Goal: Task Accomplishment & Management: Manage account settings

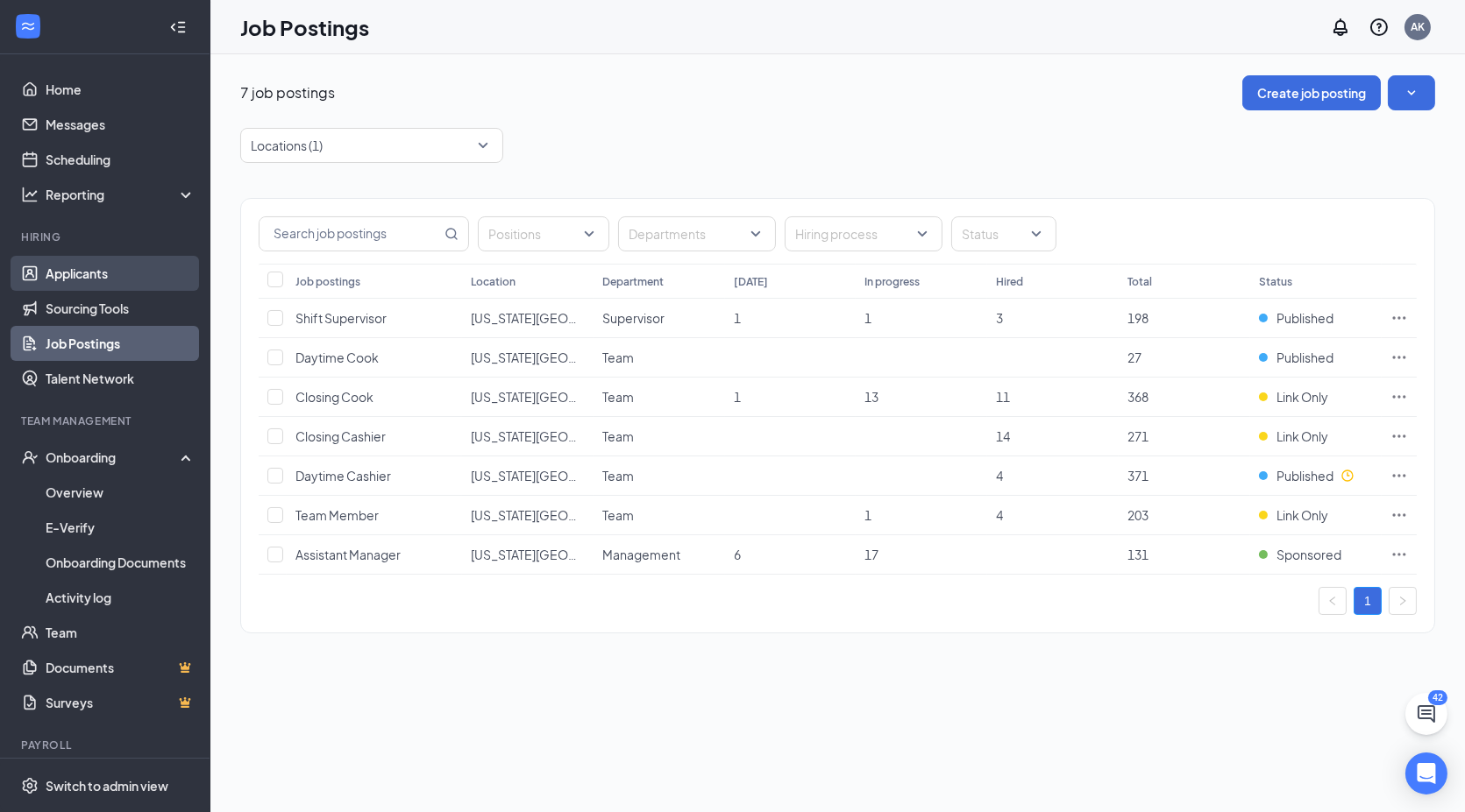
click at [71, 277] on link "Applicants" at bounding box center [120, 273] width 150 height 35
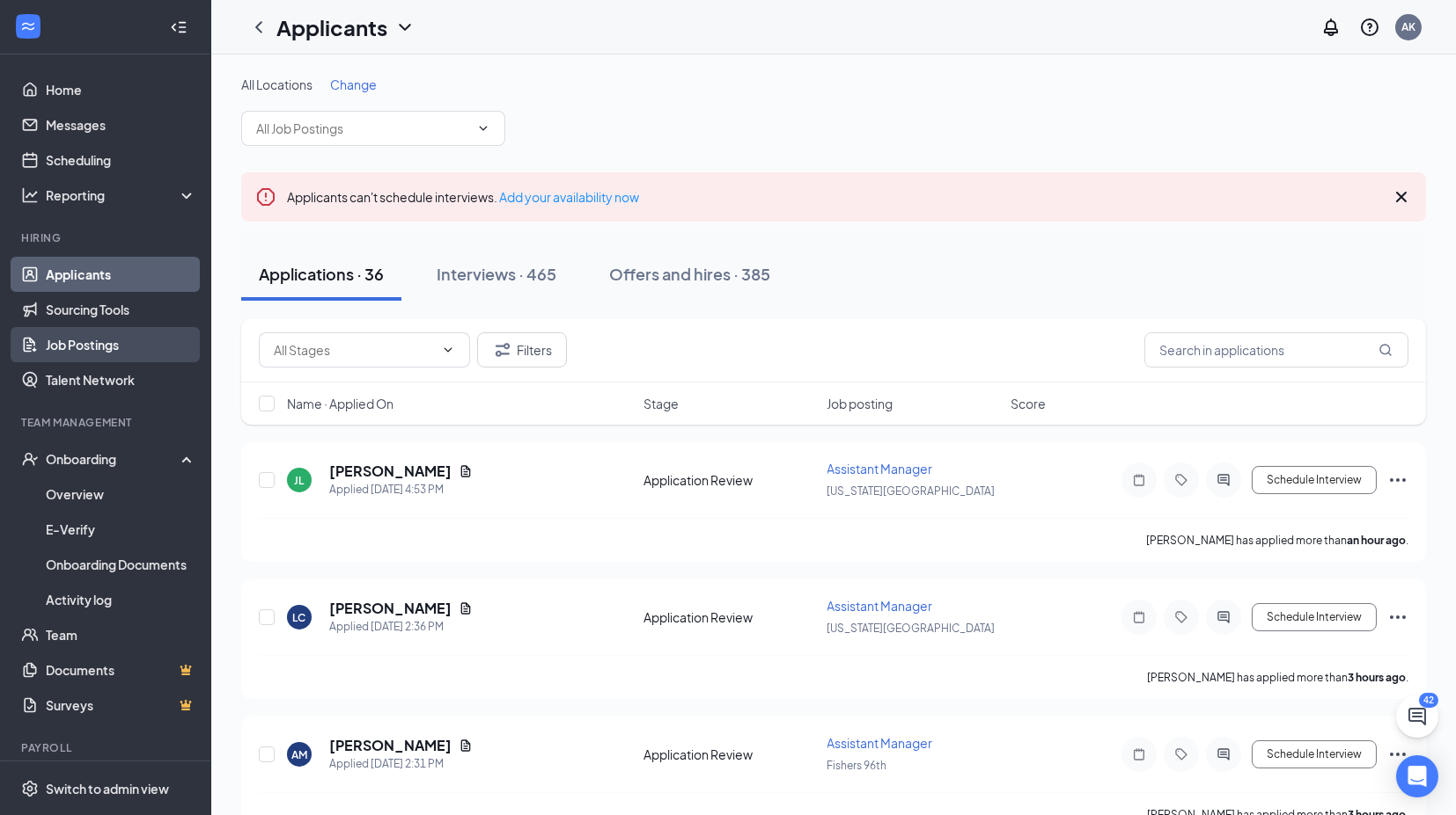
click at [101, 345] on link "Job Postings" at bounding box center [121, 345] width 151 height 35
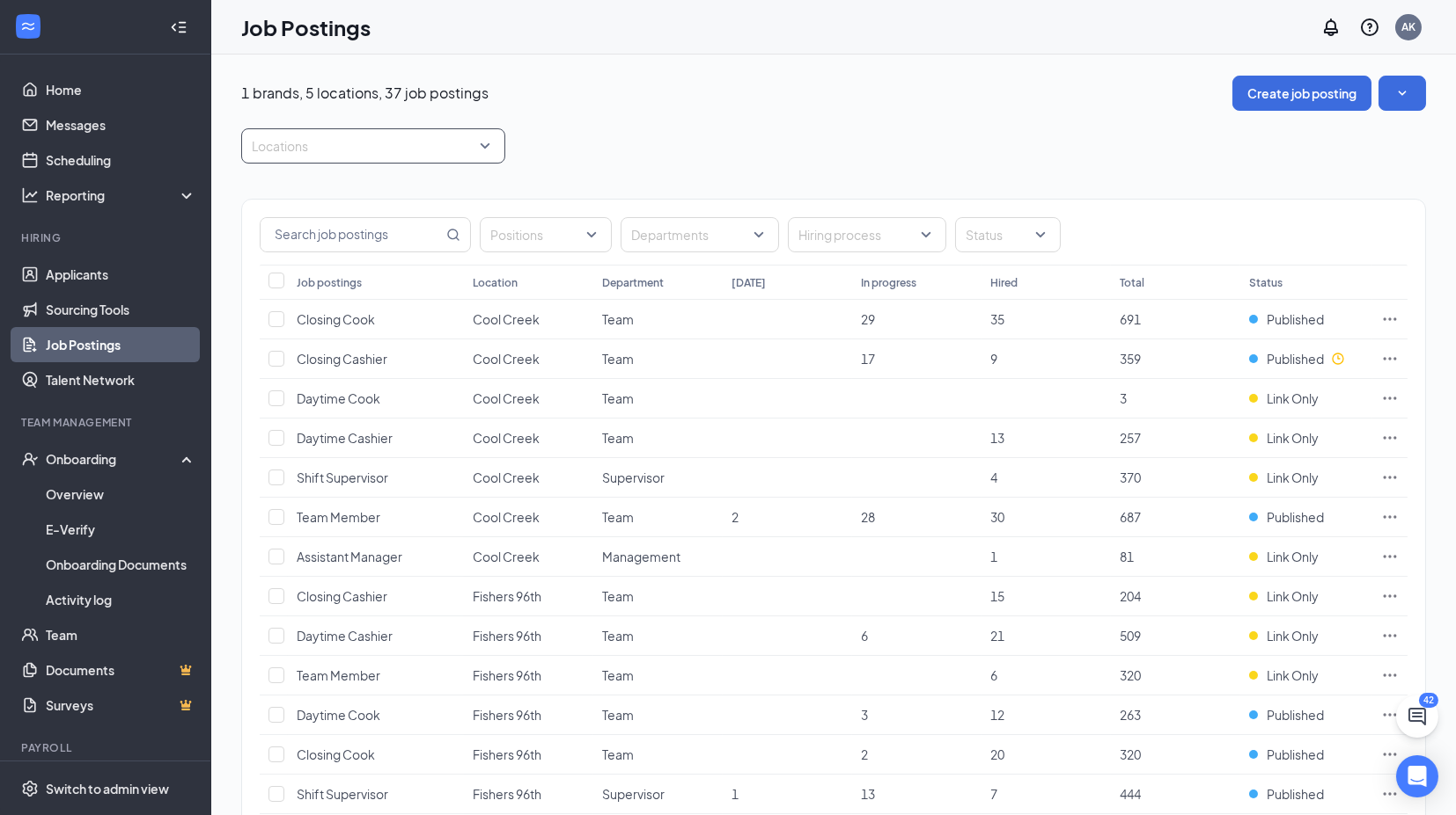
click at [352, 139] on div at bounding box center [364, 146] width 238 height 28
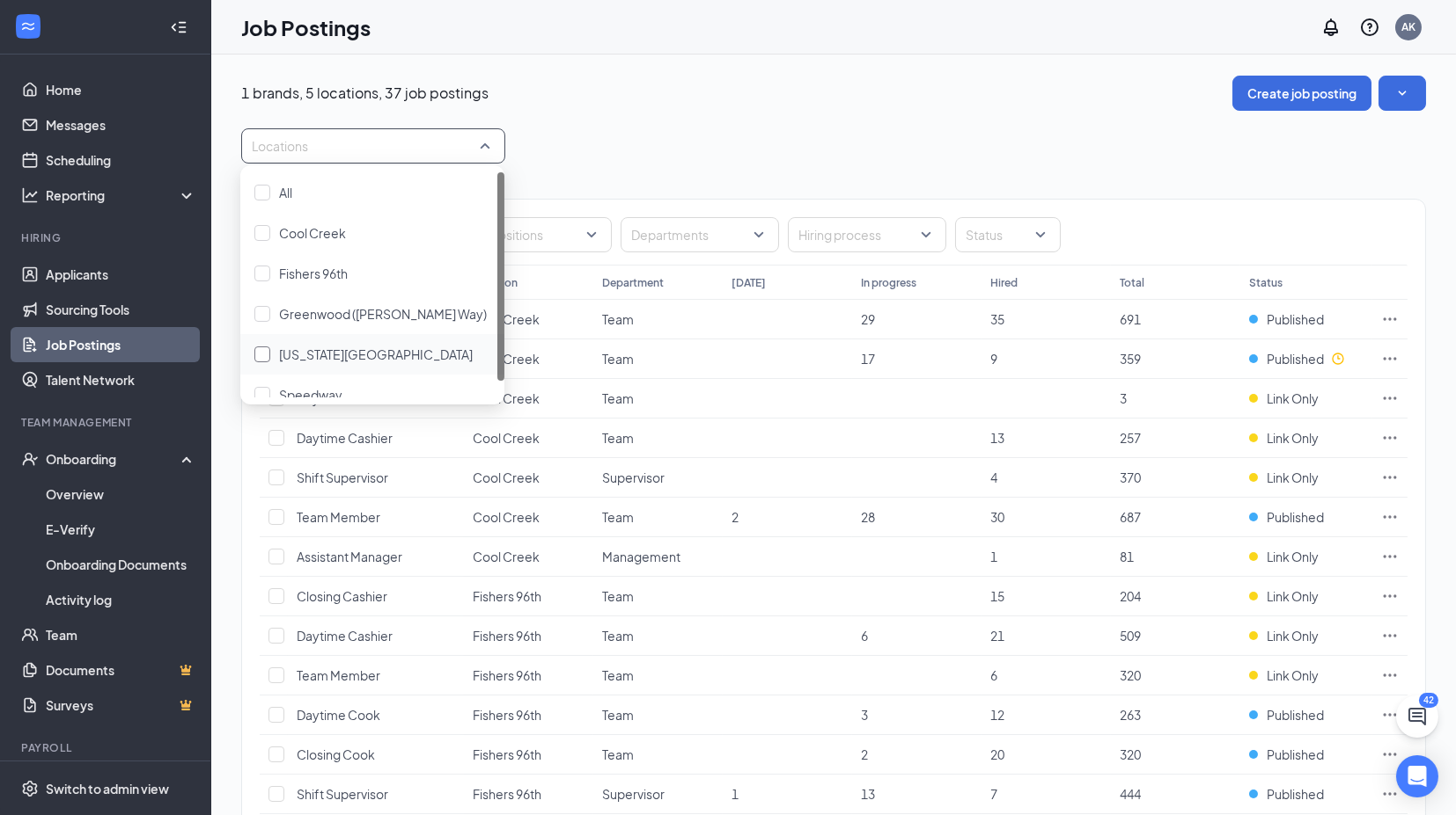
click at [298, 356] on span "[US_STATE][GEOGRAPHIC_DATA]" at bounding box center [376, 354] width 193 height 16
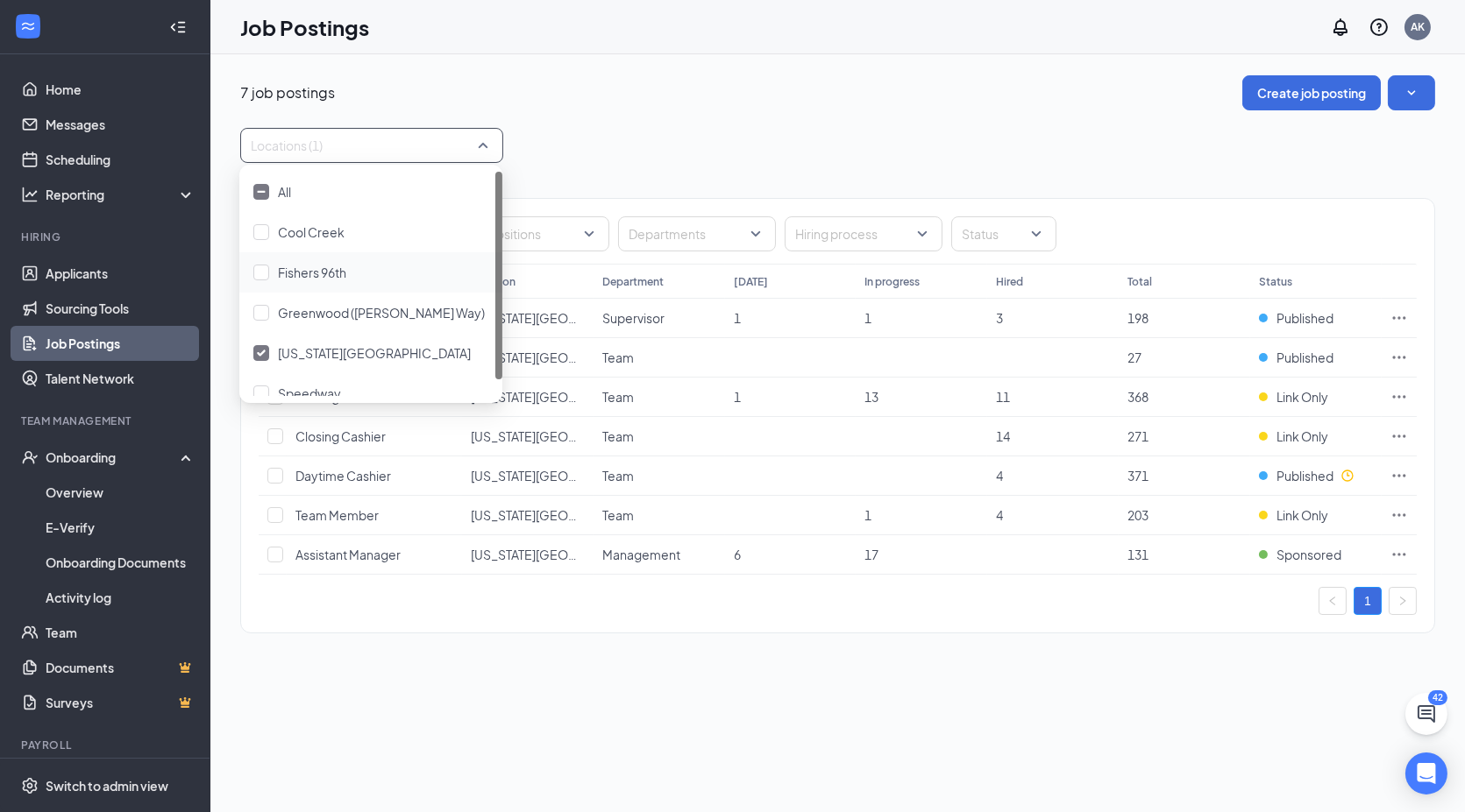
click at [798, 80] on div "7 job postings Create job posting" at bounding box center [837, 93] width 1195 height 35
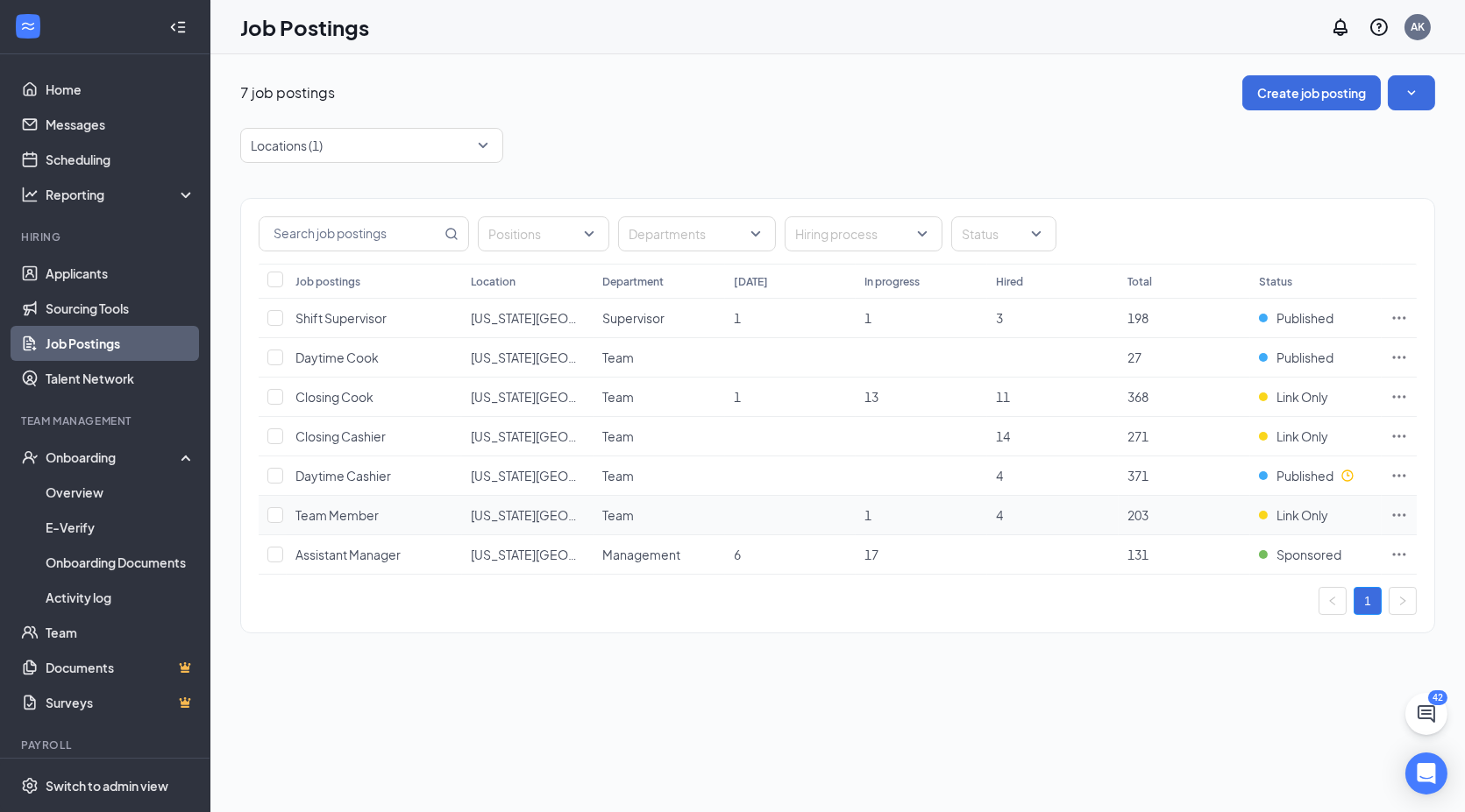
click at [1402, 513] on icon "Ellipses" at bounding box center [1398, 515] width 18 height 18
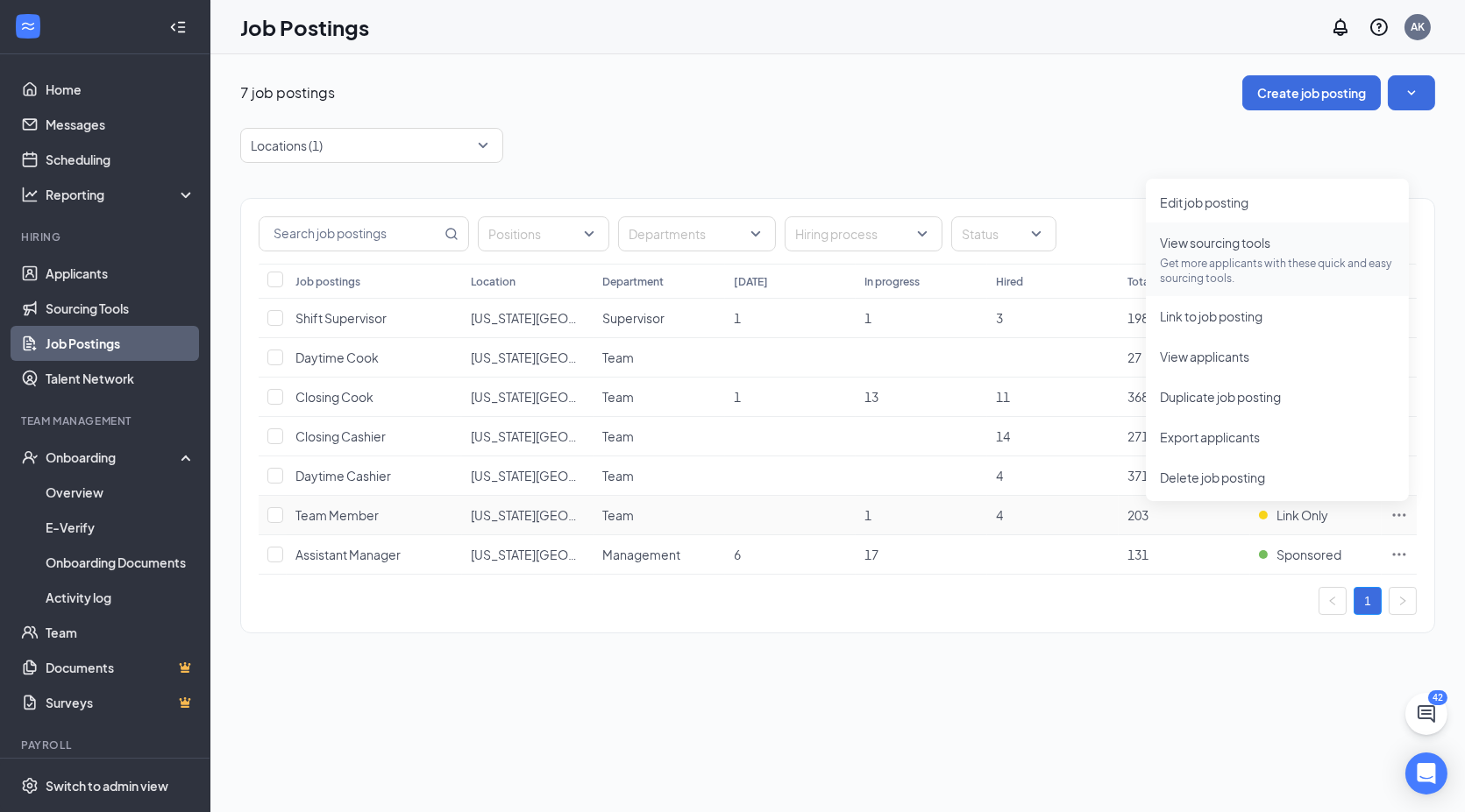
click at [1232, 271] on p "Get more applicants with these quick and easy sourcing tools." at bounding box center [1277, 270] width 235 height 30
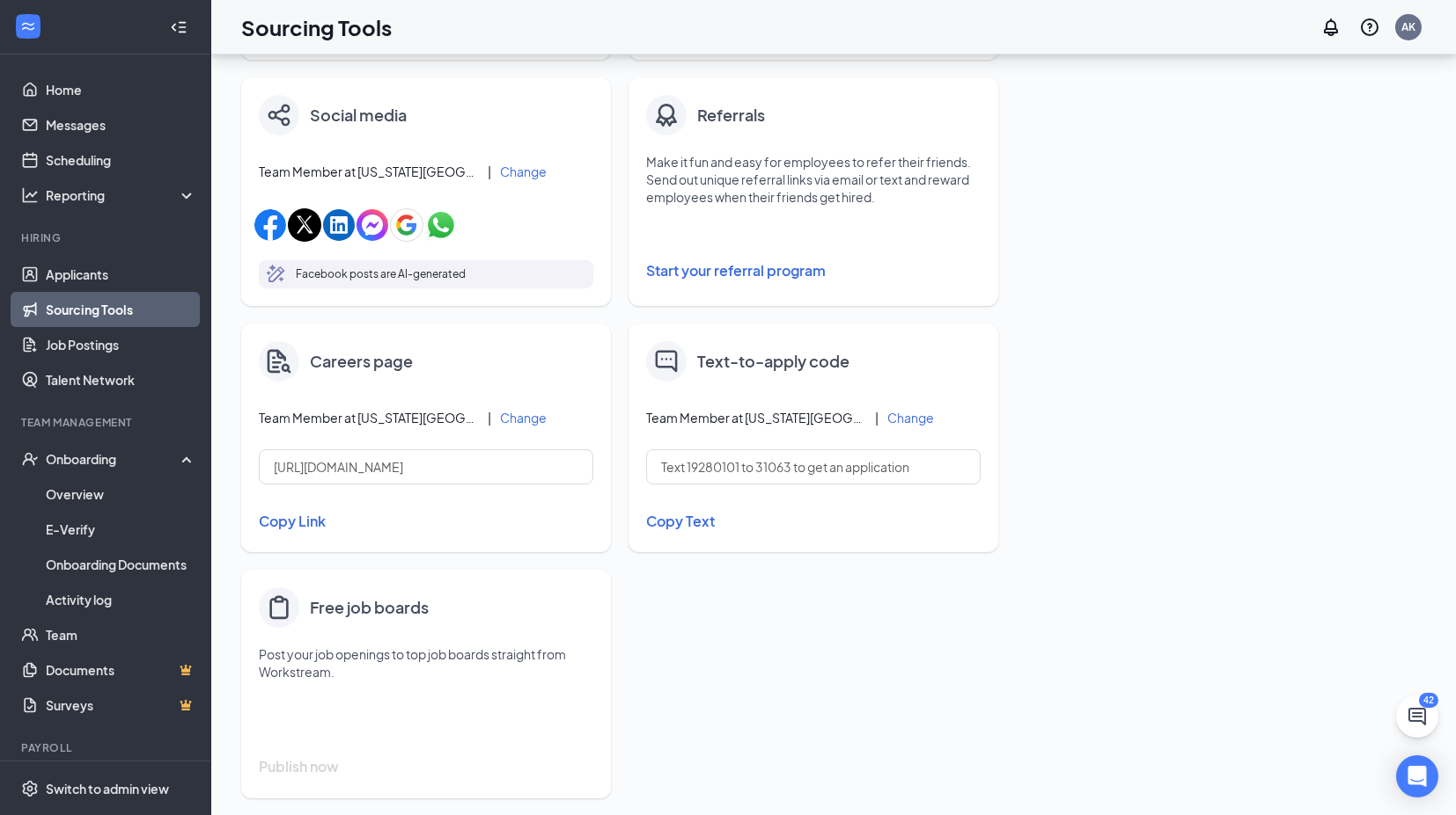
scroll to position [623, 0]
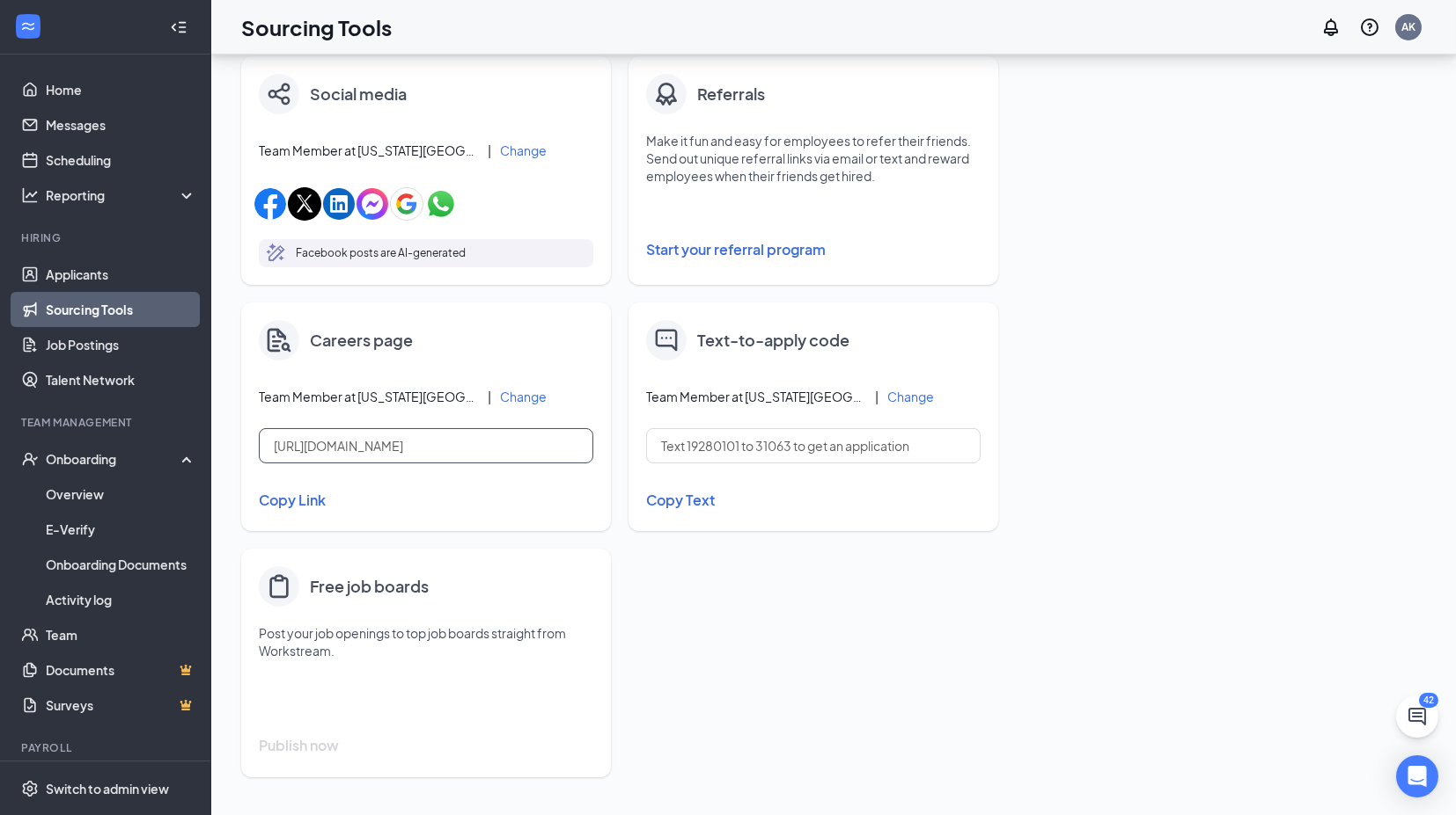
click at [364, 444] on input "[URL][DOMAIN_NAME]" at bounding box center [426, 446] width 335 height 35
drag, startPoint x: 353, startPoint y: 444, endPoint x: 782, endPoint y: 435, distance: 429.1
click at [782, 435] on div "Invite prospects in Talent Network View qualified job prospects and invite them…" at bounding box center [628, 174] width 774 height 1242
click at [485, 508] on button "Copy Link" at bounding box center [426, 500] width 335 height 30
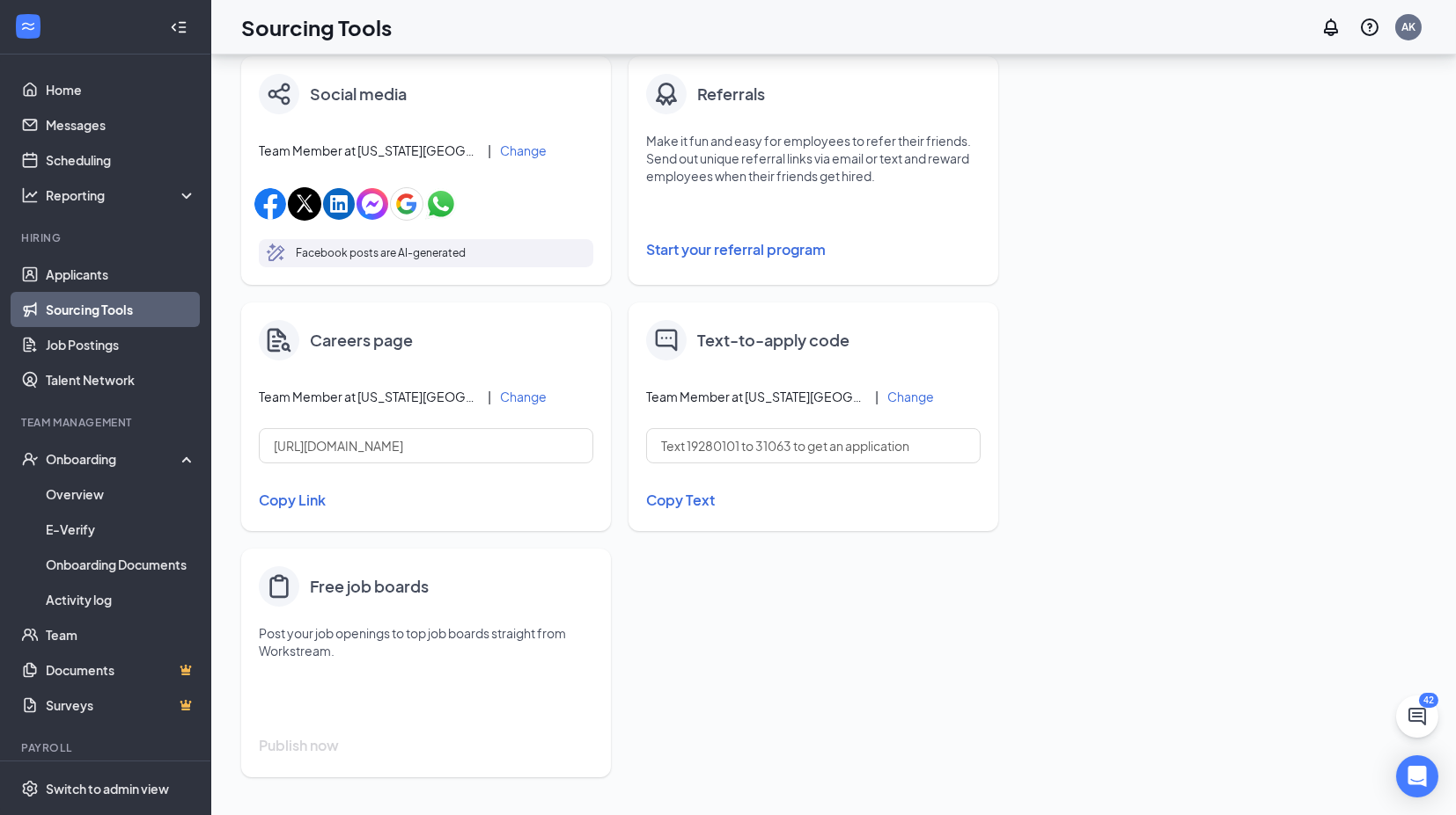
scroll to position [0, 0]
click at [1187, 411] on div "Fill your job postings faster with these quick and easy sourcing tools. Your po…" at bounding box center [833, 124] width 1185 height 1342
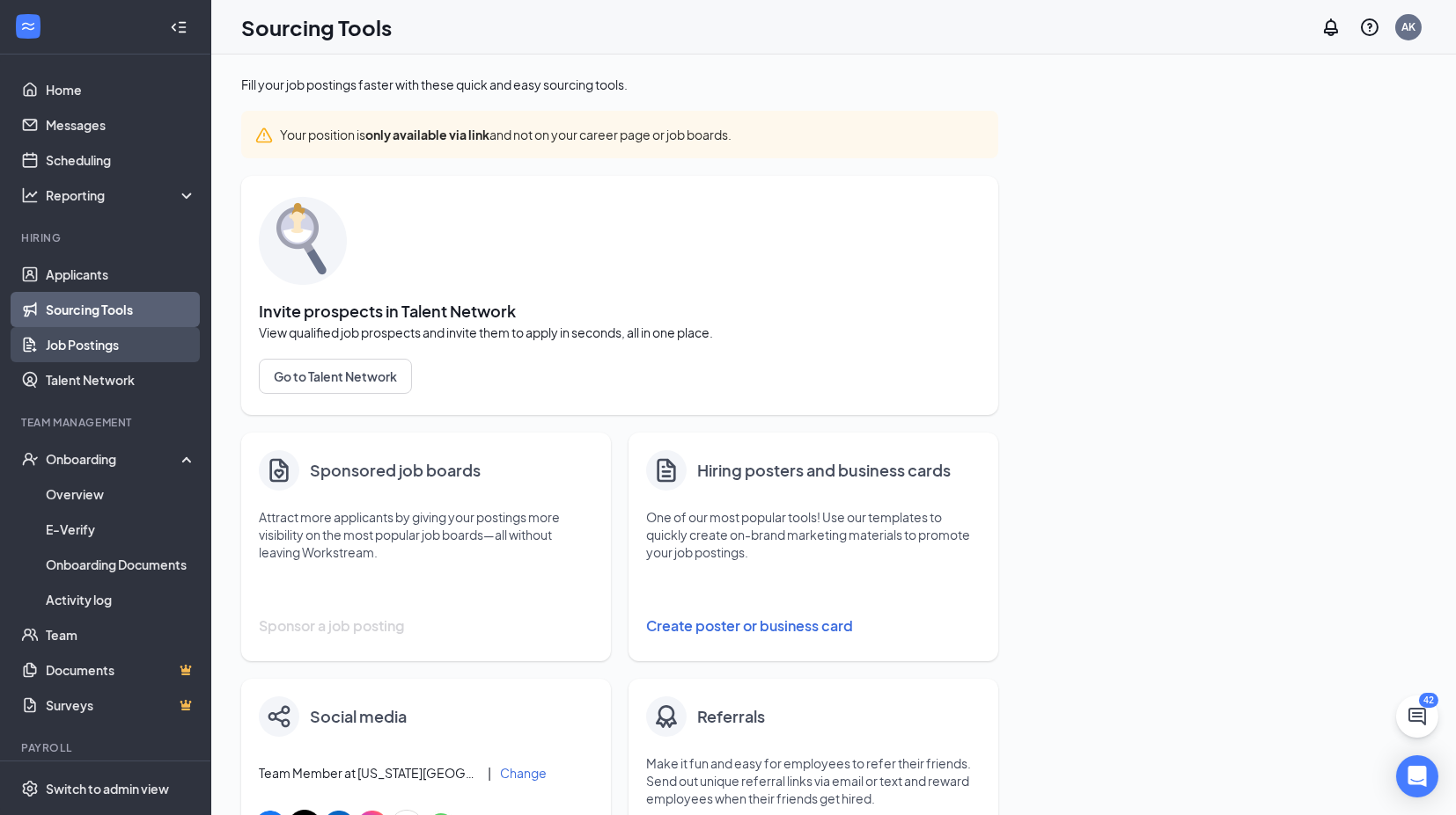
click at [105, 337] on link "Job Postings" at bounding box center [121, 345] width 151 height 35
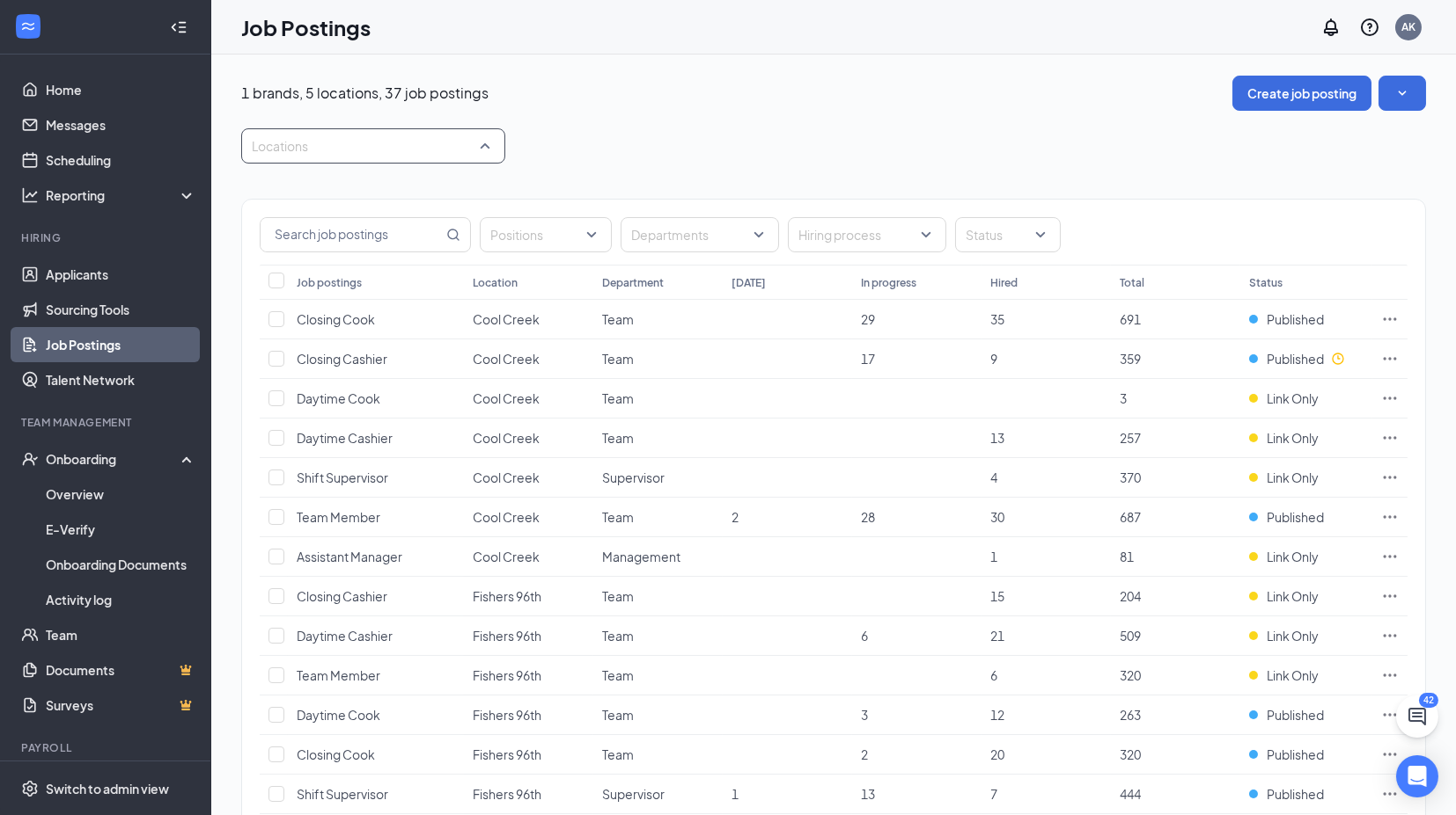
click at [324, 148] on div at bounding box center [364, 146] width 238 height 28
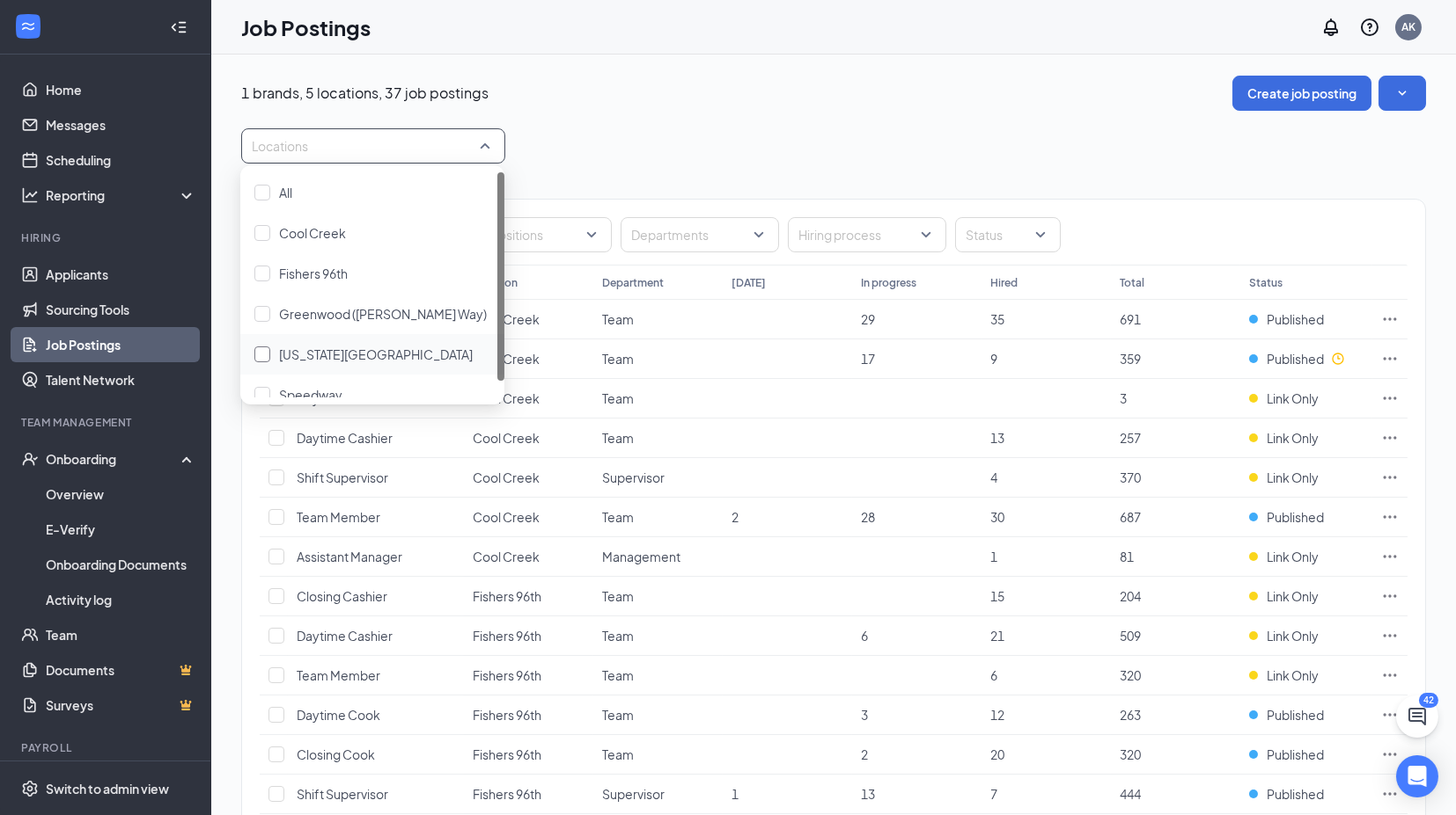
click at [331, 352] on span "[US_STATE][GEOGRAPHIC_DATA]" at bounding box center [376, 354] width 193 height 16
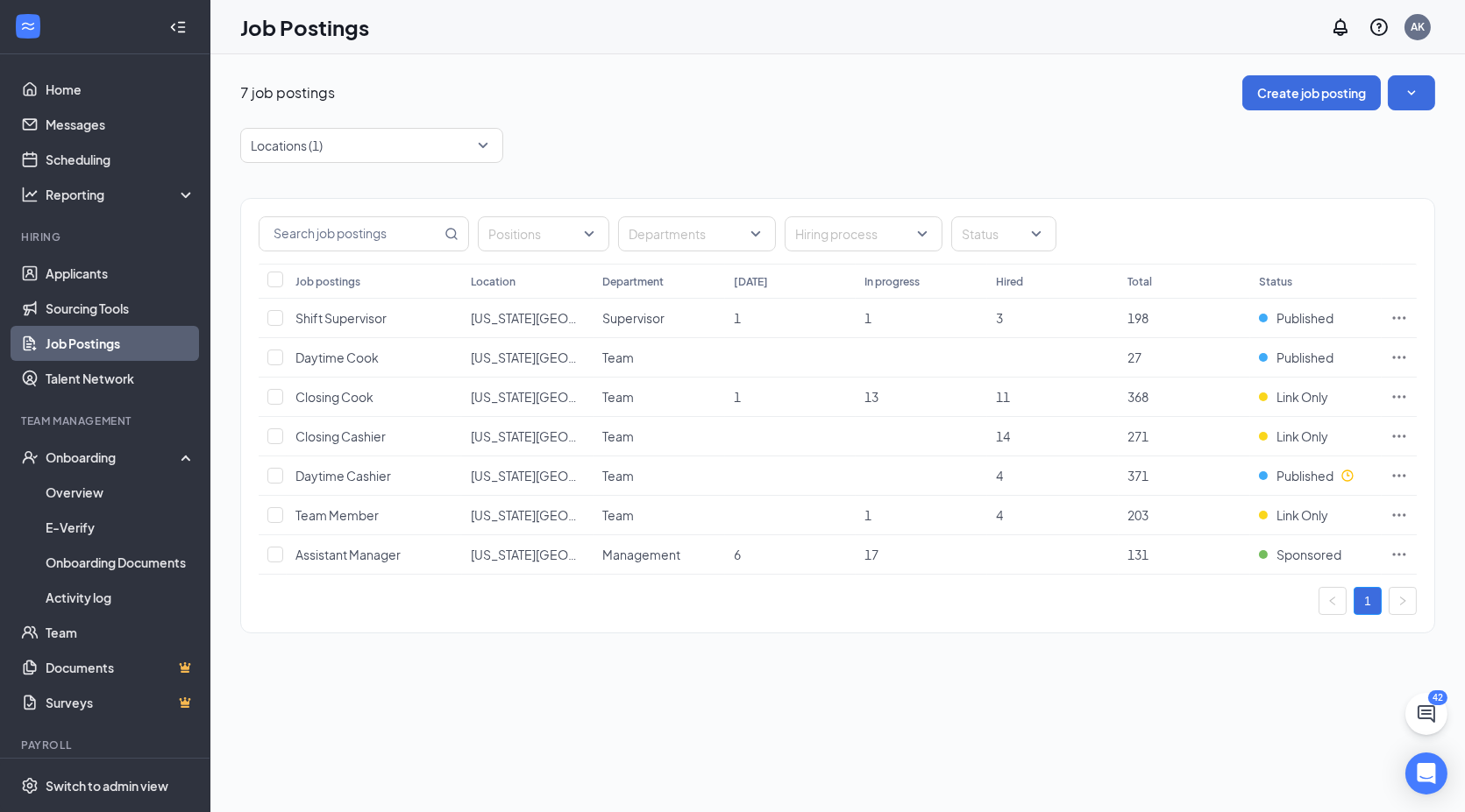
click at [930, 138] on div "Locations (1)" at bounding box center [837, 145] width 1195 height 35
click at [79, 278] on link "Applicants" at bounding box center [120, 273] width 150 height 35
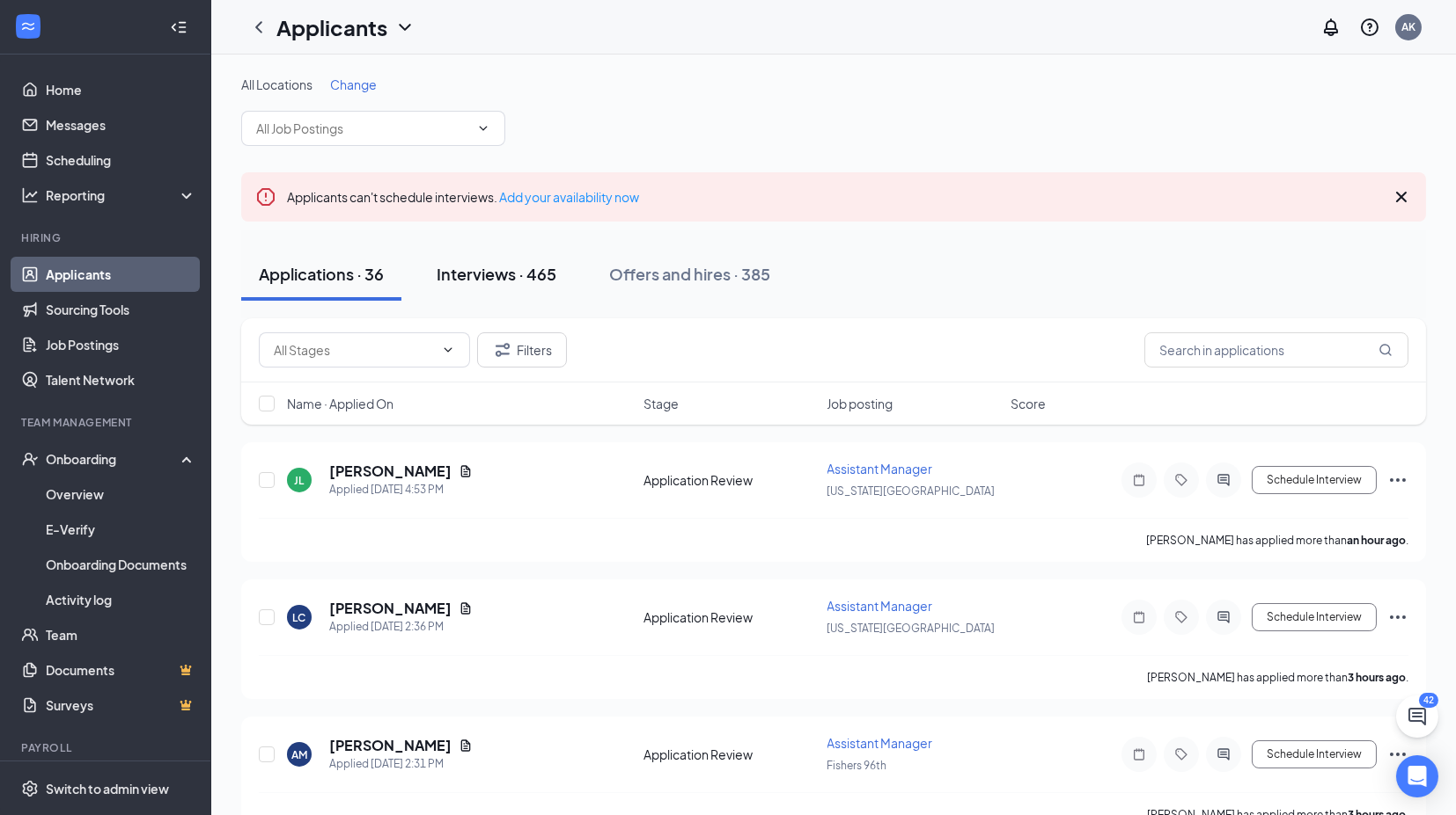
click at [516, 265] on div "Interviews · 465" at bounding box center [496, 274] width 120 height 22
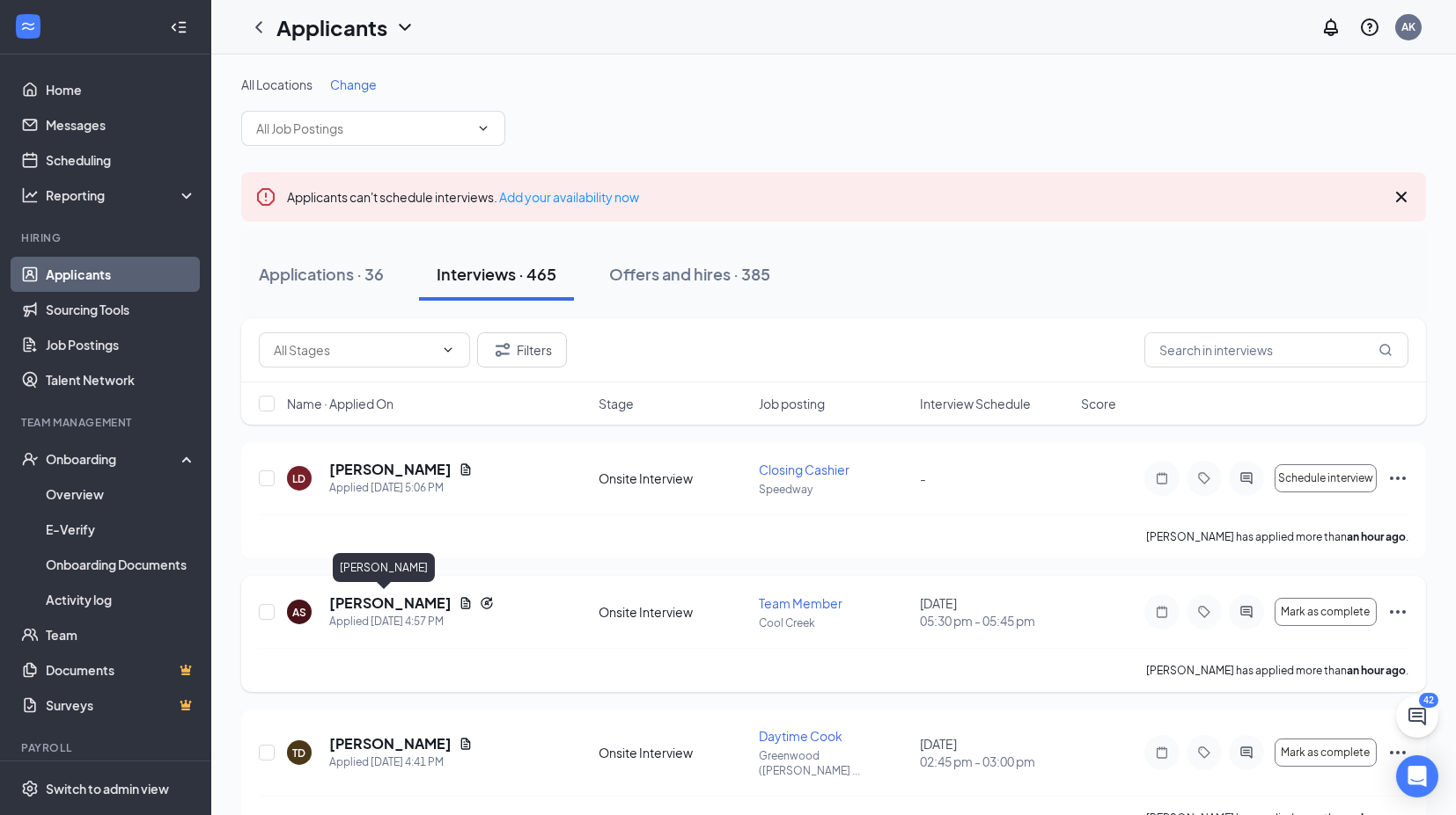
click at [384, 598] on h5 "[PERSON_NAME]" at bounding box center [390, 603] width 123 height 20
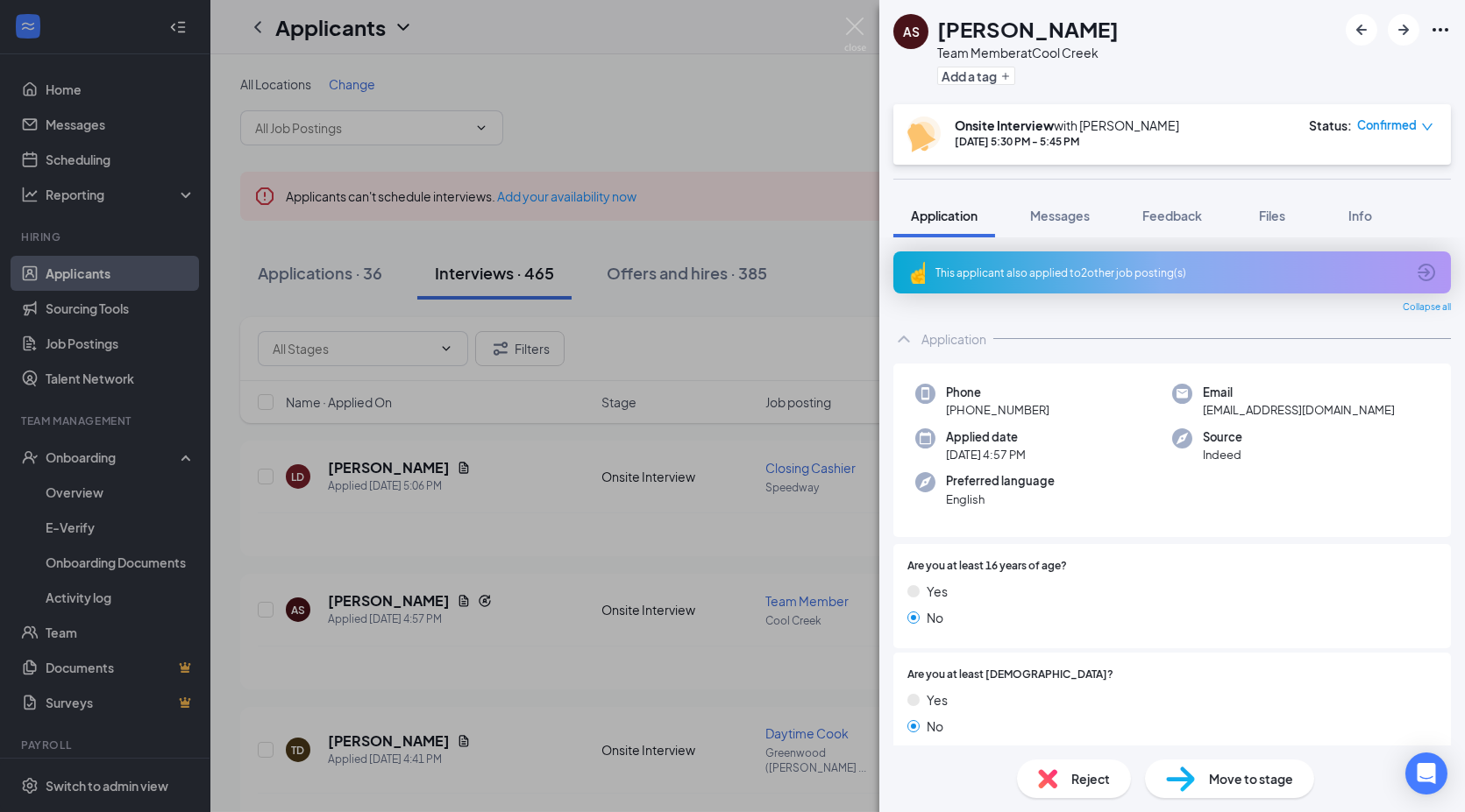
click at [86, 351] on div "AS [PERSON_NAME] Team Member at Cool Creek Add a tag Onsite Interview with [PER…" at bounding box center [732, 406] width 1465 height 812
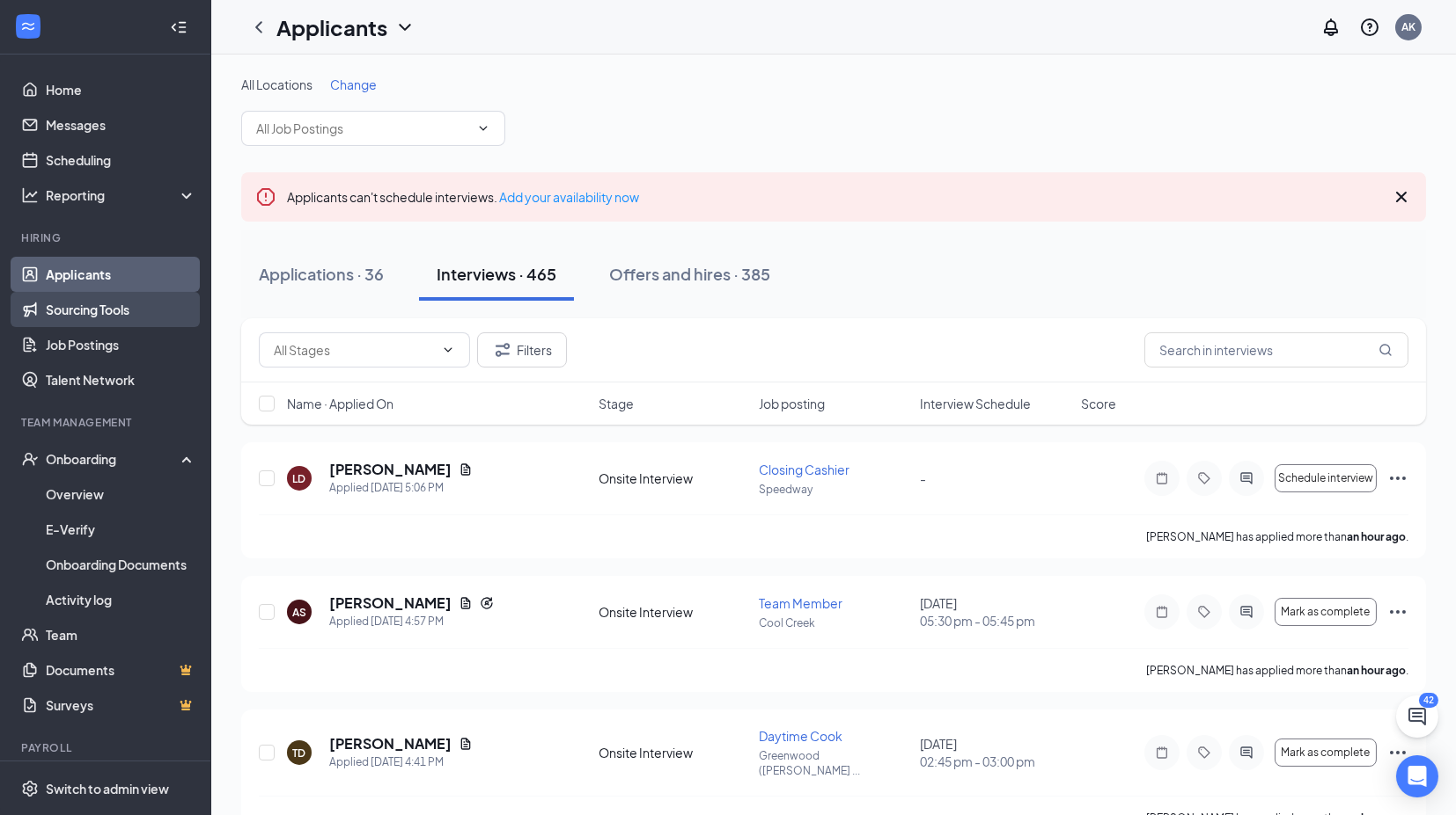
click at [86, 314] on link "Sourcing Tools" at bounding box center [121, 309] width 151 height 35
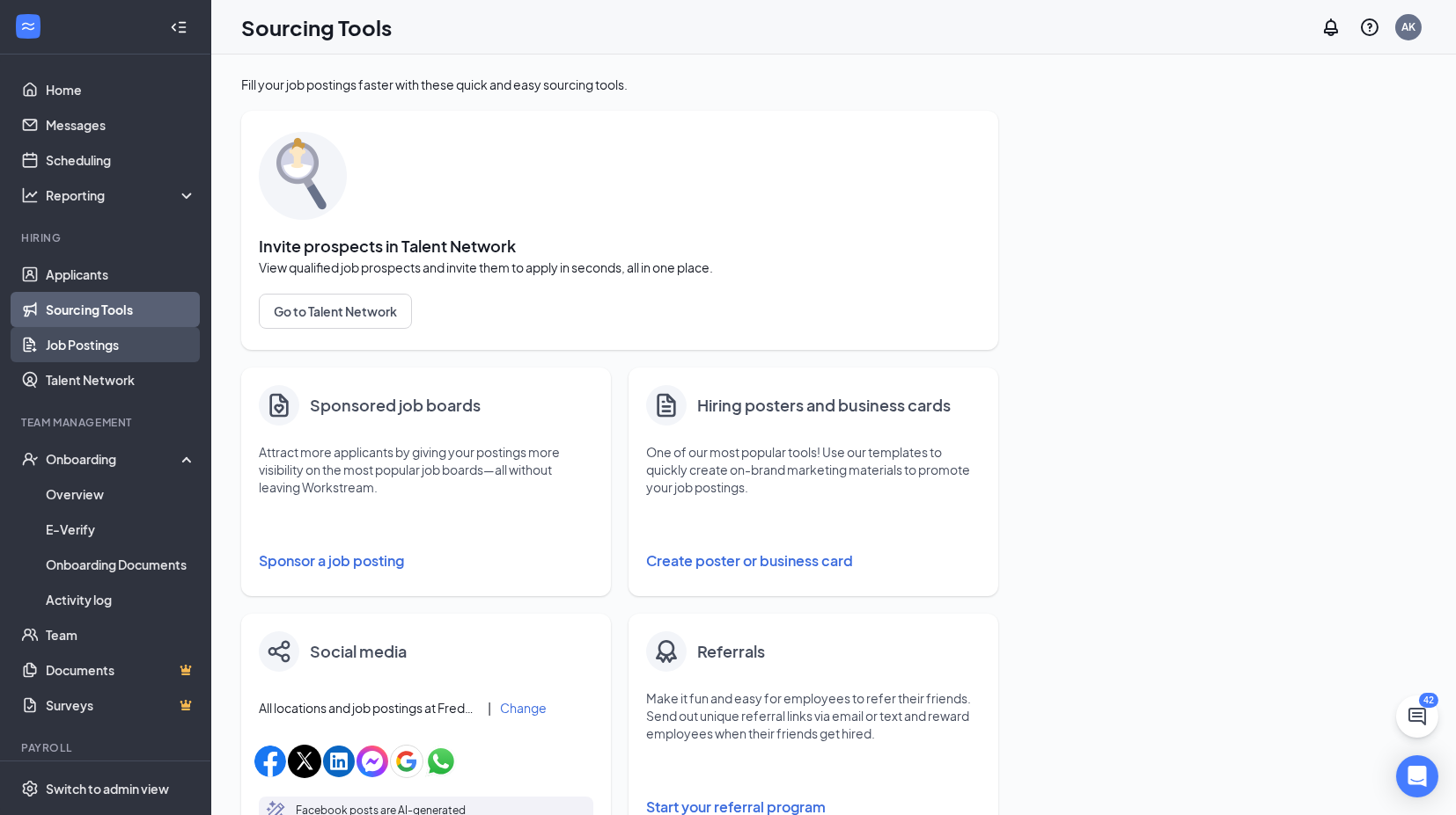
click at [58, 344] on link "Job Postings" at bounding box center [121, 345] width 151 height 35
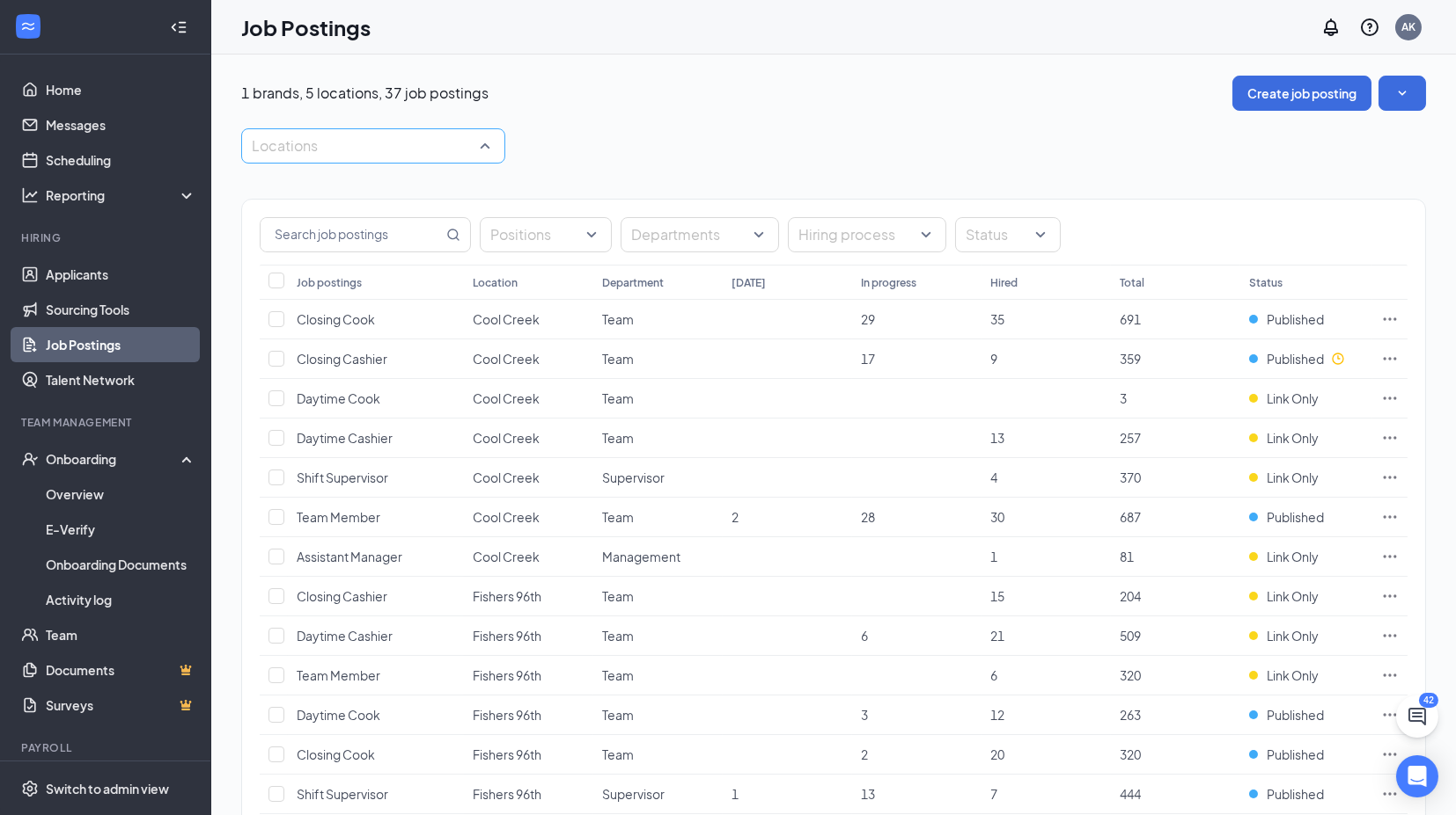
drag, startPoint x: 297, startPoint y: 142, endPoint x: 291, endPoint y: 156, distance: 15.2
click at [298, 142] on div at bounding box center [364, 146] width 238 height 28
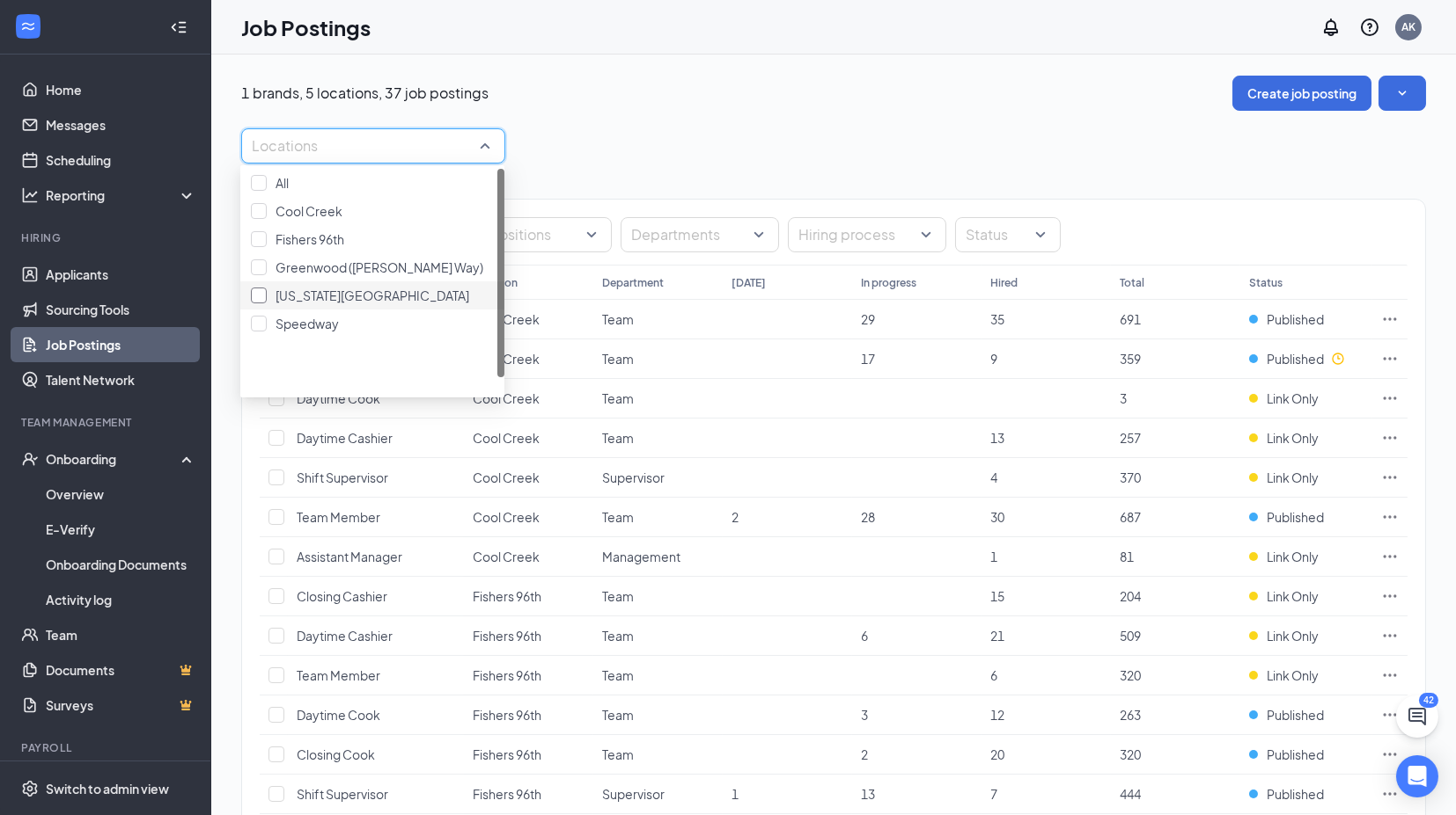
click at [327, 304] on span "[US_STATE][GEOGRAPHIC_DATA]" at bounding box center [372, 296] width 193 height 16
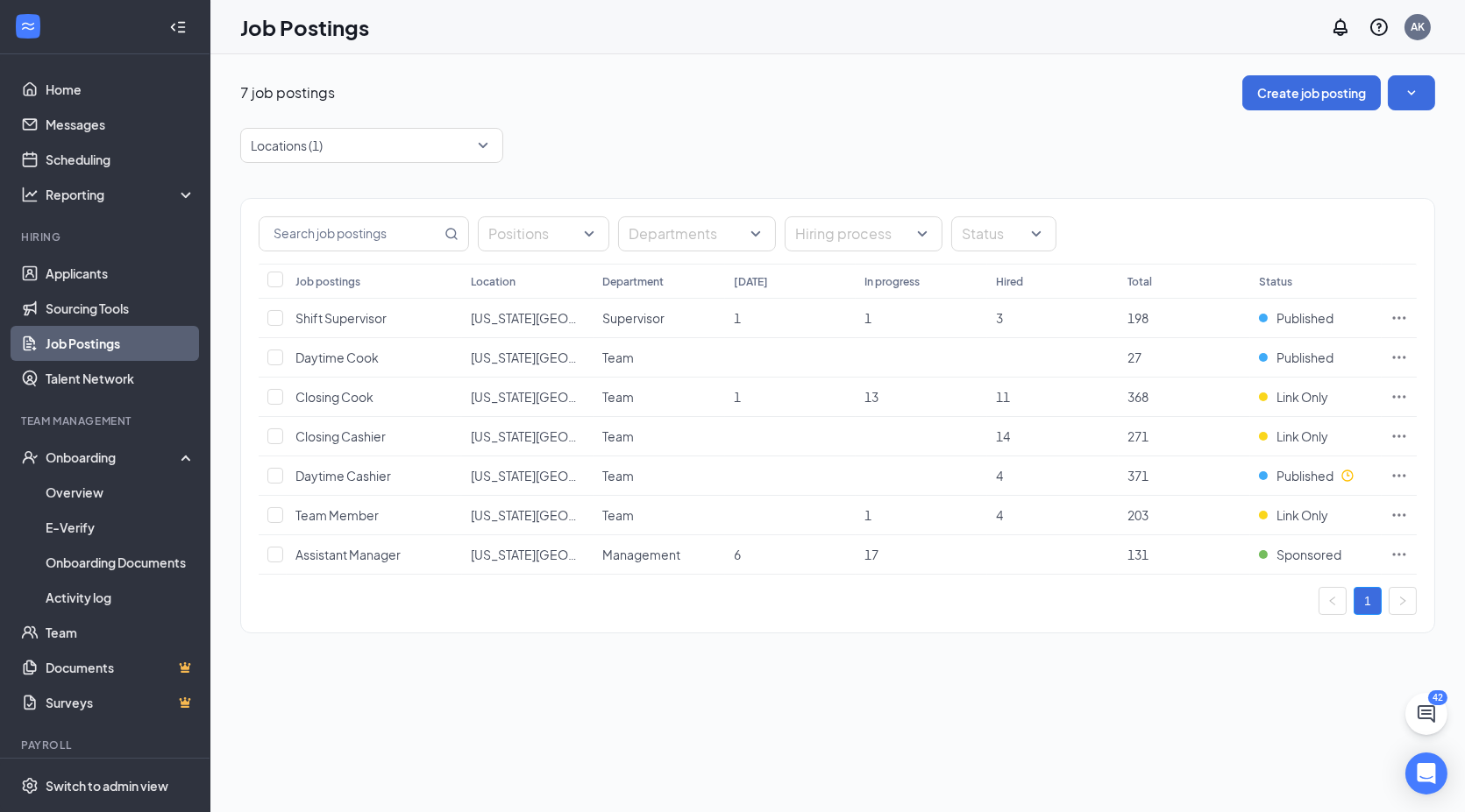
click at [1233, 653] on div "7 job postings Create job posting Locations (1) Positions Departments Hiring pr…" at bounding box center [837, 363] width 1254 height 618
click at [1400, 517] on icon "Ellipses" at bounding box center [1398, 515] width 18 height 18
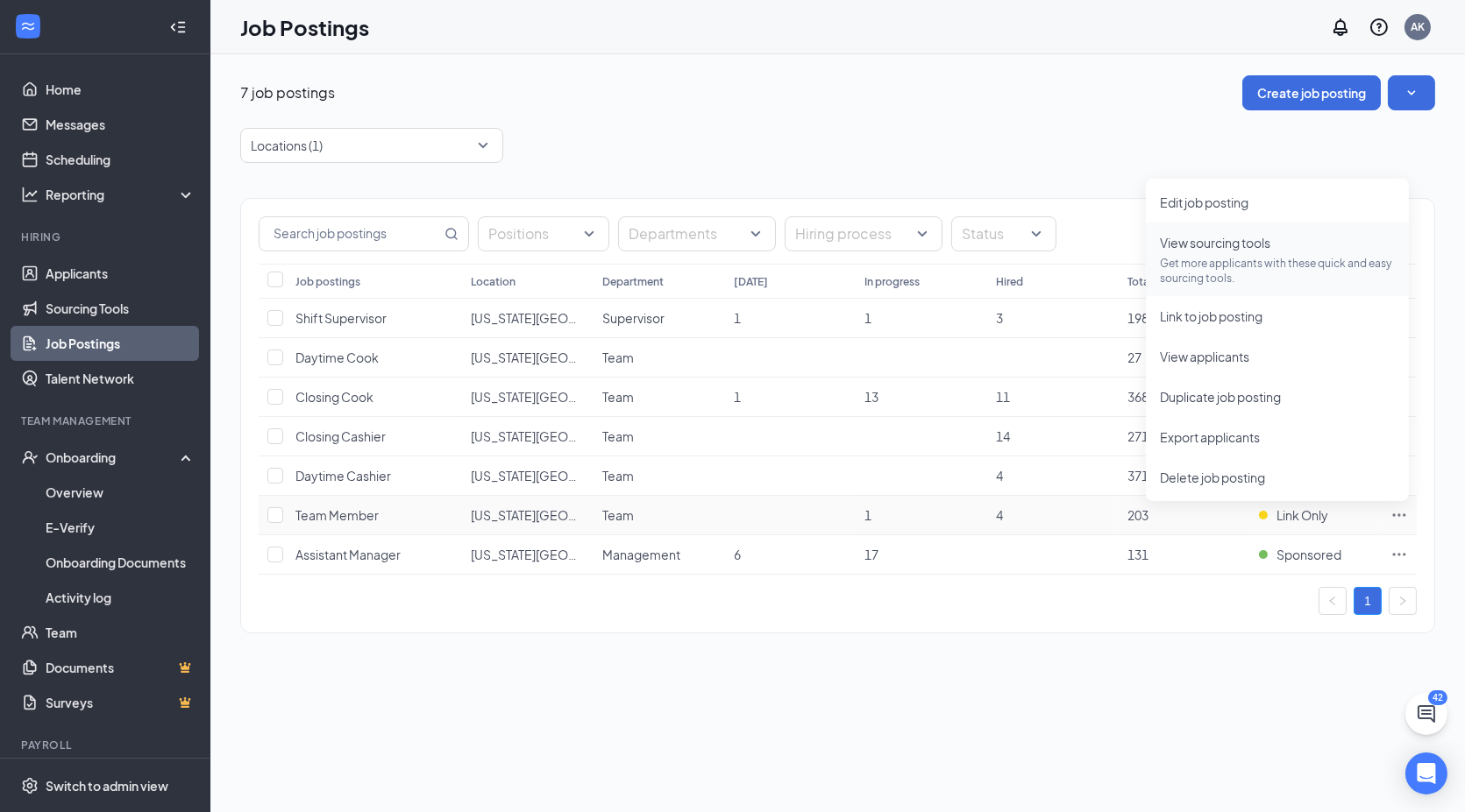
click at [1216, 266] on p "Get more applicants with these quick and easy sourcing tools." at bounding box center [1277, 270] width 235 height 30
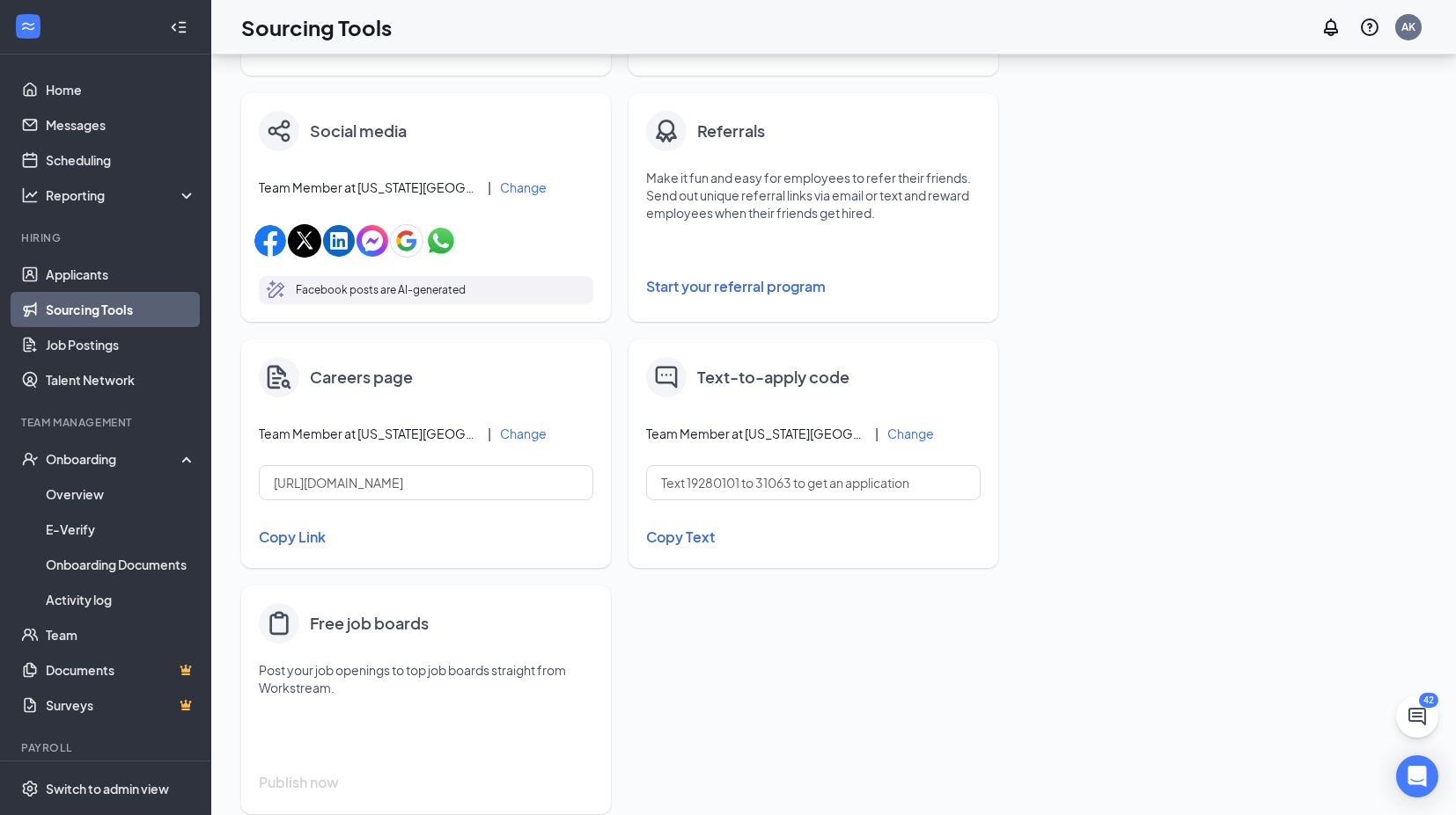
scroll to position [623, 0]
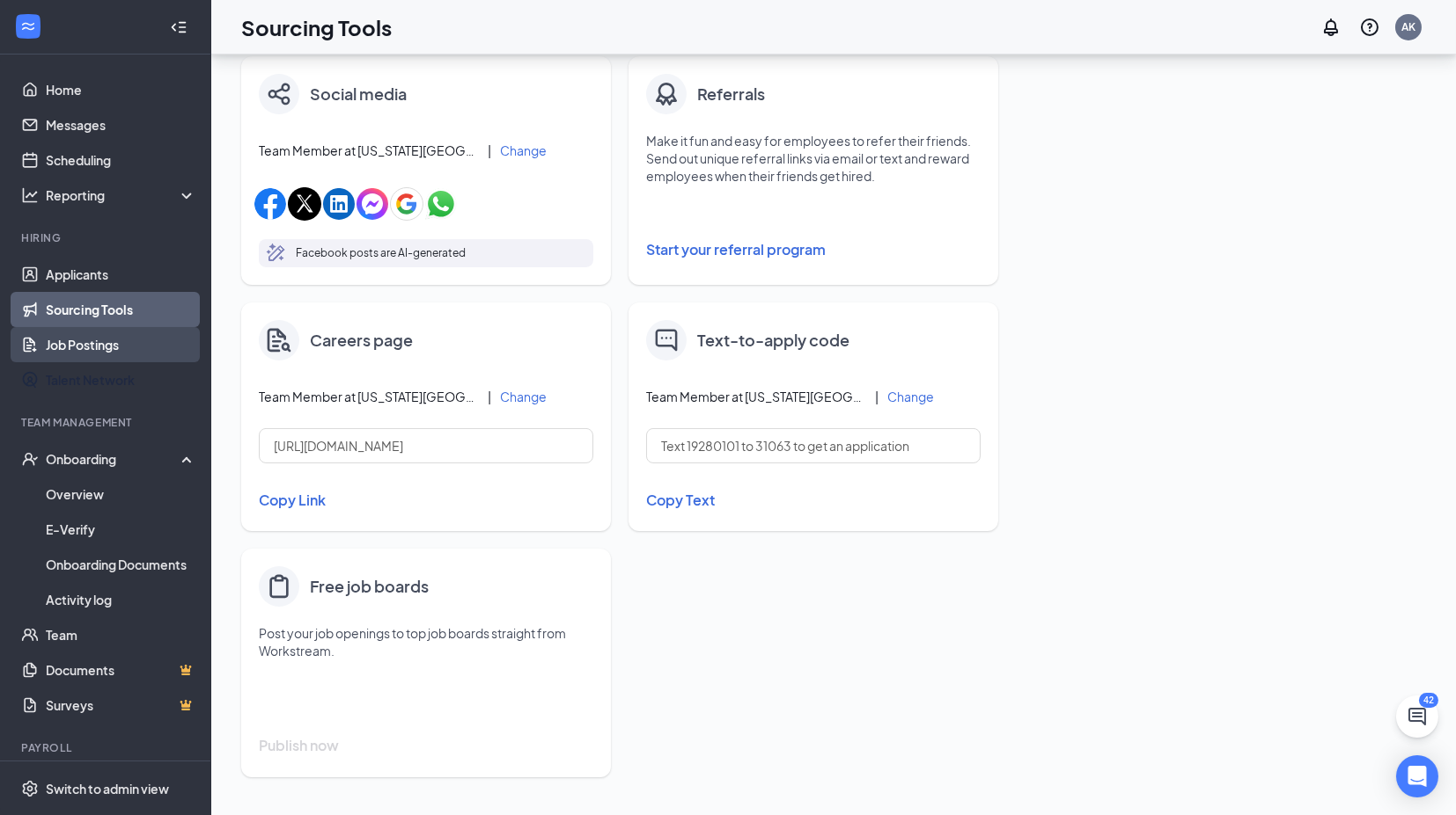
drag, startPoint x: 82, startPoint y: 333, endPoint x: 131, endPoint y: 335, distance: 49.0
click at [82, 333] on link "Job Postings" at bounding box center [121, 345] width 151 height 35
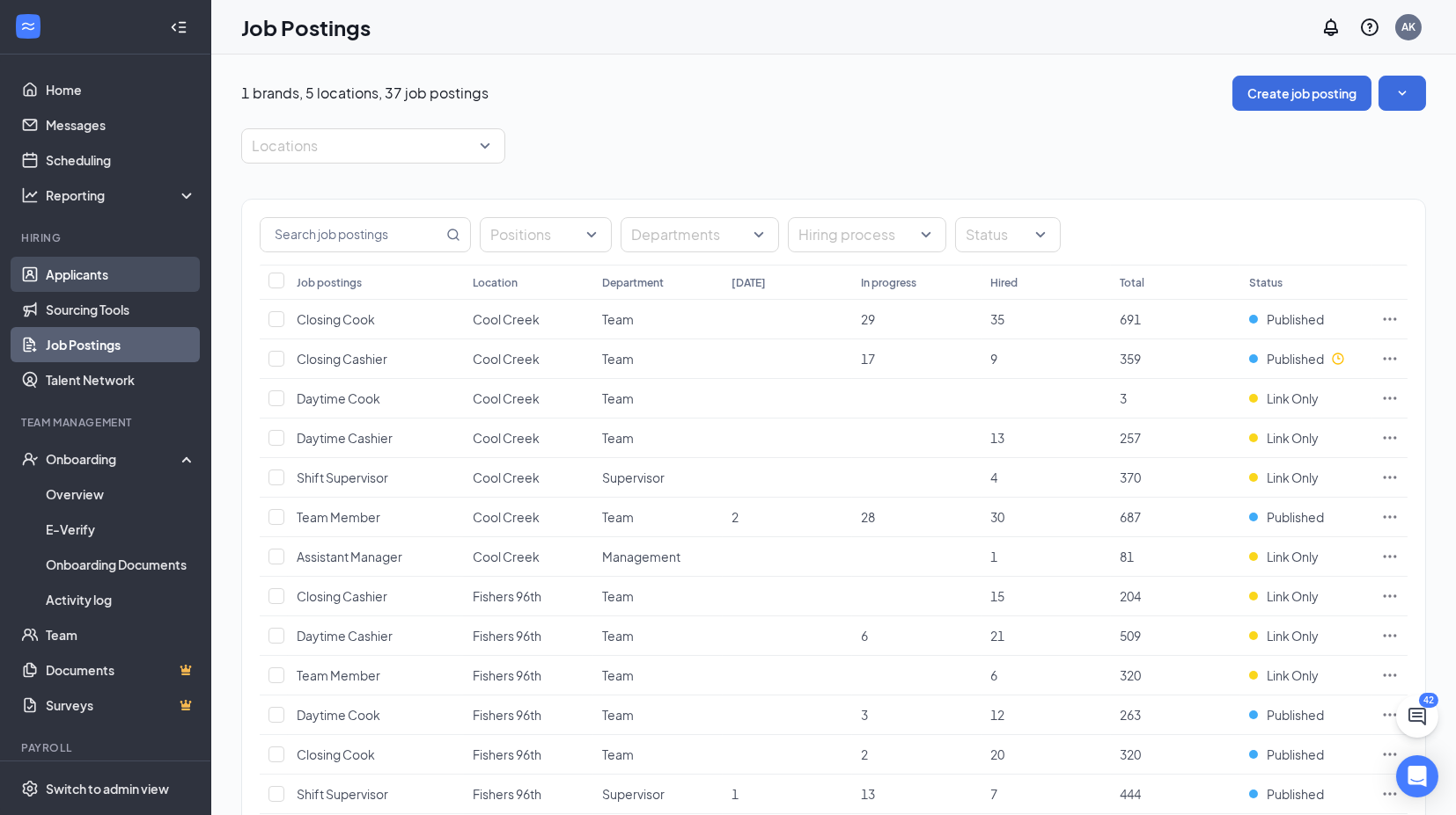
click at [77, 283] on link "Applicants" at bounding box center [121, 274] width 151 height 35
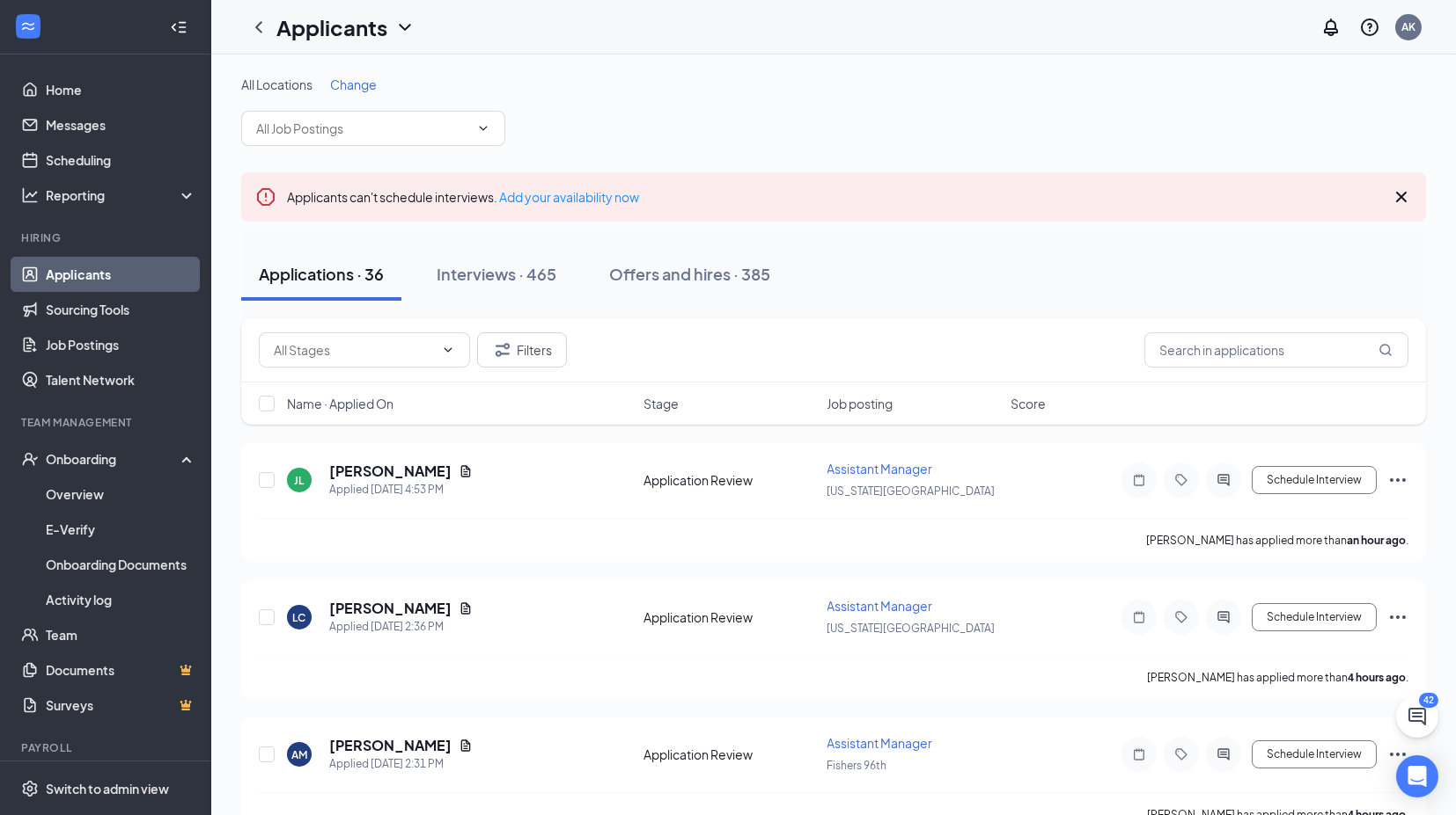
click at [338, 75] on div "Change" at bounding box center [353, 84] width 46 height 18
click at [351, 81] on span "Change" at bounding box center [353, 84] width 46 height 16
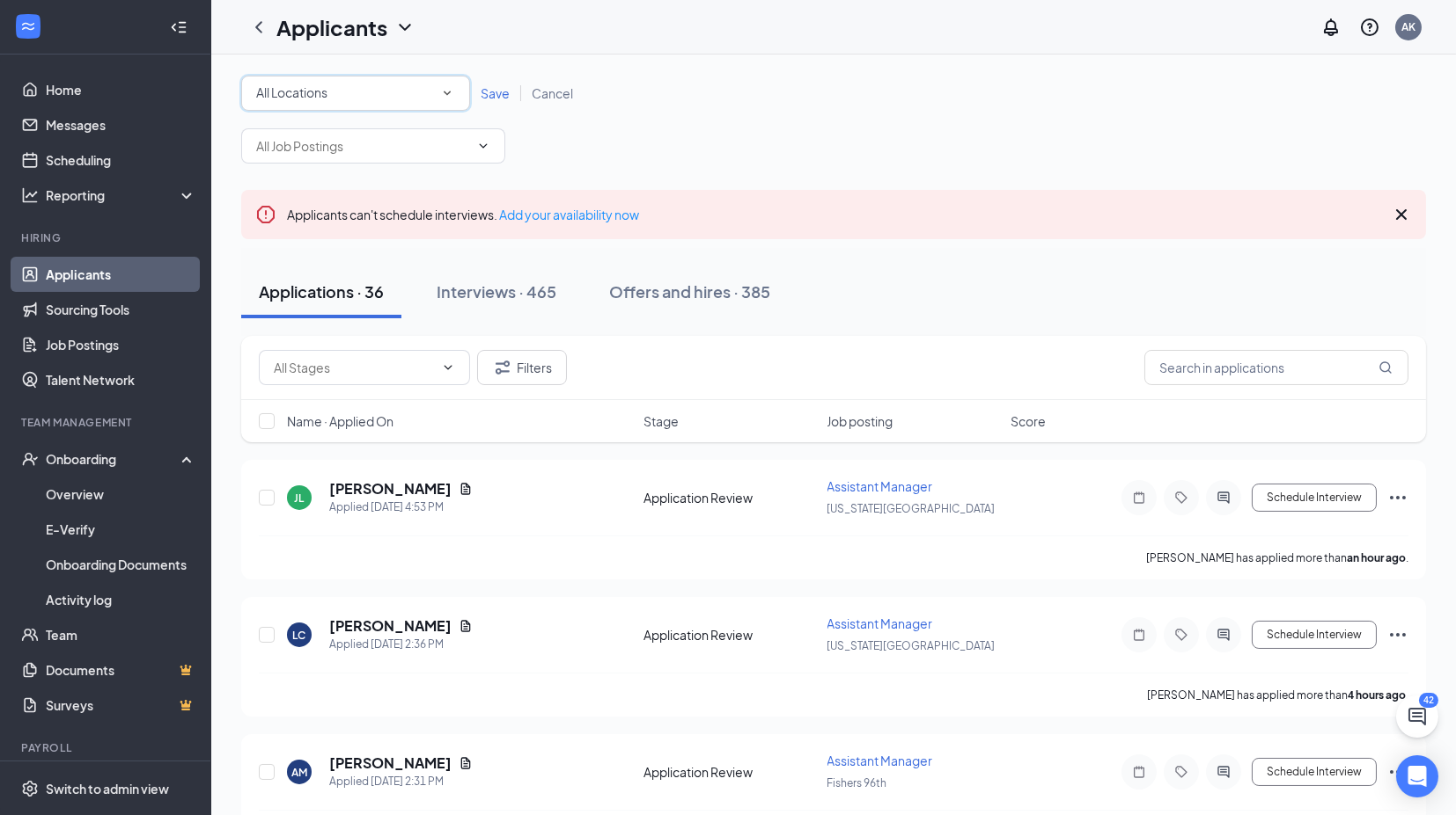
click at [347, 104] on div "All Locations All Locations" at bounding box center [355, 93] width 229 height 35
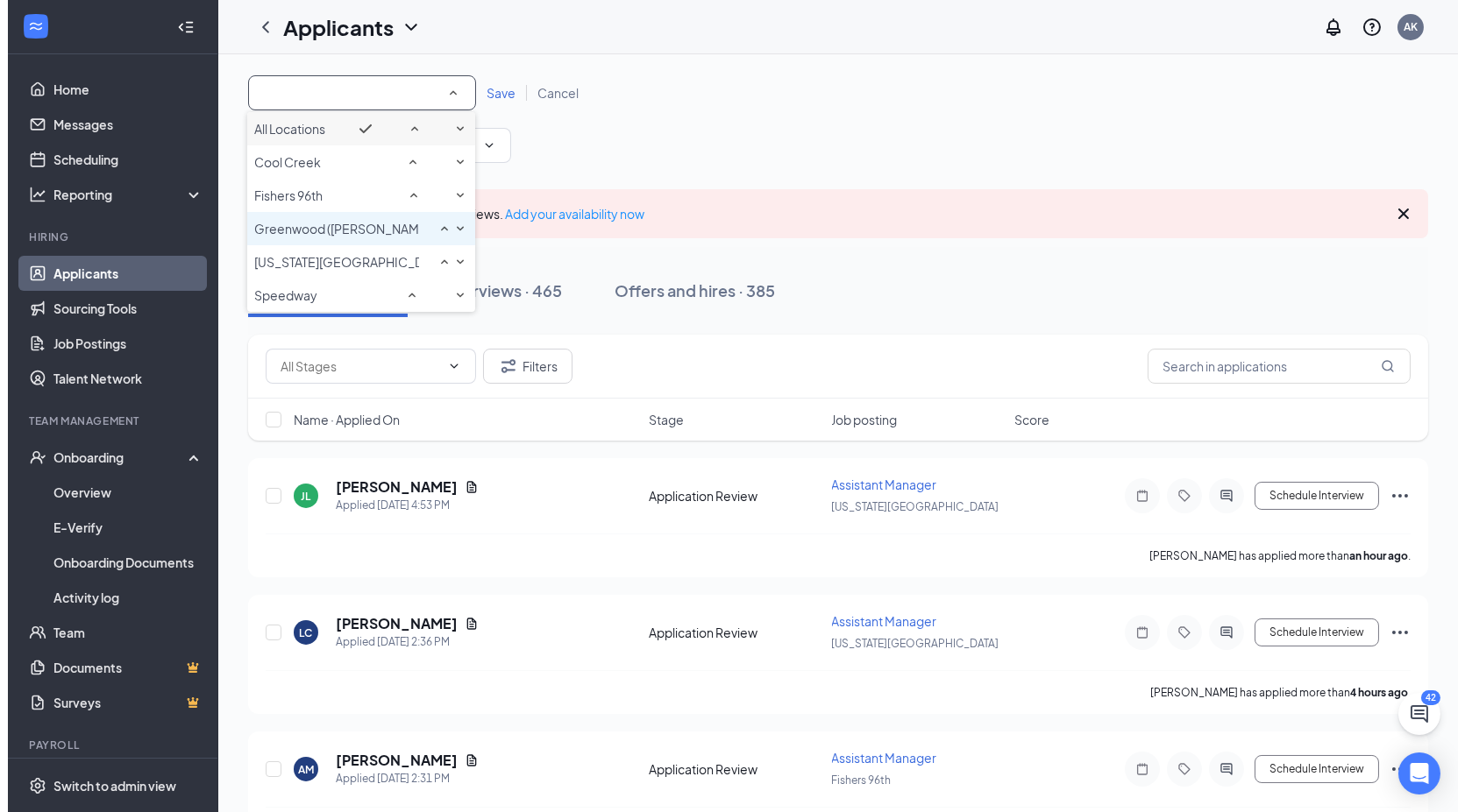
scroll to position [32, 0]
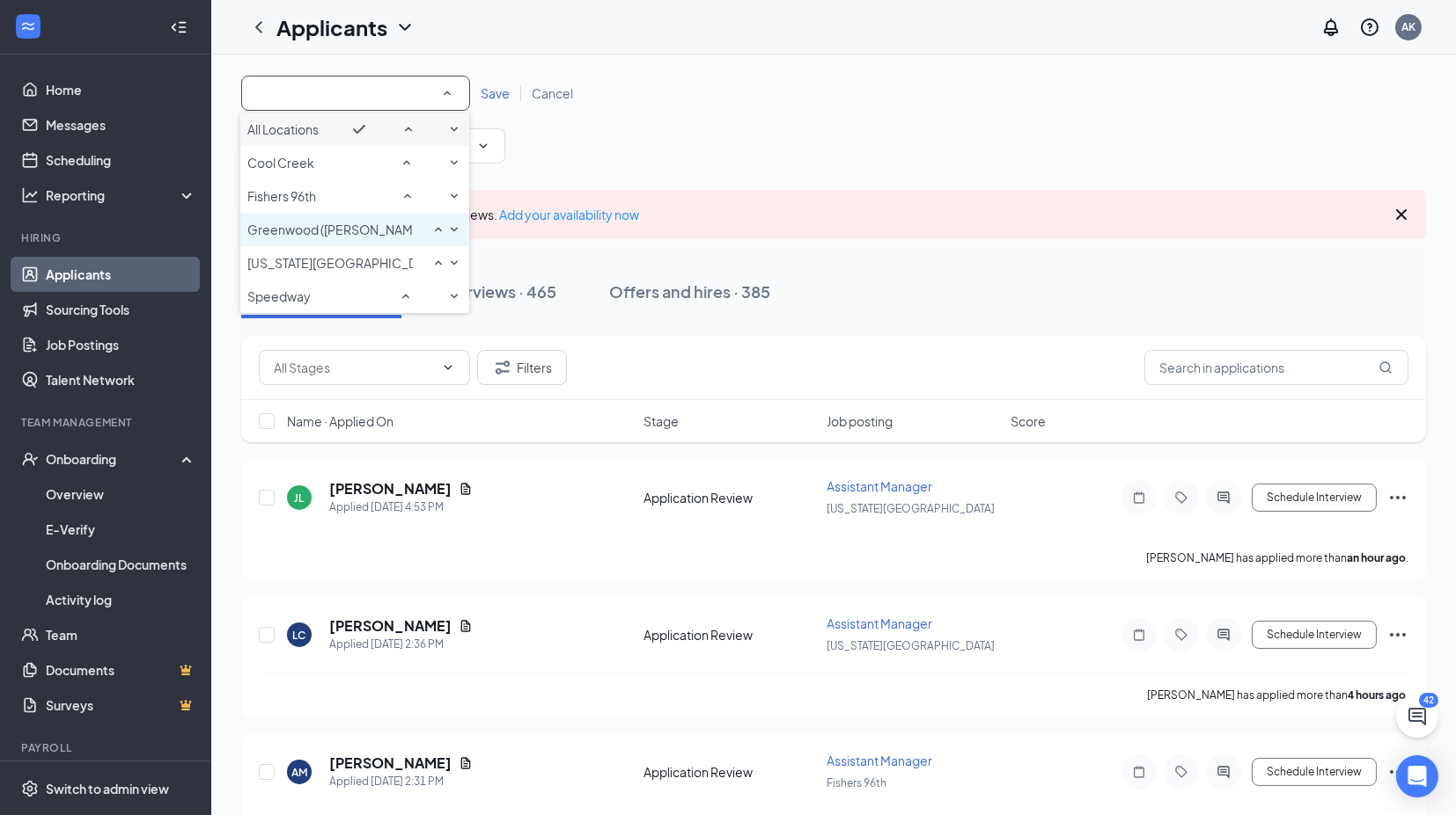
click at [301, 227] on span "Greenwood ([PERSON_NAME] Way)" at bounding box center [351, 230] width 207 height 16
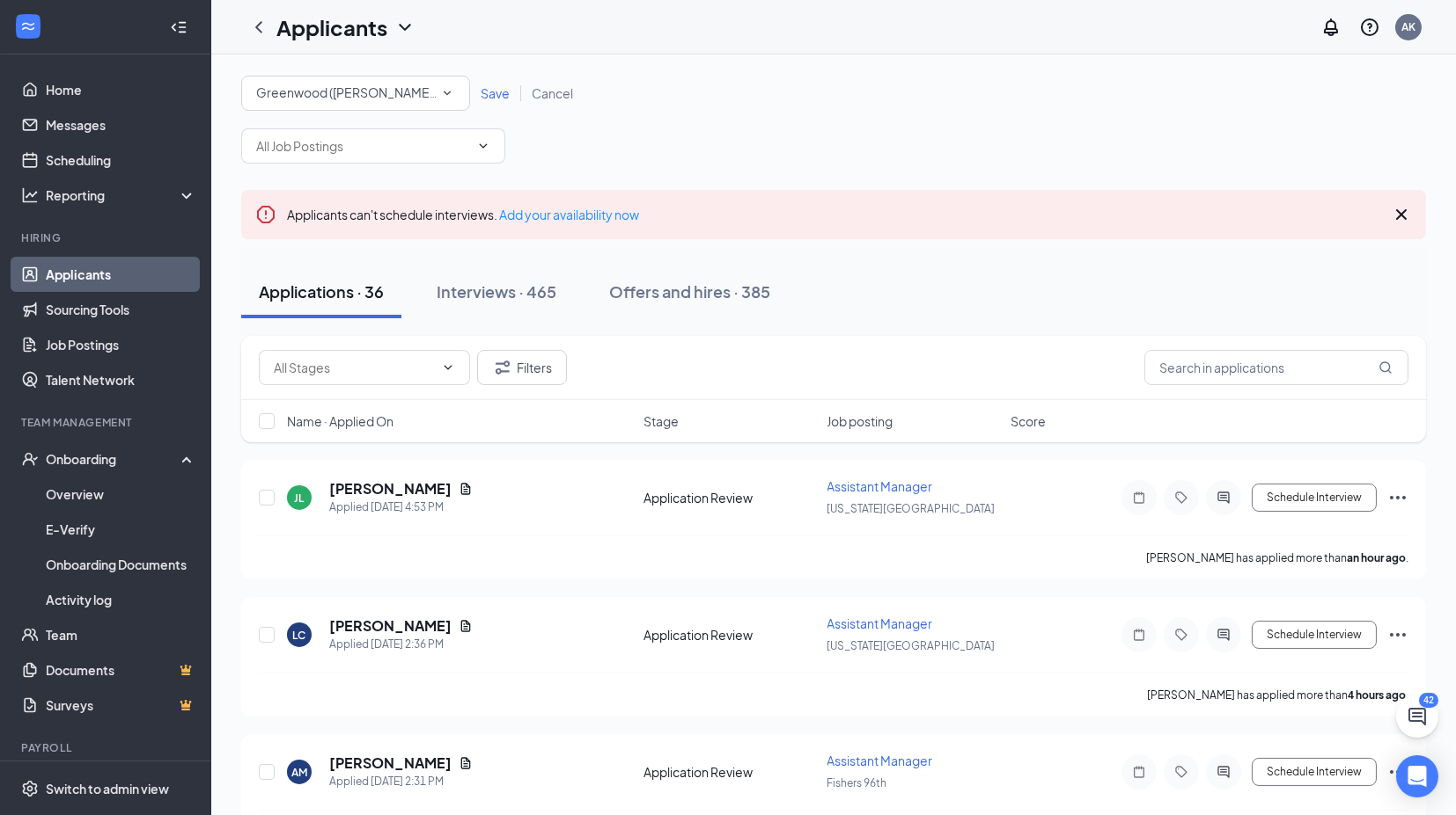
click at [347, 104] on div "All Locations [GEOGRAPHIC_DATA] ([PERSON_NAME][GEOGRAPHIC_DATA])" at bounding box center [355, 93] width 229 height 35
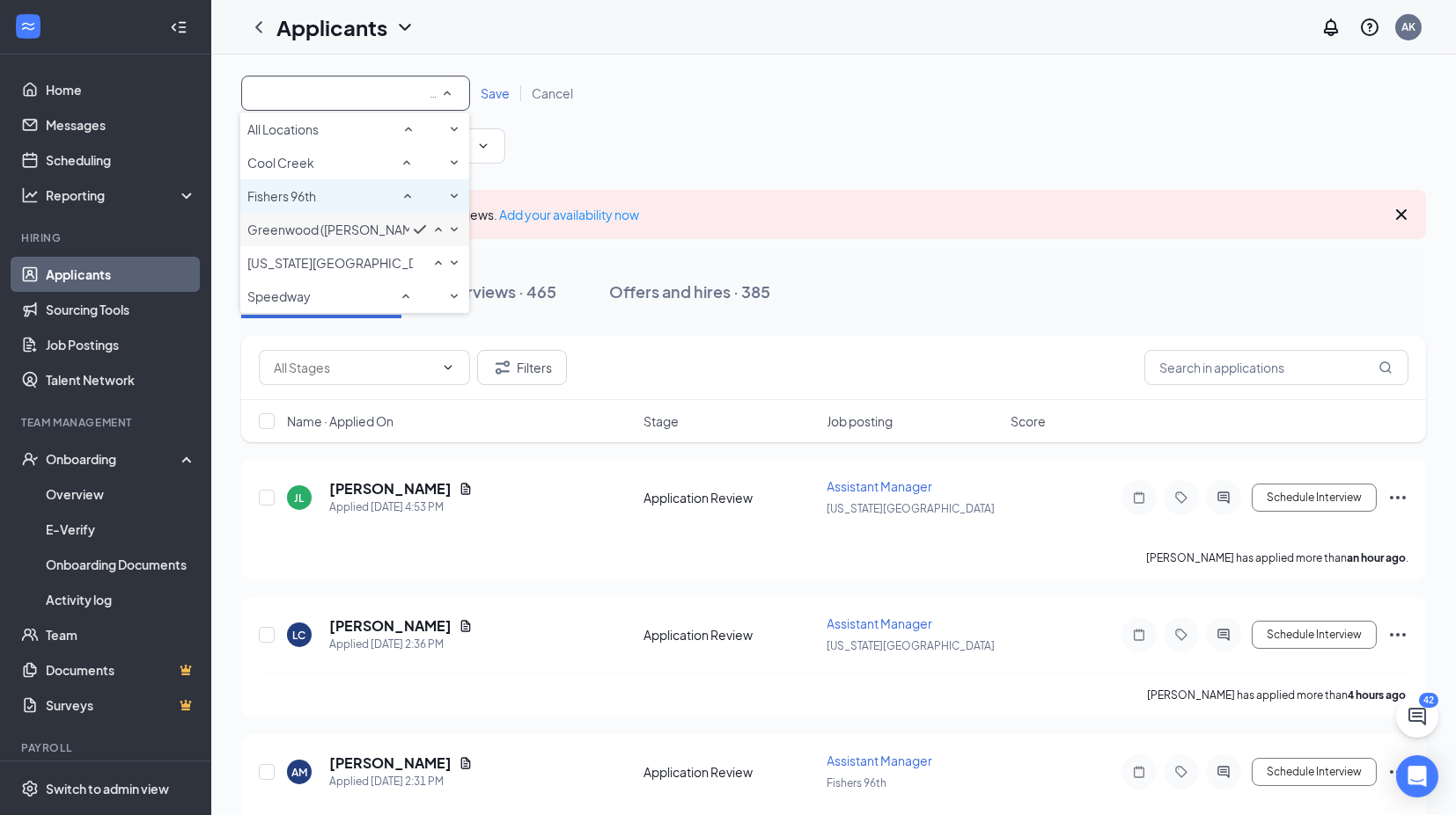
click at [330, 191] on div "Fishers 96th" at bounding box center [354, 196] width 215 height 21
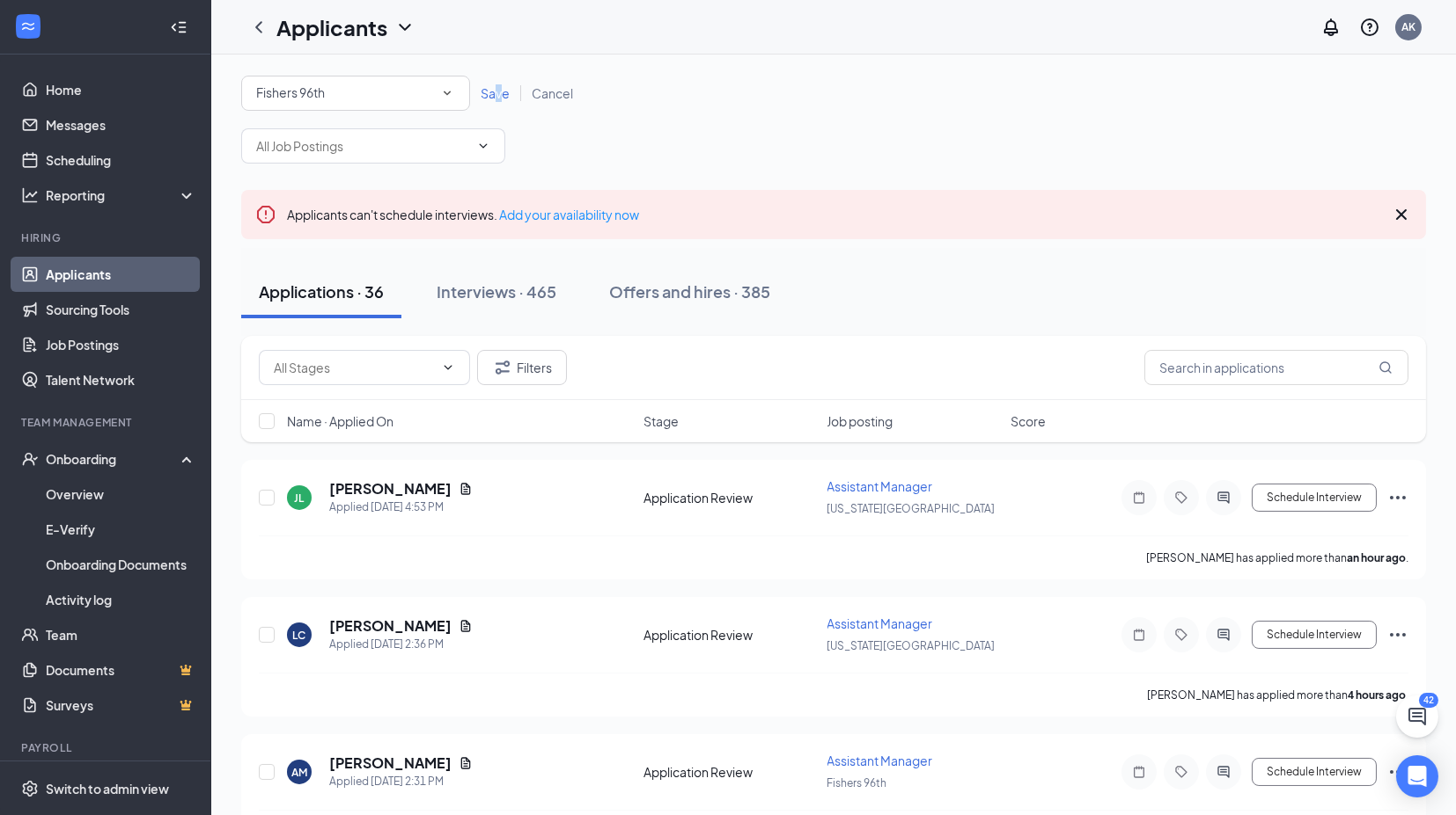
drag, startPoint x: 496, startPoint y: 86, endPoint x: 565, endPoint y: 122, distance: 77.8
click at [500, 86] on span "Save" at bounding box center [495, 93] width 29 height 16
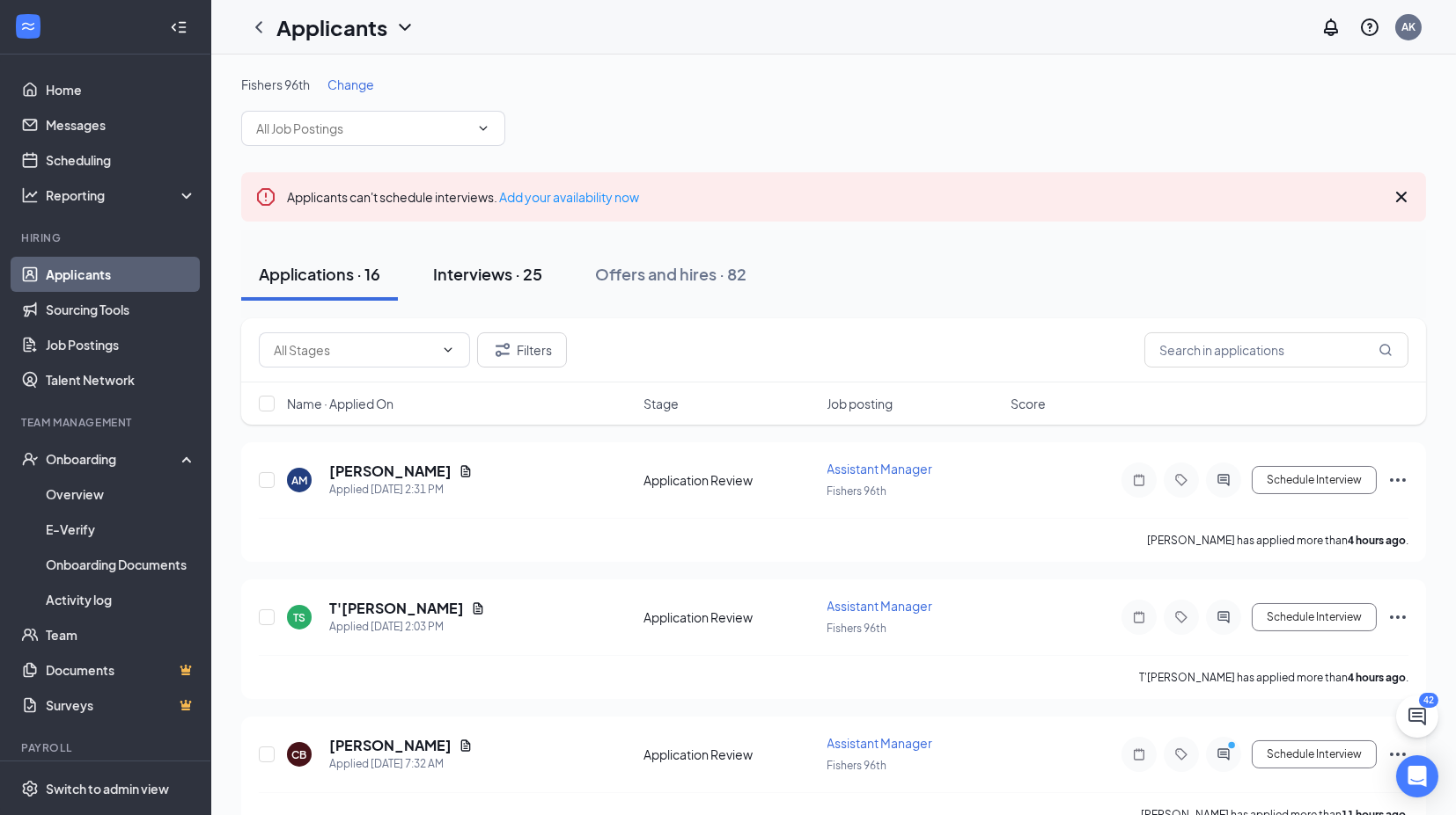
click at [487, 283] on div "Interviews · 25" at bounding box center [487, 274] width 109 height 22
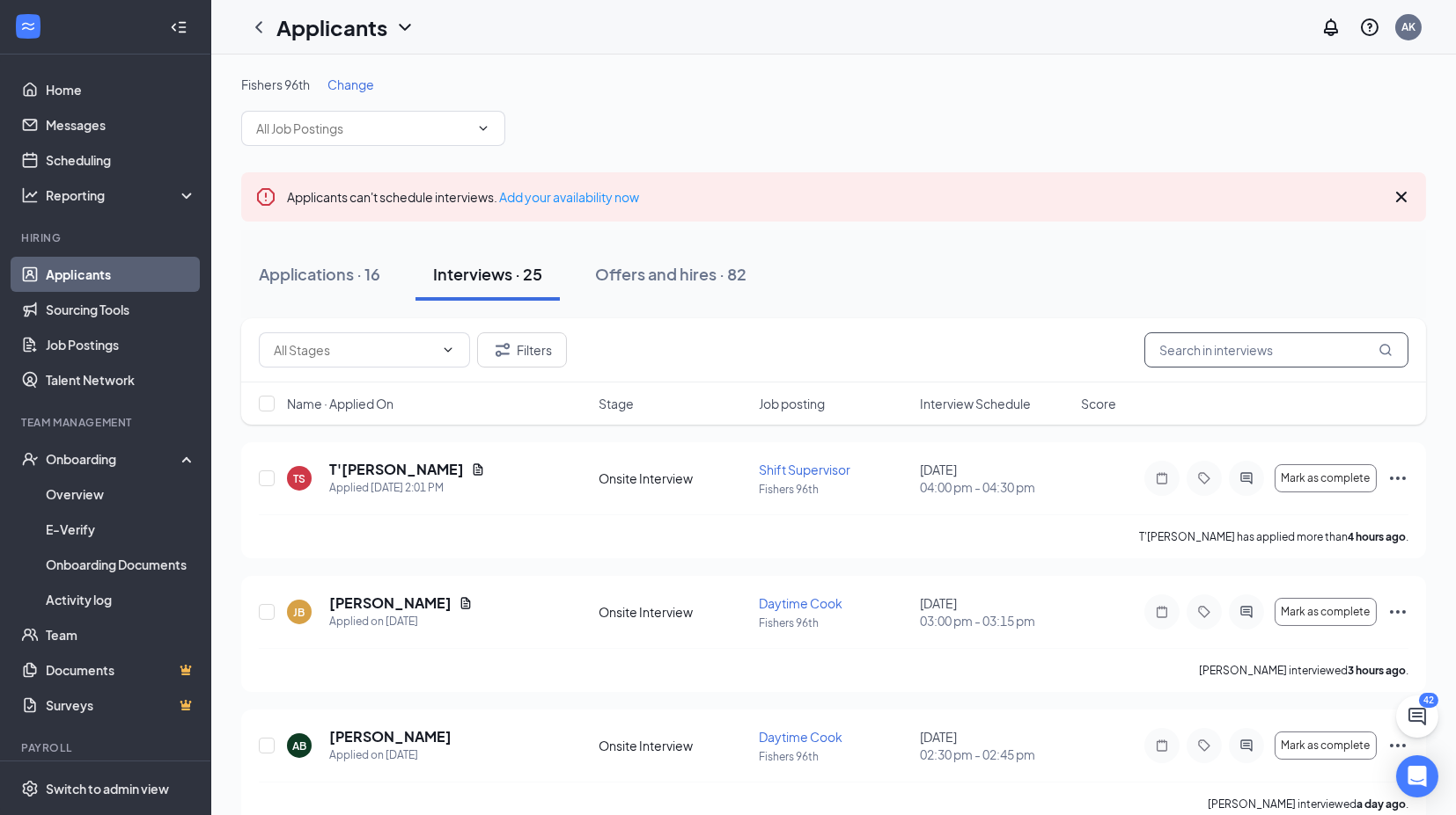
click at [1259, 346] on input "text" at bounding box center [1276, 350] width 264 height 35
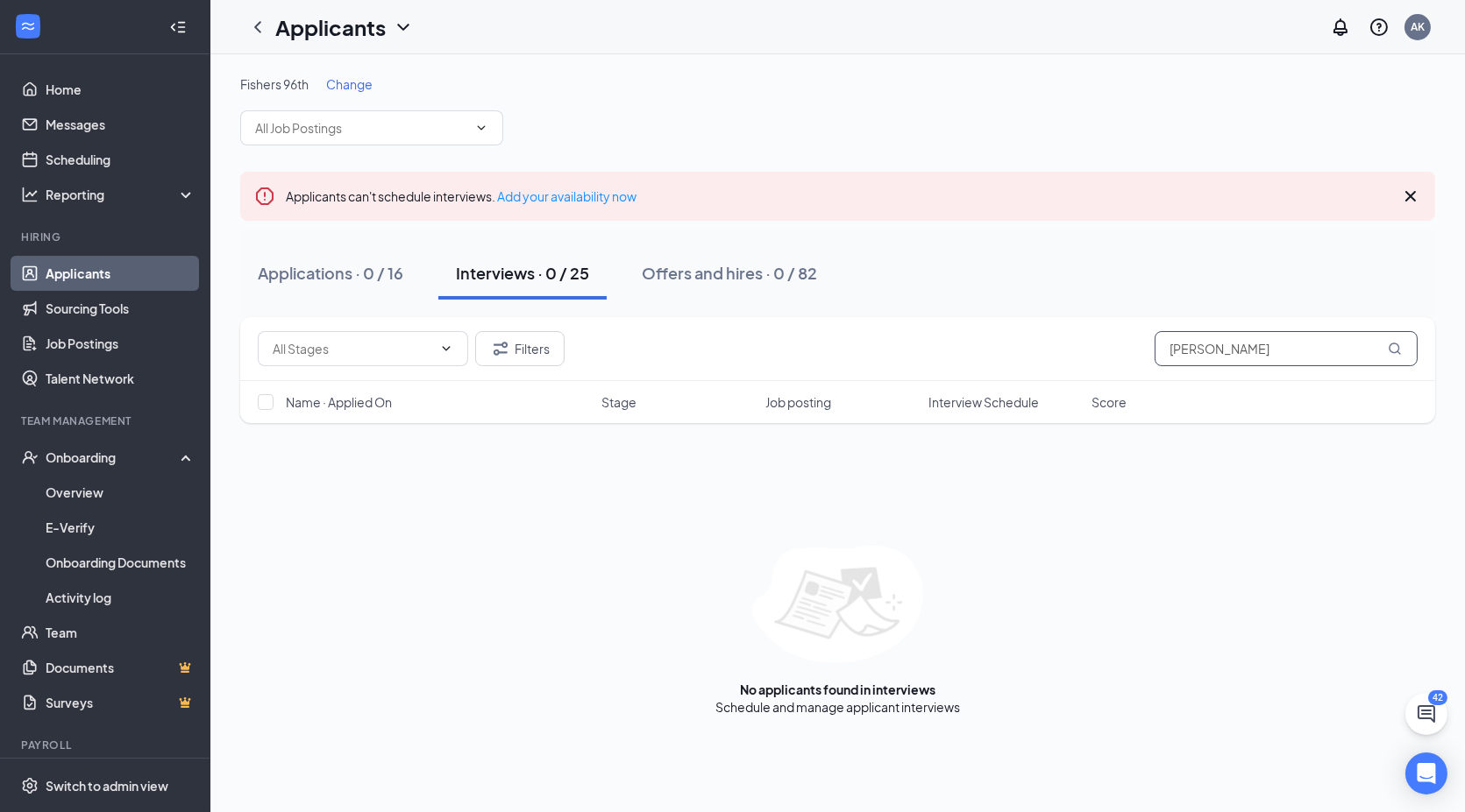
drag, startPoint x: 1245, startPoint y: 350, endPoint x: 701, endPoint y: 352, distance: 544.0
click at [702, 352] on div "Filters [PERSON_NAME]" at bounding box center [837, 349] width 1159 height 35
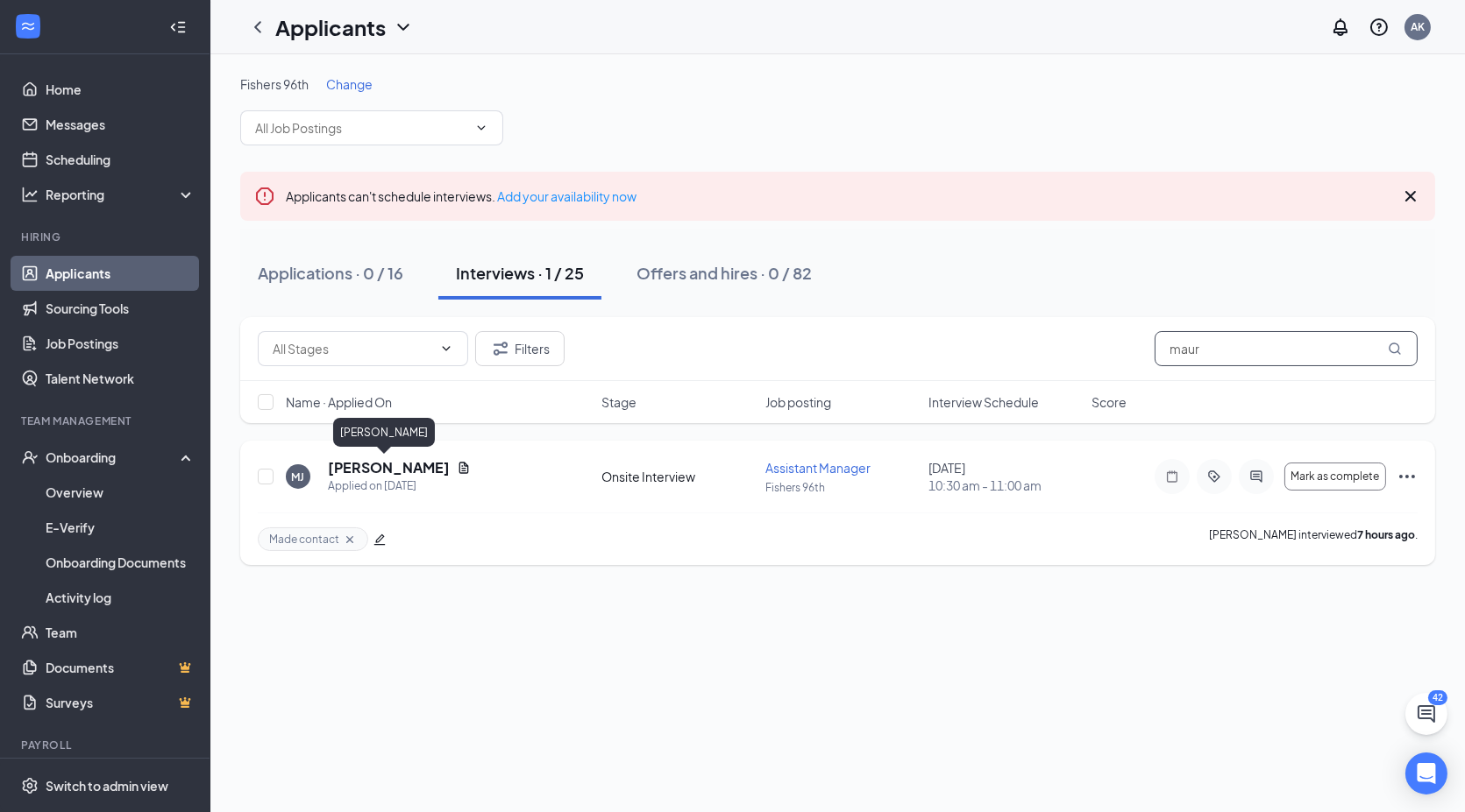
type input "maur"
click at [374, 467] on h5 "[PERSON_NAME]" at bounding box center [389, 468] width 122 height 19
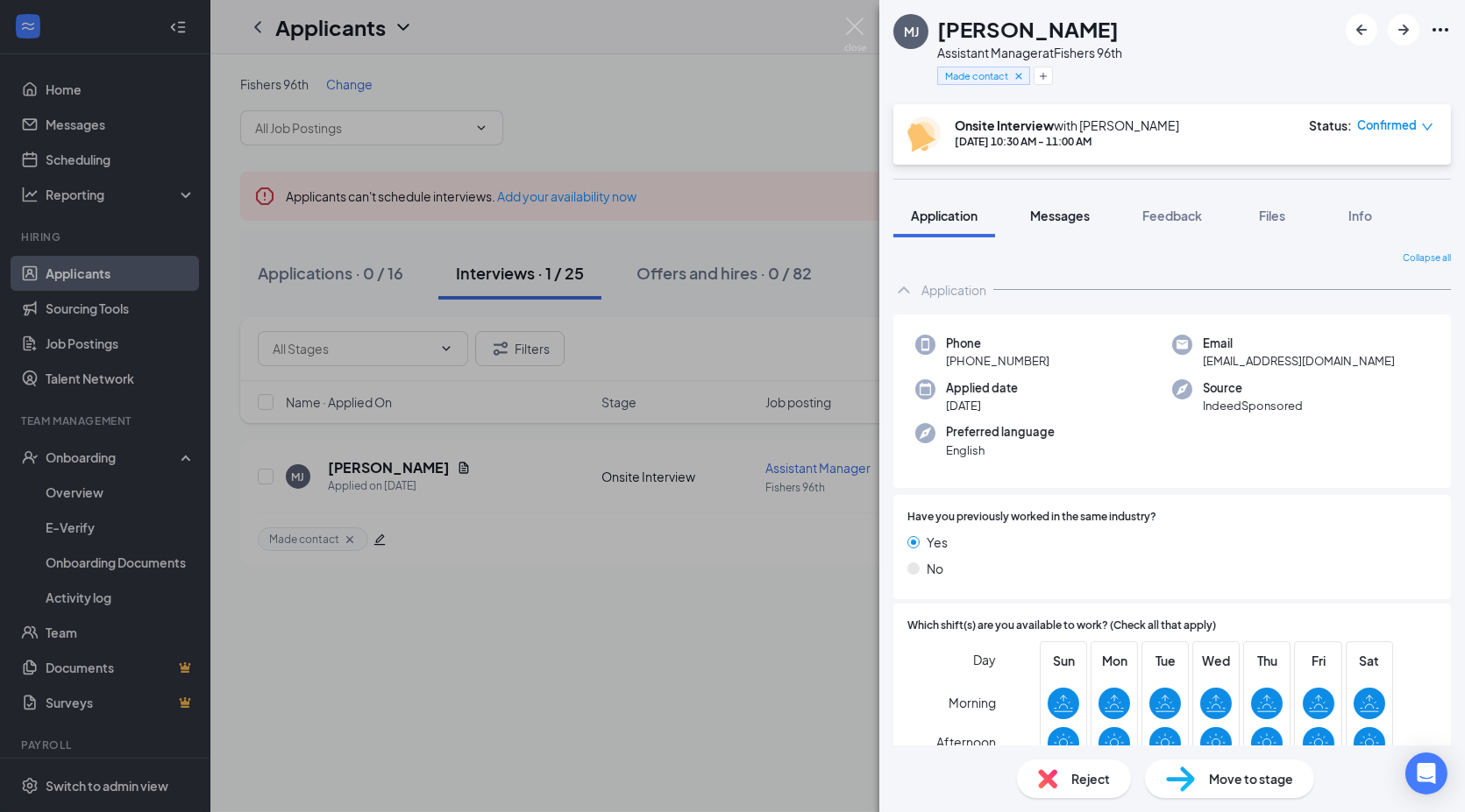
click at [1063, 207] on span "Messages" at bounding box center [1059, 215] width 59 height 16
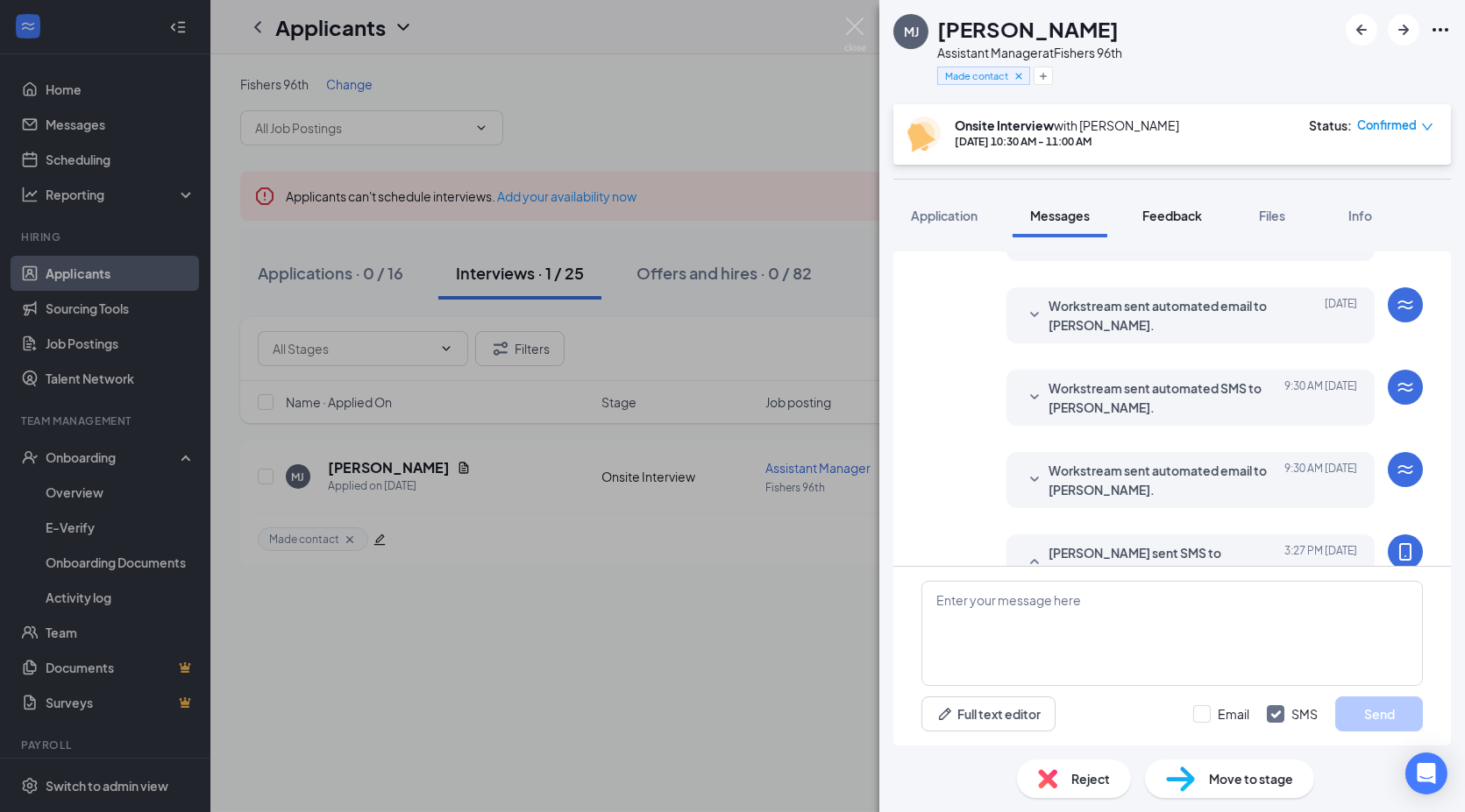
scroll to position [646, 0]
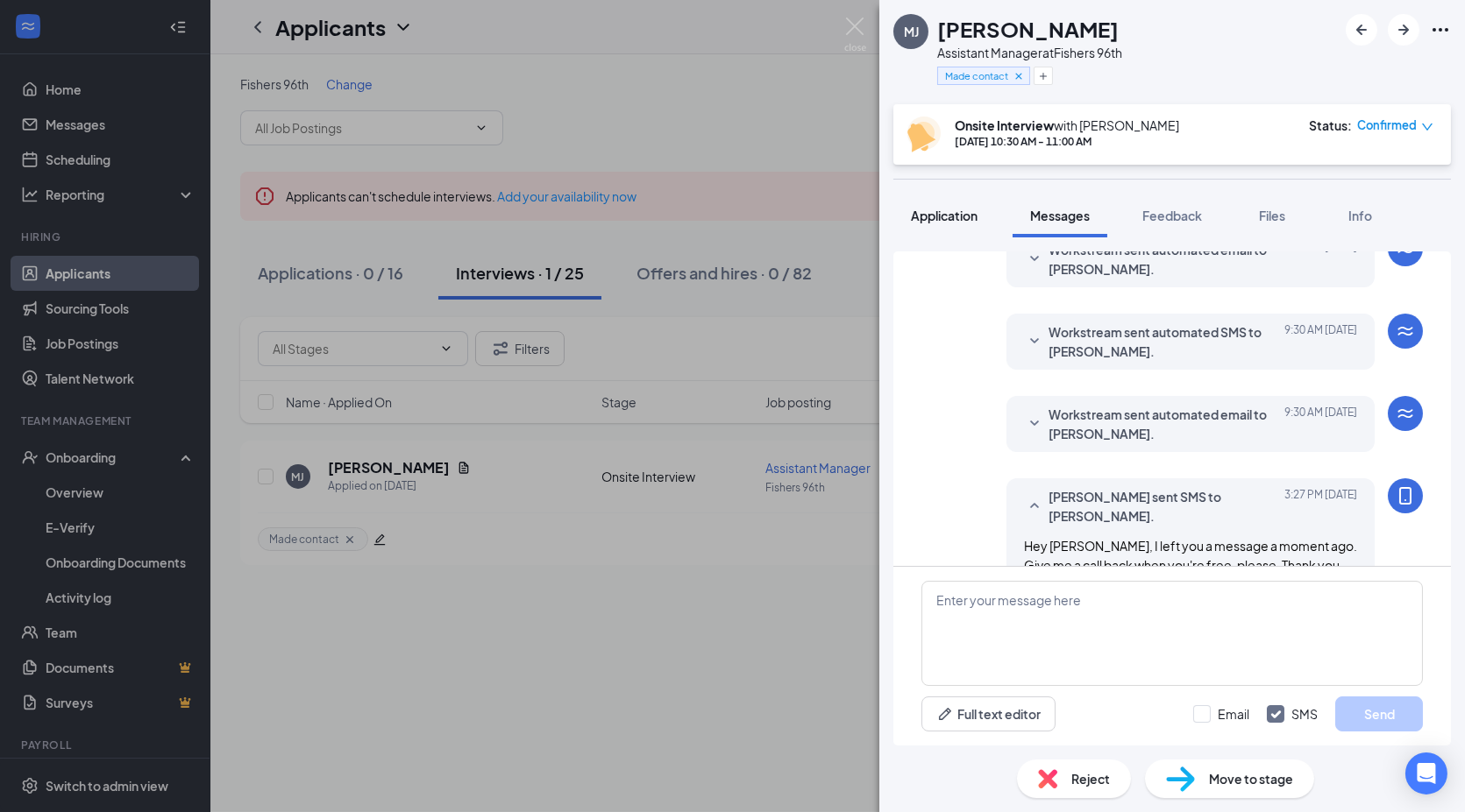
click at [929, 219] on span "Application" at bounding box center [944, 215] width 67 height 16
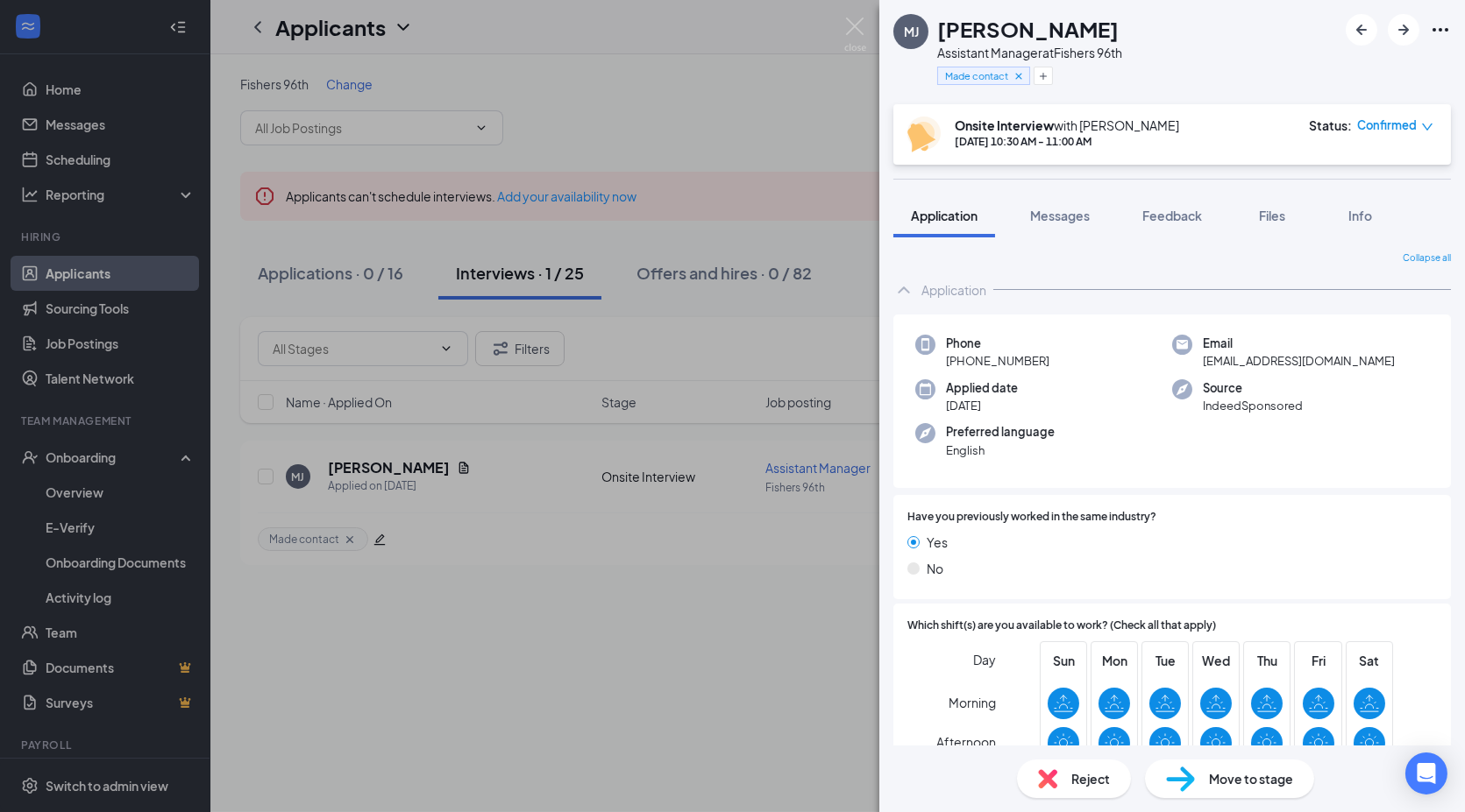
click at [1265, 779] on span "Move to stage" at bounding box center [1250, 779] width 84 height 19
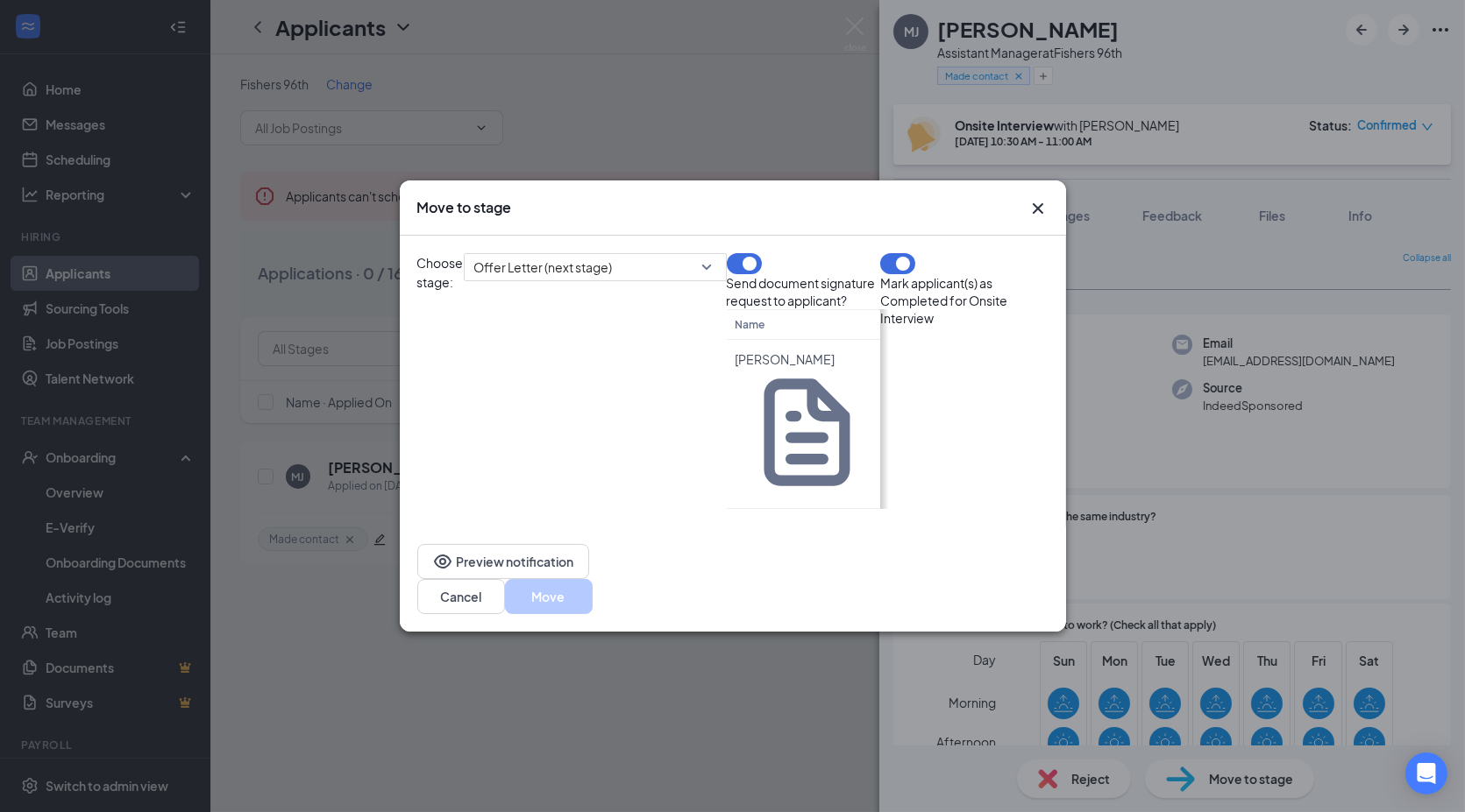
click at [1153, 378] on input at bounding box center [1187, 365] width 69 height 26
type input "20.75"
click at [881, 309] on div "Send document signature request to applicant?" at bounding box center [804, 281] width 155 height 56
drag, startPoint x: 646, startPoint y: 468, endPoint x: 878, endPoint y: 468, distance: 232.0
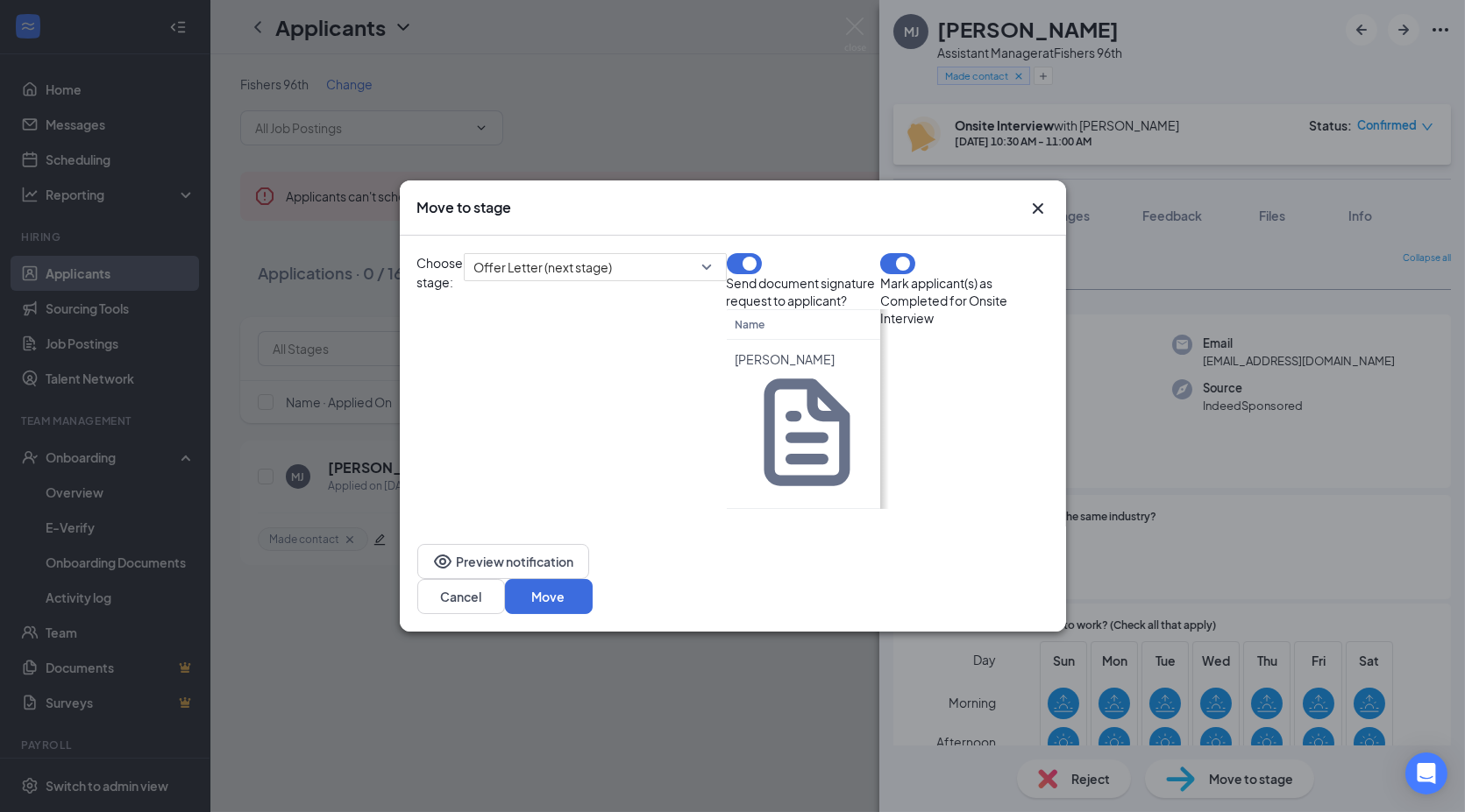
click at [1064, 402] on div at bounding box center [1200, 396] width 272 height 8
click at [1040, 399] on span "Specific date" at bounding box center [1092, 375] width 104 height 47
click at [727, 304] on div "Choose stage: Offer Letter (next stage)" at bounding box center [572, 381] width 309 height 256
click at [1041, 402] on div "[DATE]" at bounding box center [1099, 393] width 118 height 19
click at [1199, 435] on link "[DATE]" at bounding box center [1218, 427] width 37 height 16
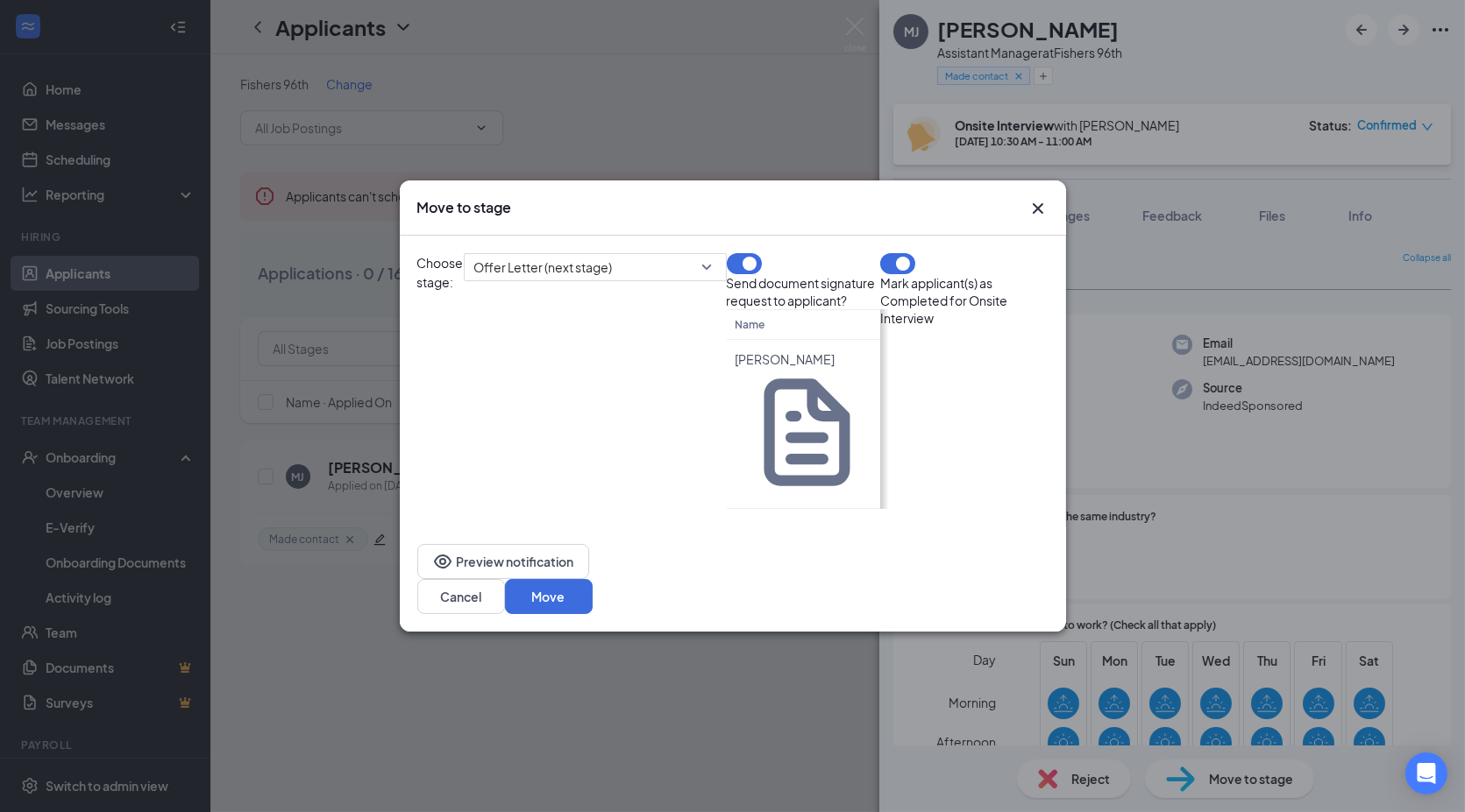
click at [1041, 402] on div "[DATE]" at bounding box center [1099, 393] width 118 height 19
type input "[DATE]"
click at [1237, 374] on div "28" at bounding box center [1247, 363] width 21 height 21
click at [593, 580] on button "Move" at bounding box center [548, 597] width 88 height 35
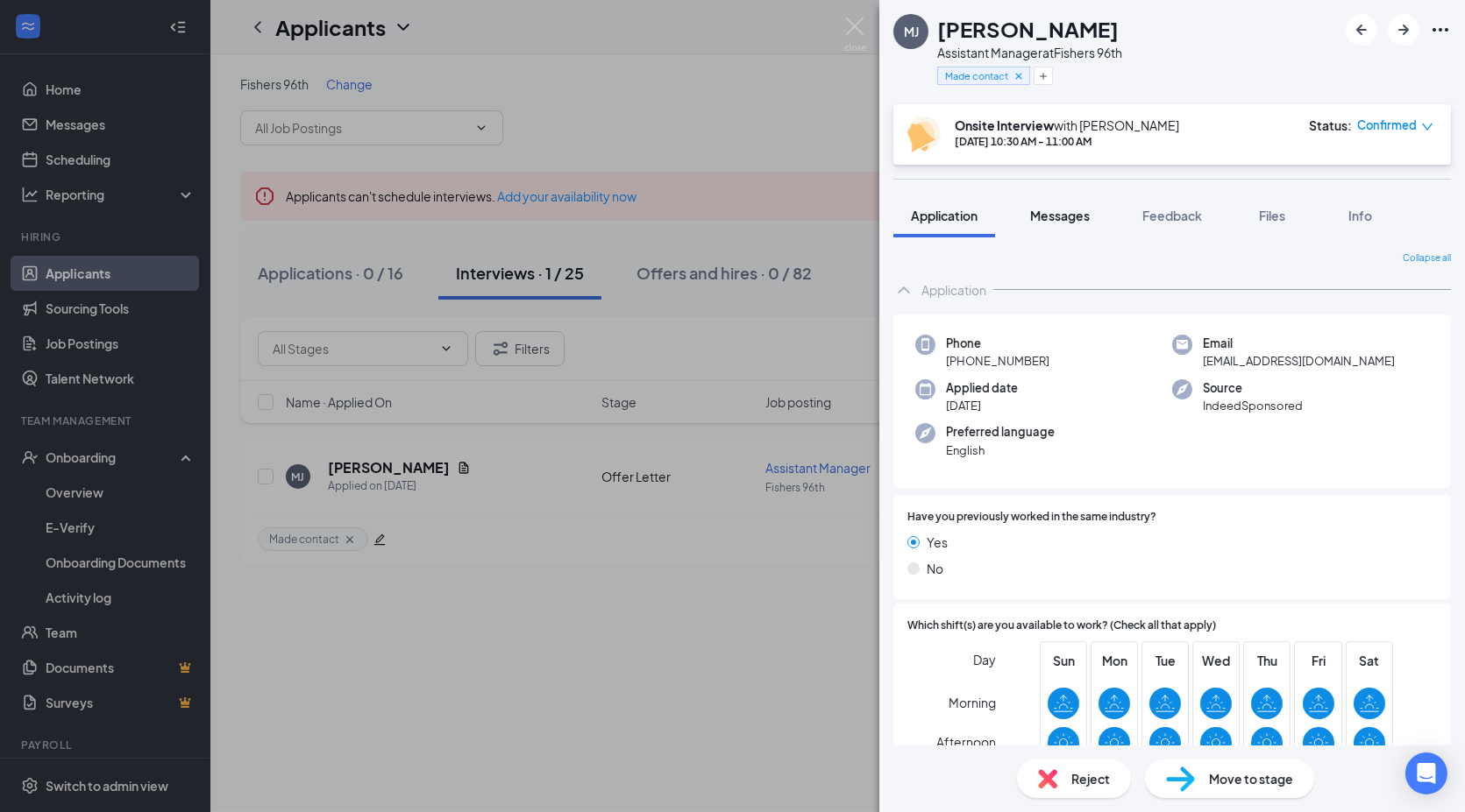
click at [1082, 202] on button "Messages" at bounding box center [1059, 215] width 94 height 44
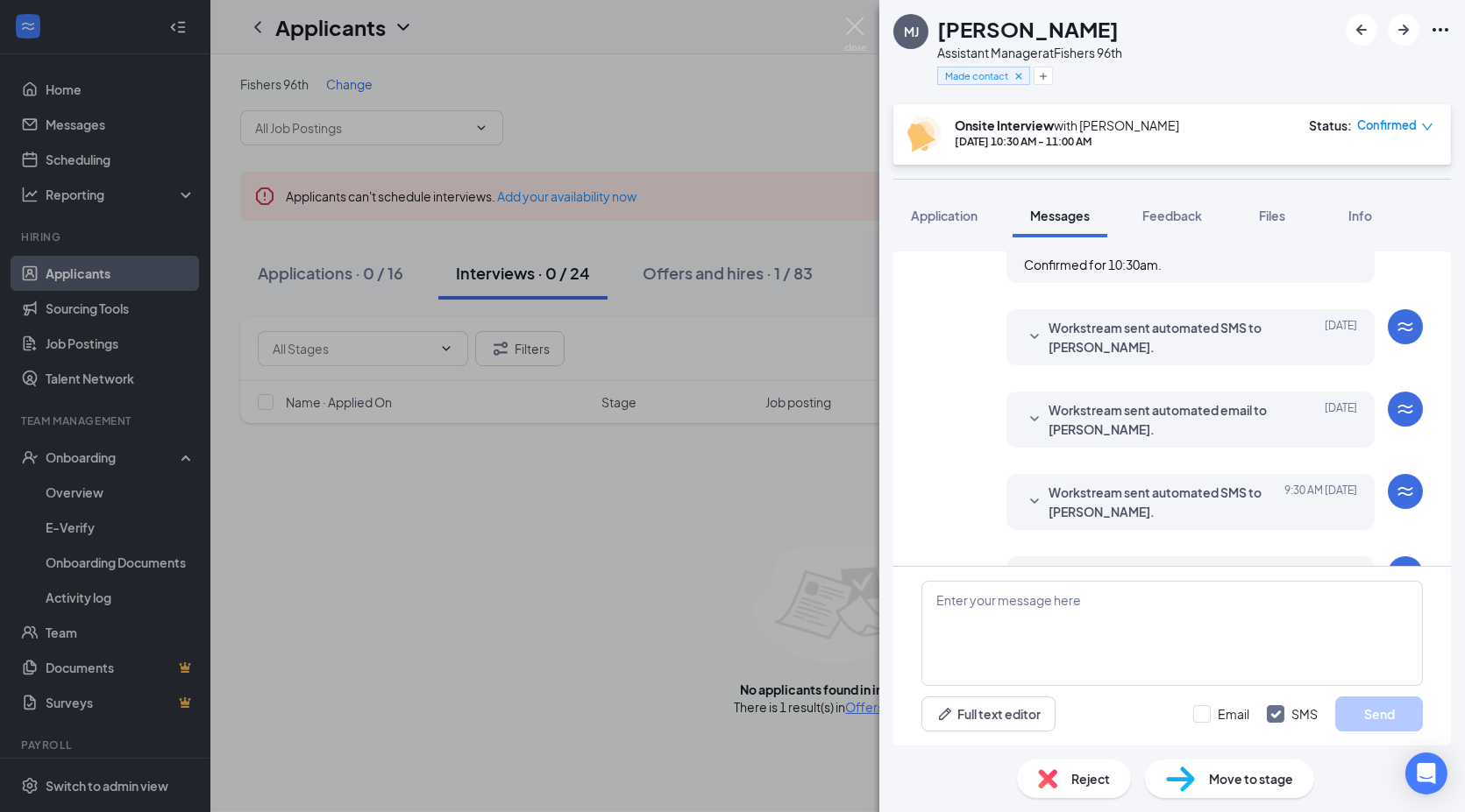
scroll to position [481, 0]
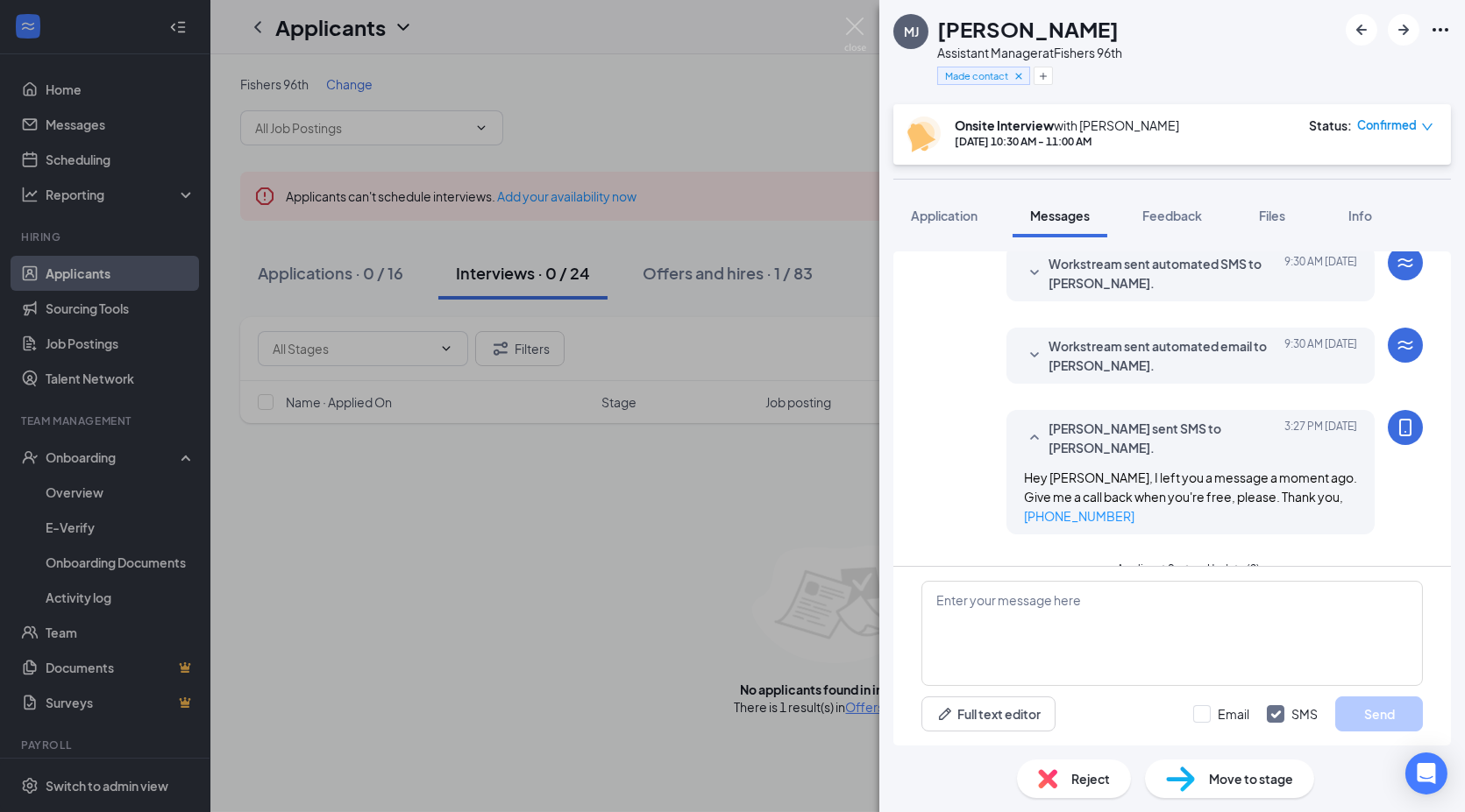
click at [1147, 561] on span "Applicant System Update (2)" at bounding box center [1188, 571] width 143 height 21
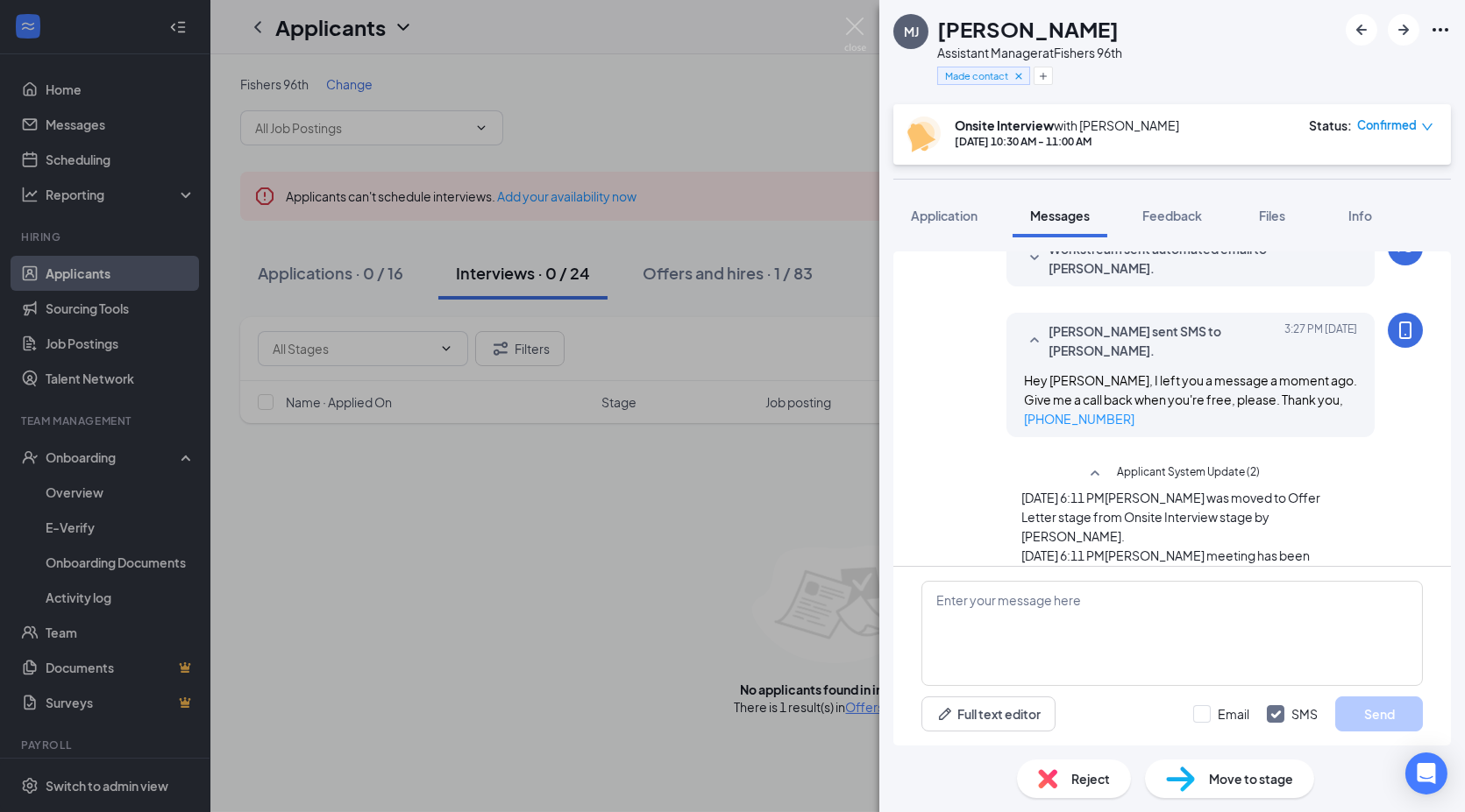
scroll to position [581, 0]
drag, startPoint x: 628, startPoint y: 591, endPoint x: 659, endPoint y: 467, distance: 127.8
click at [629, 592] on div "[PERSON_NAME] Assistant Manager at Fishers 96th Made contact Onsite Interview w…" at bounding box center [732, 406] width 1465 height 812
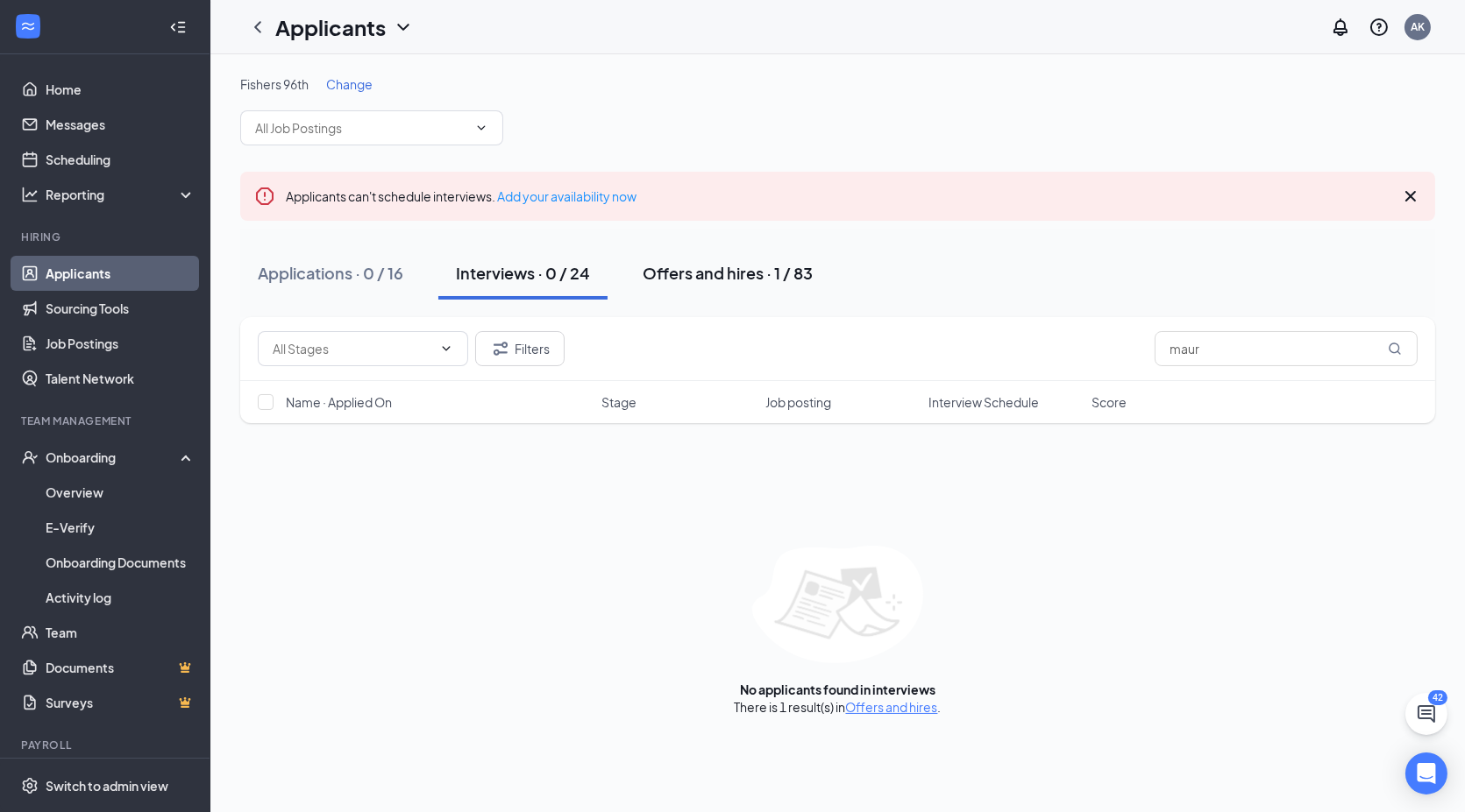
click at [705, 273] on div "Offers and hires · 1 / 83" at bounding box center [728, 273] width 170 height 22
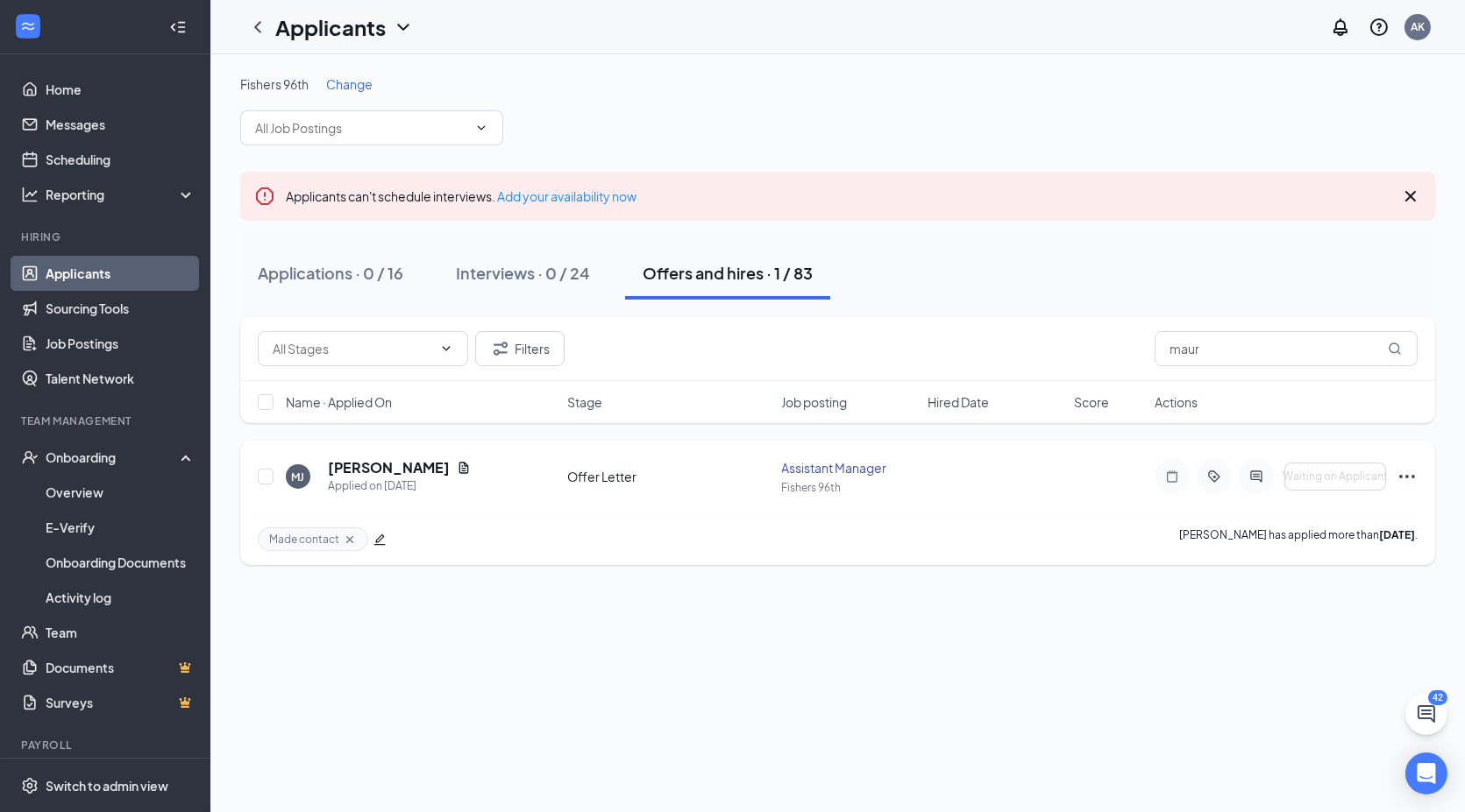
click at [582, 483] on div "[PERSON_NAME] Applied on [DATE] Offer Letter Assistant Manager [PERSON_NAME] 96…" at bounding box center [837, 485] width 1159 height 55
click at [352, 473] on h5 "[PERSON_NAME]" at bounding box center [389, 468] width 122 height 19
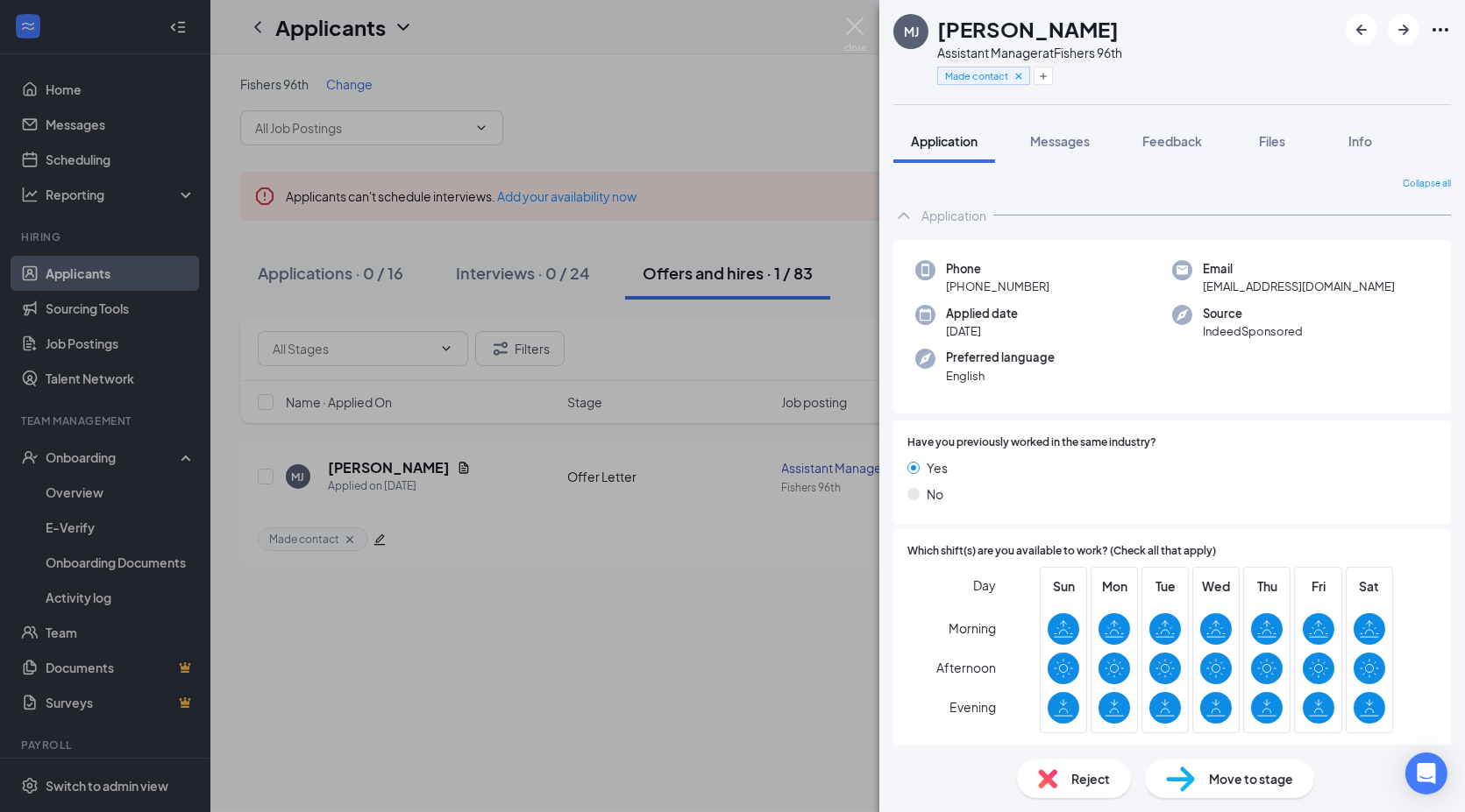
click at [1058, 144] on span "Messages" at bounding box center [1059, 141] width 59 height 16
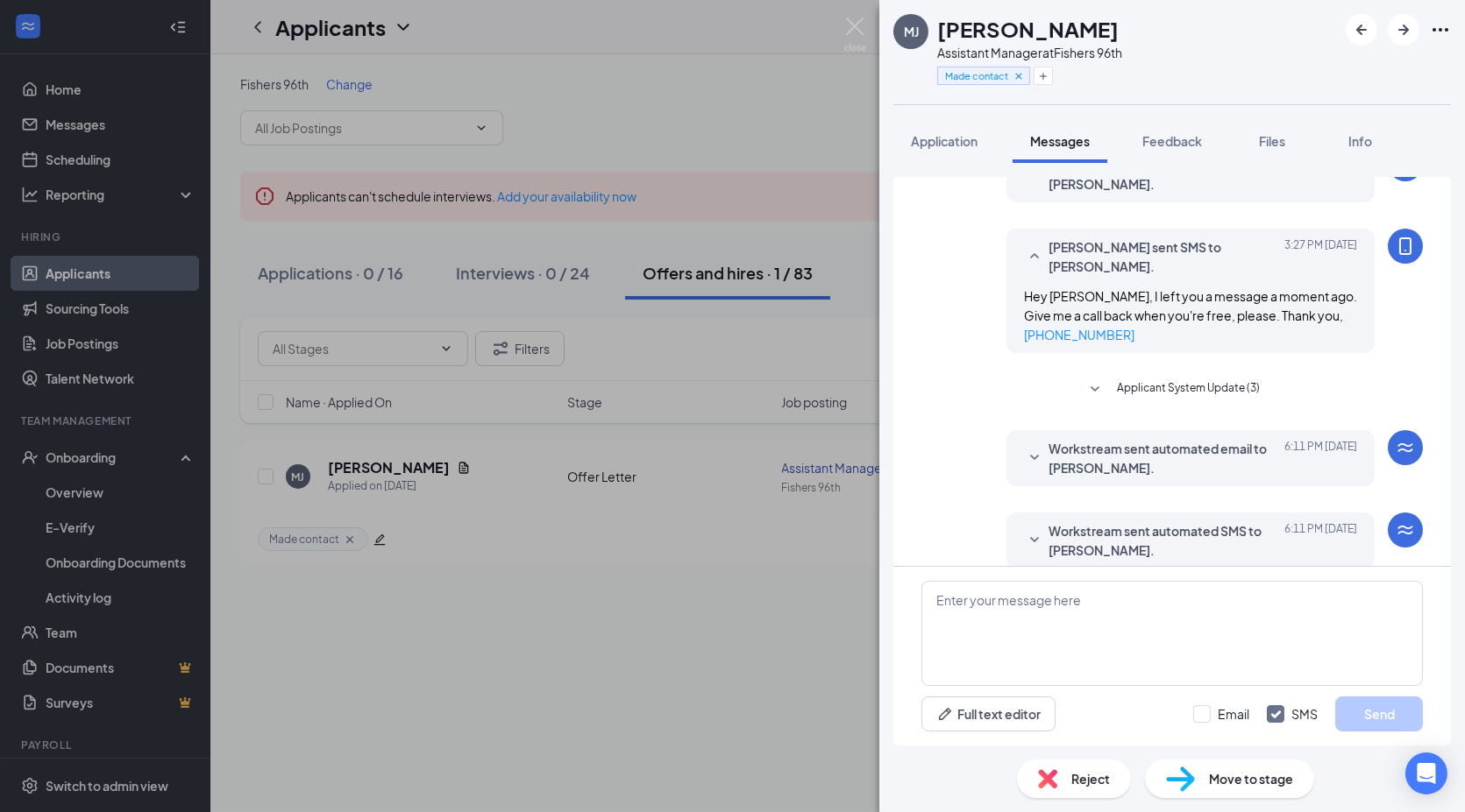
scroll to position [344, 0]
click at [1170, 437] on span "Workstream sent automated email to [PERSON_NAME]." at bounding box center [1163, 456] width 230 height 39
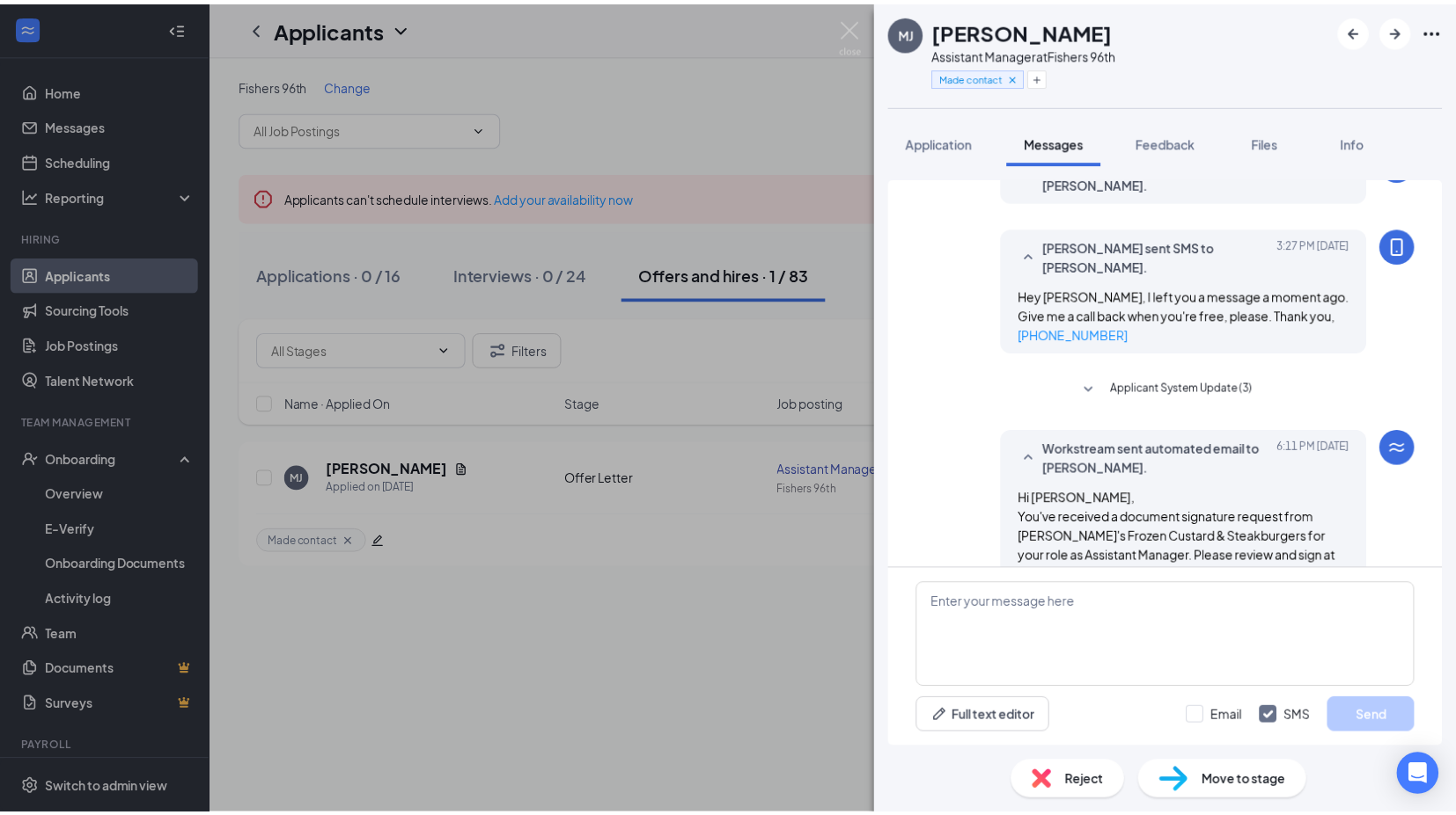
scroll to position [443, 0]
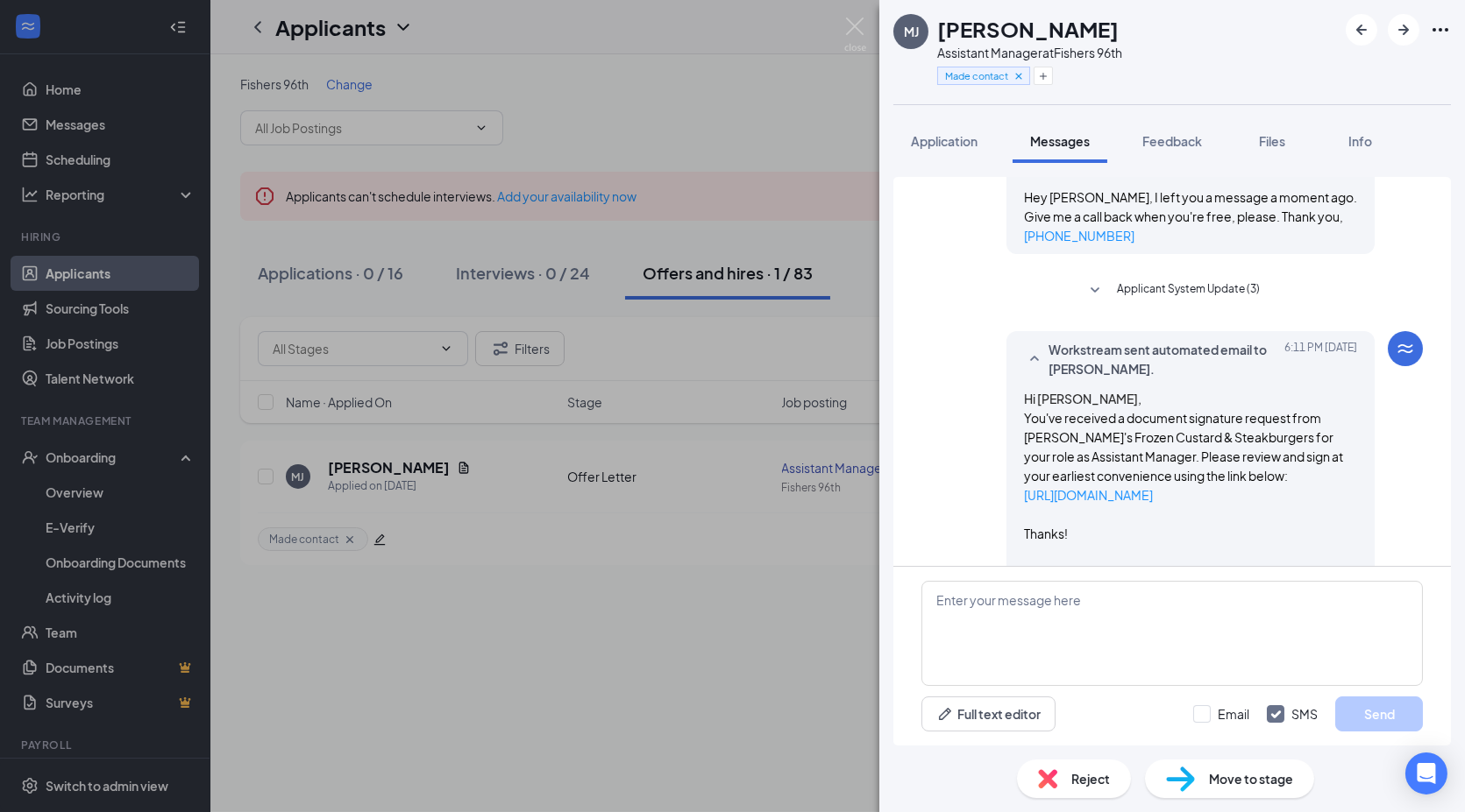
click at [732, 618] on div "[PERSON_NAME] Assistant Manager at Fishers 96th Made contact Application Messag…" at bounding box center [732, 406] width 1465 height 812
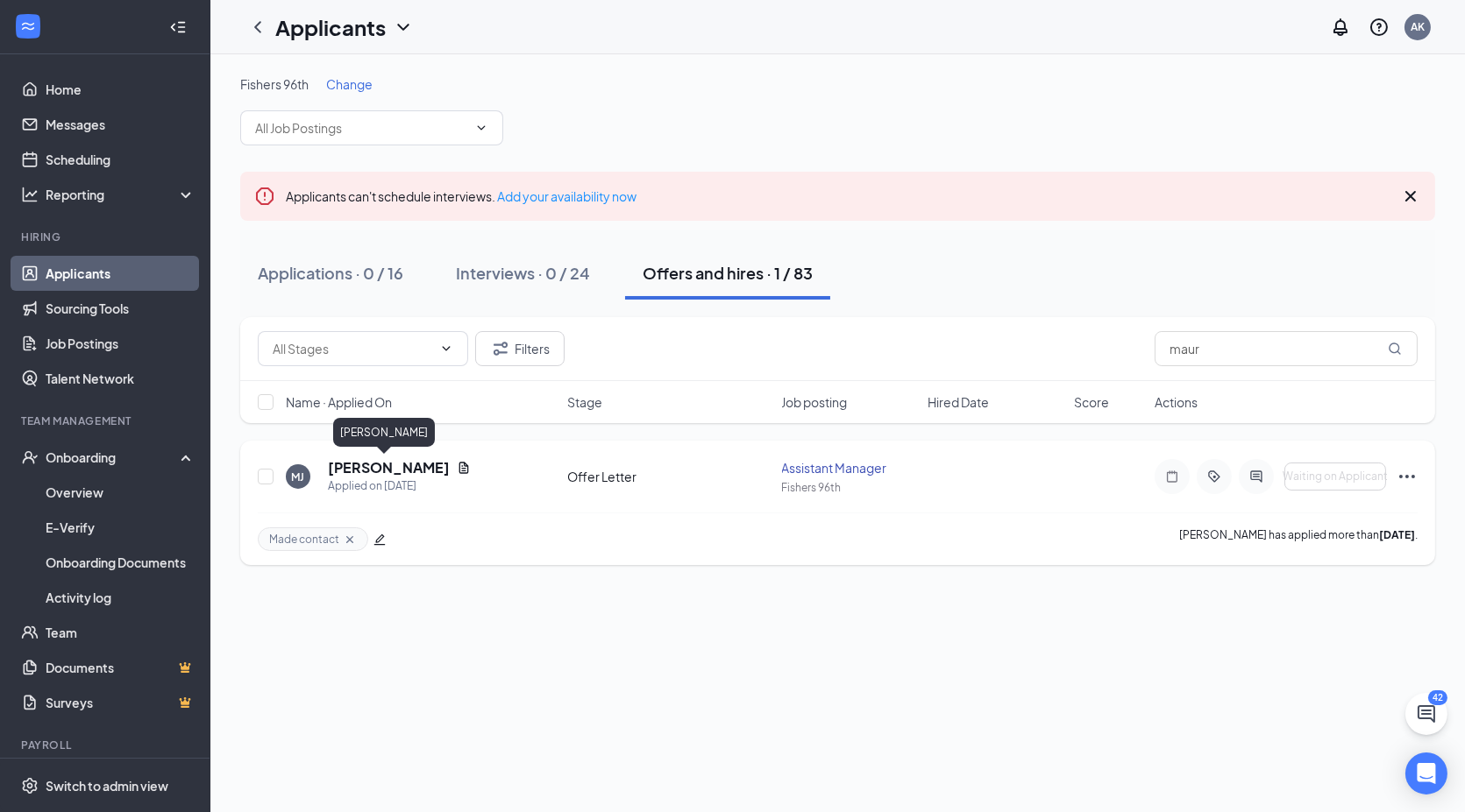
click at [386, 474] on h5 "[PERSON_NAME]" at bounding box center [389, 468] width 122 height 19
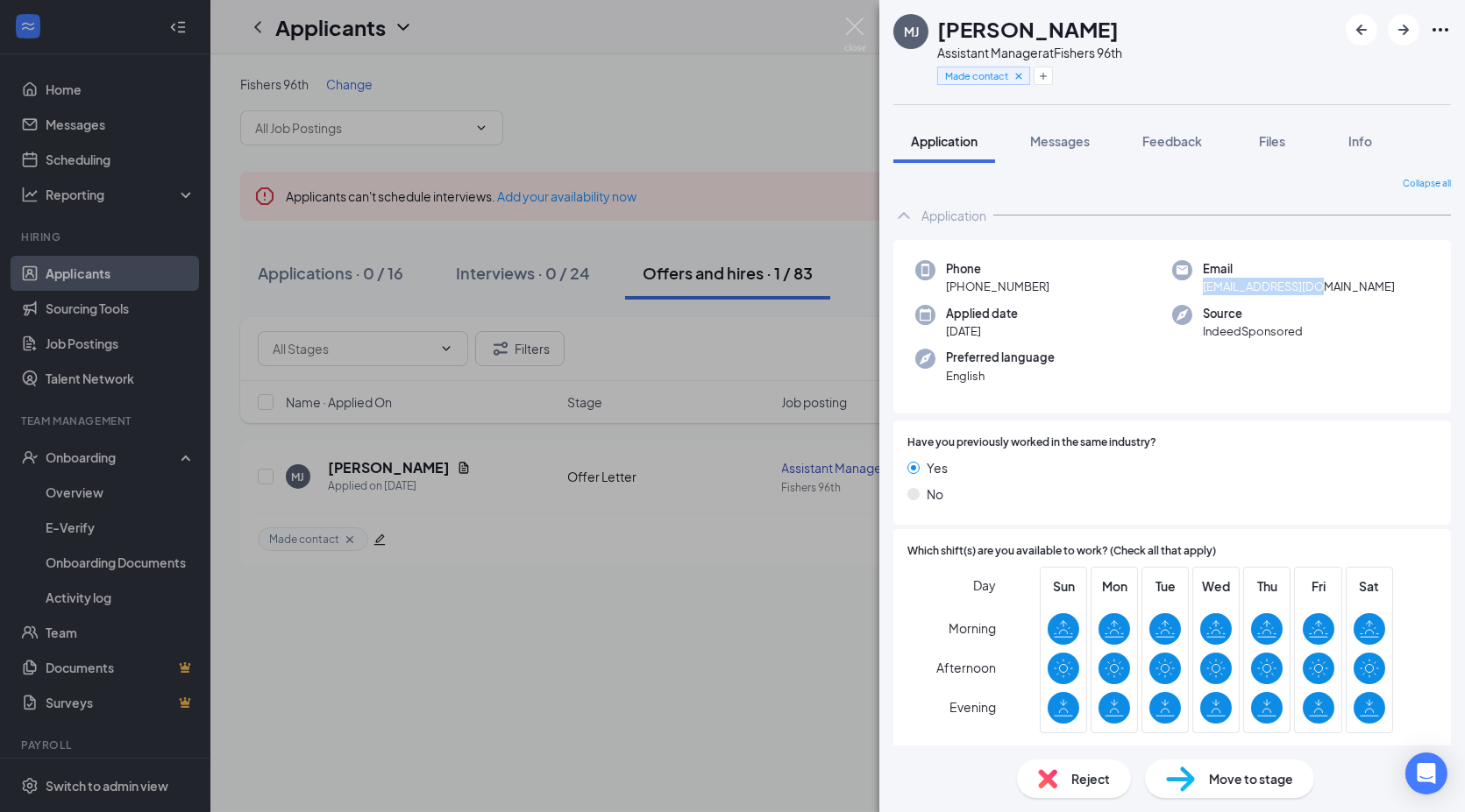
drag, startPoint x: 1320, startPoint y: 294, endPoint x: 1197, endPoint y: 296, distance: 123.0
click at [1197, 296] on div "Phone [PHONE_NUMBER] Email [EMAIL_ADDRESS][DOMAIN_NAME] Applied date [DATE] Sou…" at bounding box center [1172, 327] width 557 height 174
copy span "[EMAIL_ADDRESS][DOMAIN_NAME]"
drag, startPoint x: 1064, startPoint y: 284, endPoint x: 959, endPoint y: 294, distance: 105.5
click at [959, 294] on div "Phone [PHONE_NUMBER]" at bounding box center [1043, 278] width 257 height 36
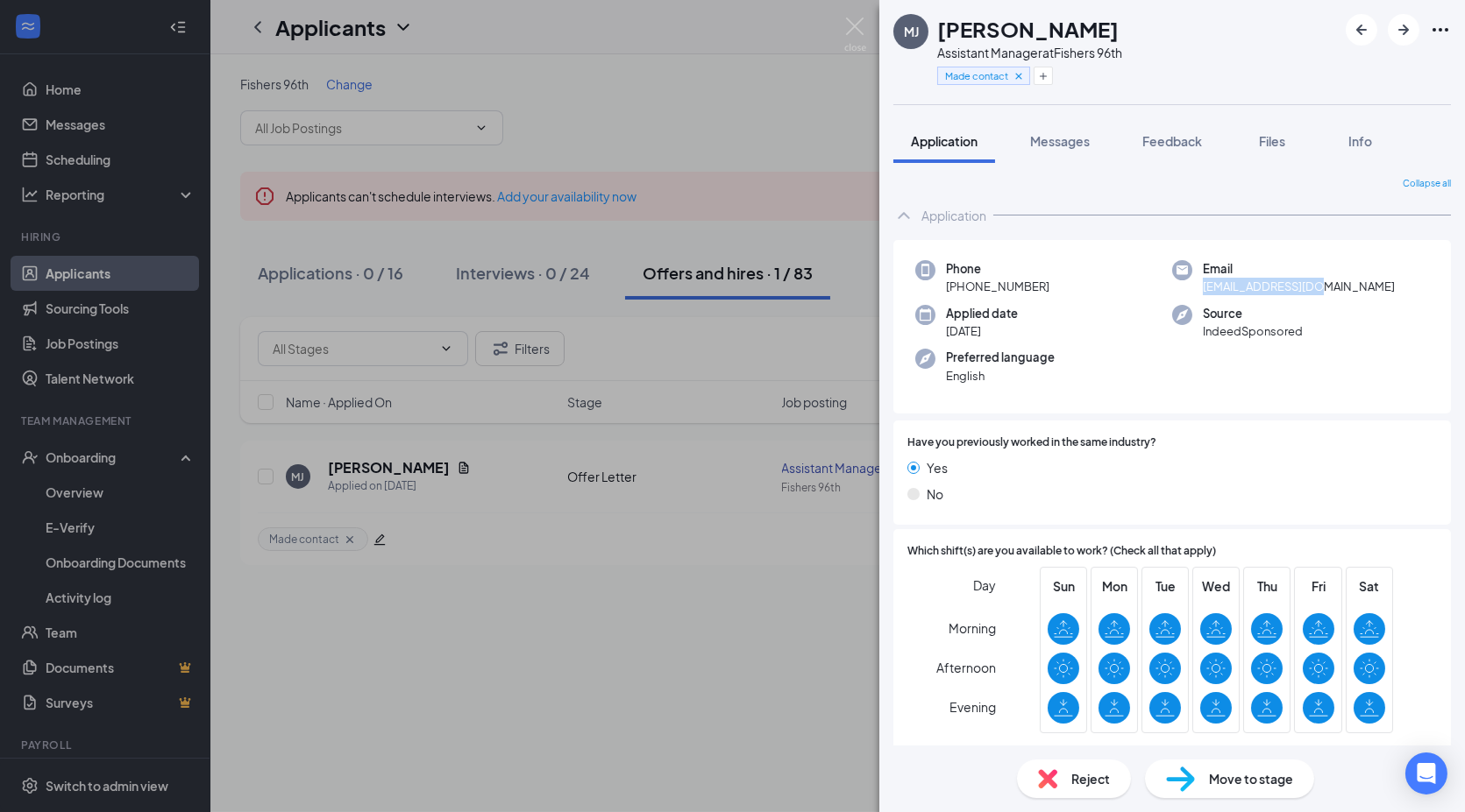
copy span "[PHONE_NUMBER]"
click at [858, 36] on img at bounding box center [855, 34] width 22 height 34
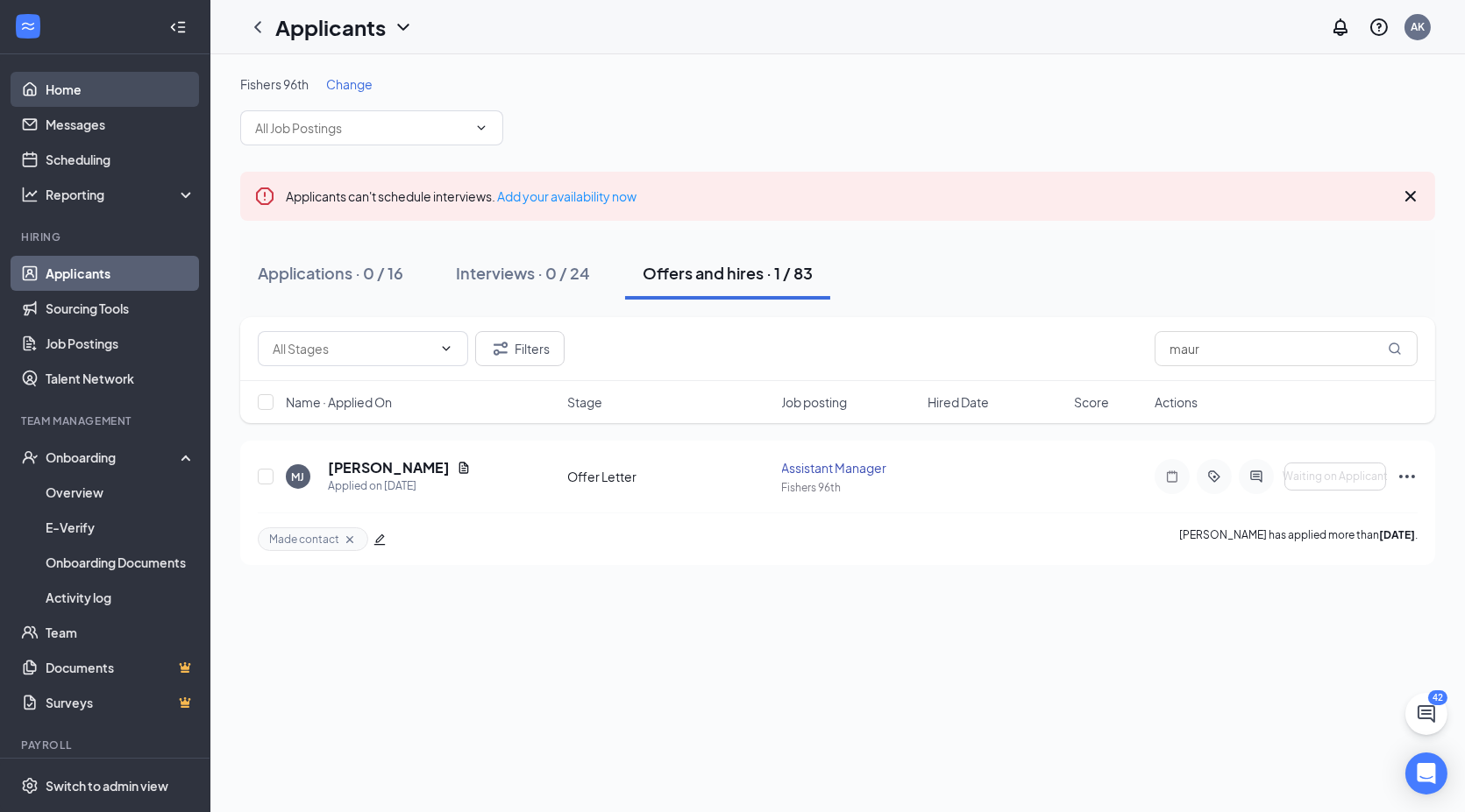
click at [45, 91] on link "Home" at bounding box center [120, 90] width 150 height 35
